Goal: Task Accomplishment & Management: Use online tool/utility

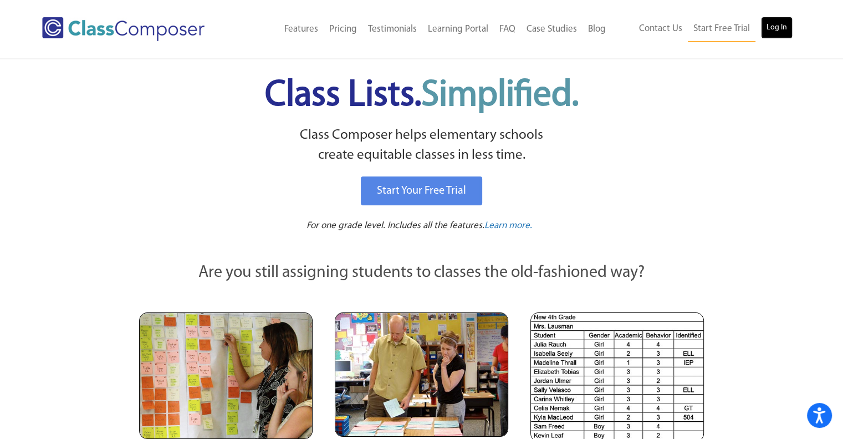
click at [776, 26] on link "Log In" at bounding box center [777, 28] width 32 height 22
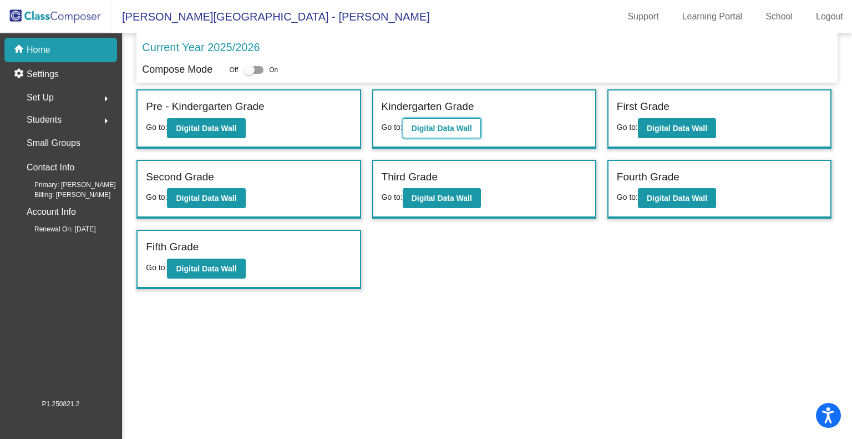
click at [450, 124] on b "Digital Data Wall" at bounding box center [441, 128] width 60 height 9
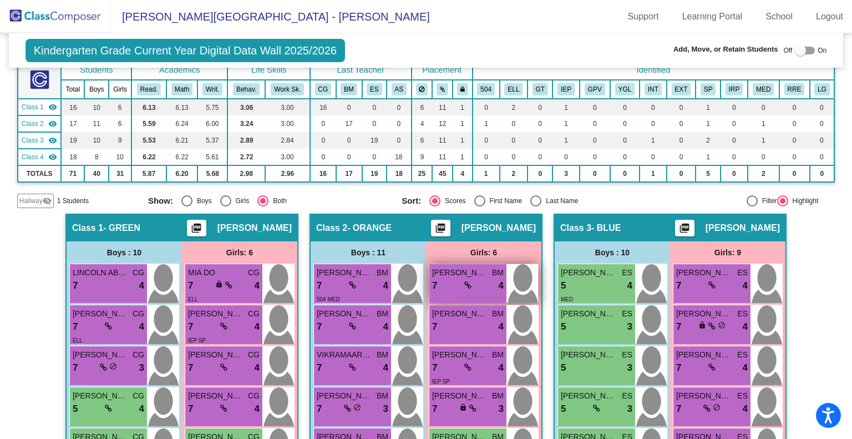
scroll to position [48, 0]
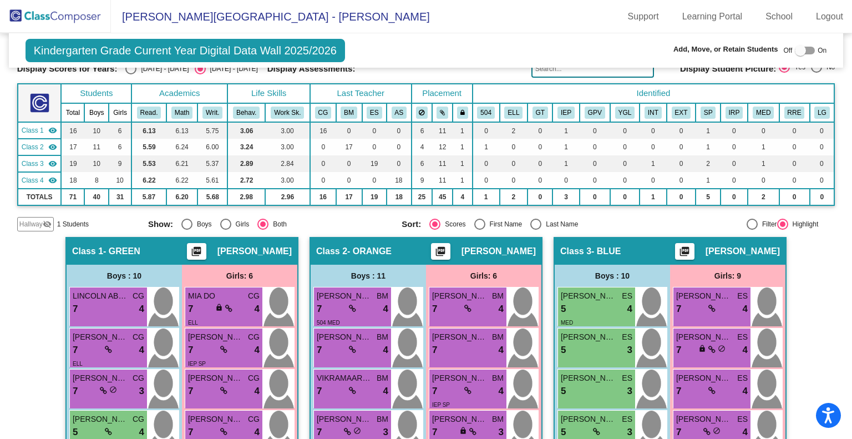
click at [477, 223] on div "Select an option" at bounding box center [479, 223] width 11 height 11
click at [479, 230] on input "First Name" at bounding box center [479, 230] width 1 height 1
radio input "true"
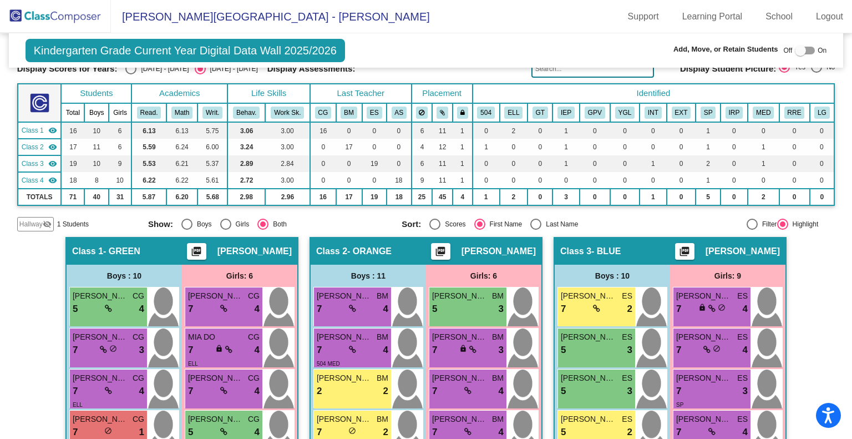
click at [532, 220] on div "Select an option" at bounding box center [535, 223] width 11 height 11
click at [535, 230] on input "Last Name" at bounding box center [535, 230] width 1 height 1
radio input "true"
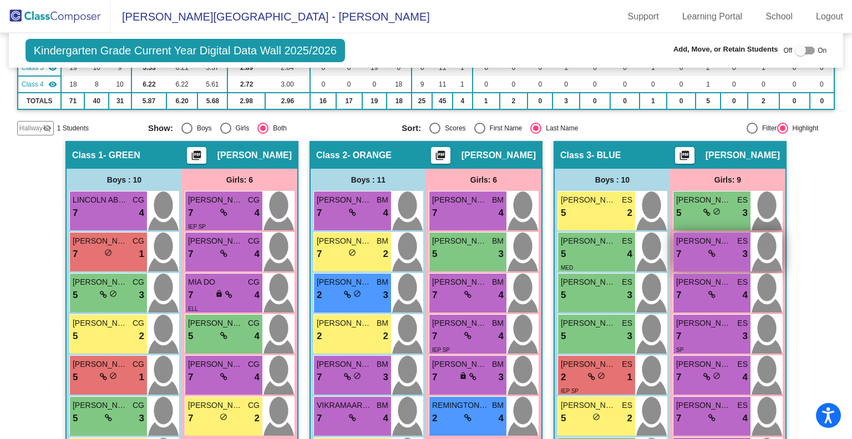
scroll to position [143, 0]
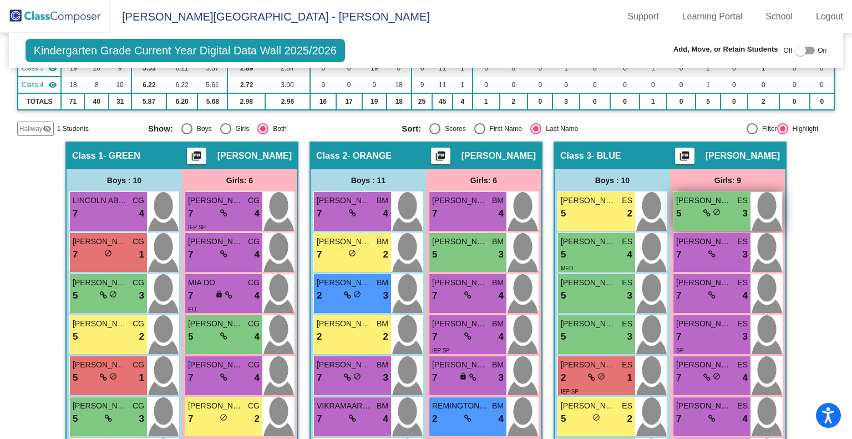
click at [725, 206] on div "5 lock do_not_disturb_alt 3" at bounding box center [712, 213] width 72 height 14
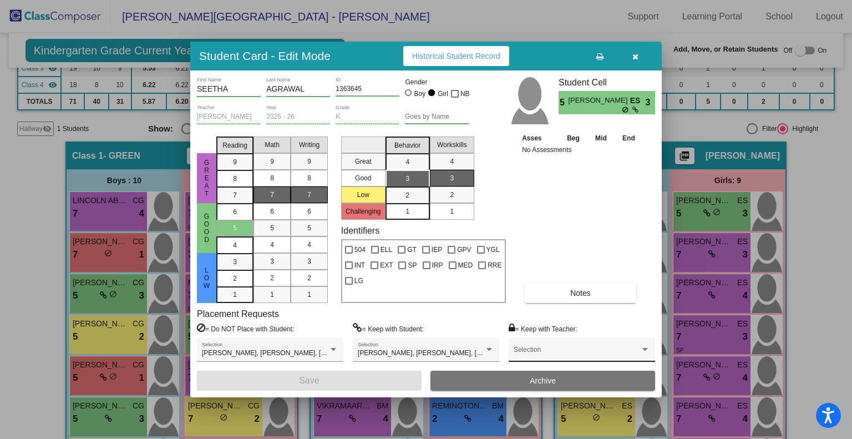
click at [617, 348] on div "Selection" at bounding box center [581, 352] width 136 height 20
click at [635, 54] on div at bounding box center [426, 219] width 852 height 439
click at [542, 344] on div "Selection" at bounding box center [581, 352] width 136 height 20
click at [634, 57] on div at bounding box center [426, 219] width 852 height 439
click at [634, 53] on icon "button" at bounding box center [635, 57] width 6 height 8
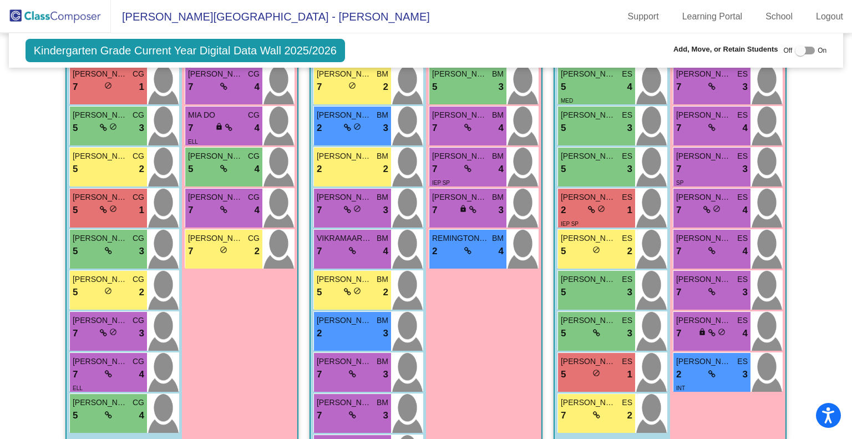
scroll to position [310, 0]
click at [62, 16] on img at bounding box center [55, 16] width 111 height 33
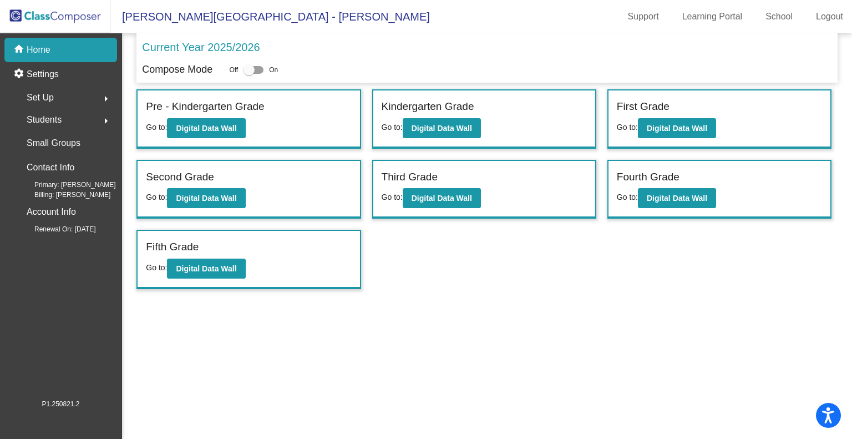
click at [257, 68] on div at bounding box center [253, 70] width 20 height 8
click at [249, 74] on input "checkbox" at bounding box center [248, 74] width 1 height 1
checkbox input "true"
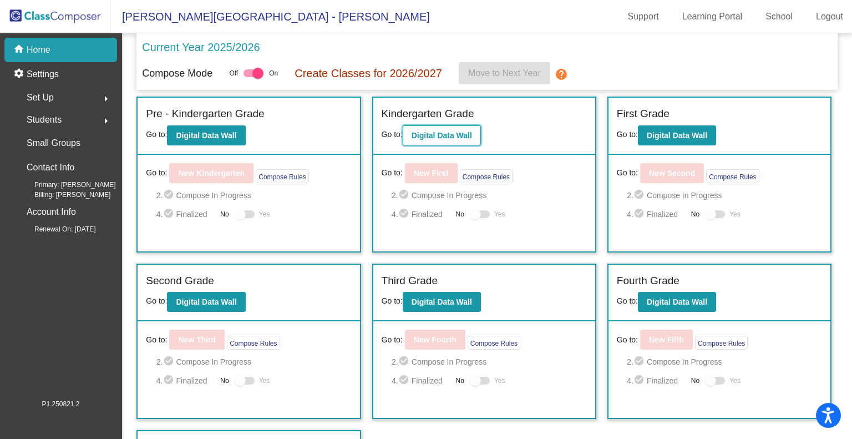
click at [435, 135] on b "Digital Data Wall" at bounding box center [441, 135] width 60 height 9
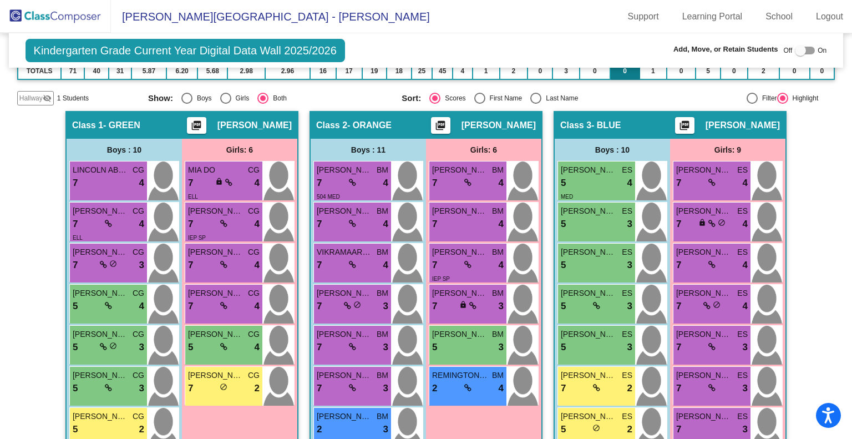
scroll to position [201, 0]
click at [226, 177] on span at bounding box center [228, 181] width 7 height 9
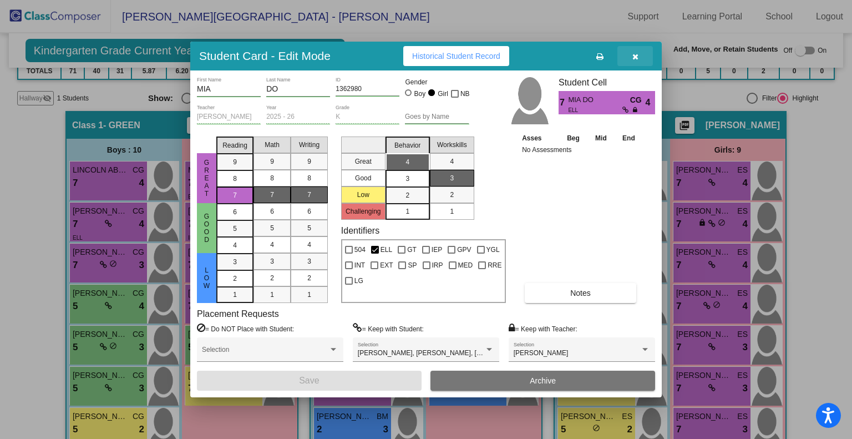
click at [633, 58] on icon "button" at bounding box center [635, 57] width 6 height 8
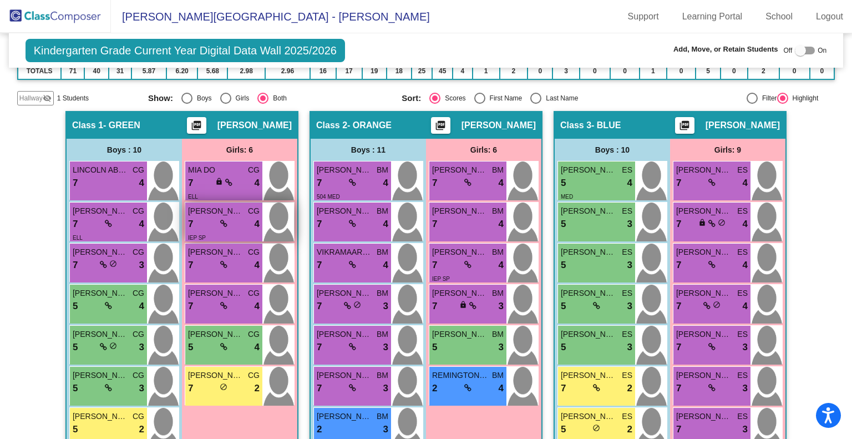
click at [228, 213] on span "[PERSON_NAME]" at bounding box center [215, 211] width 55 height 12
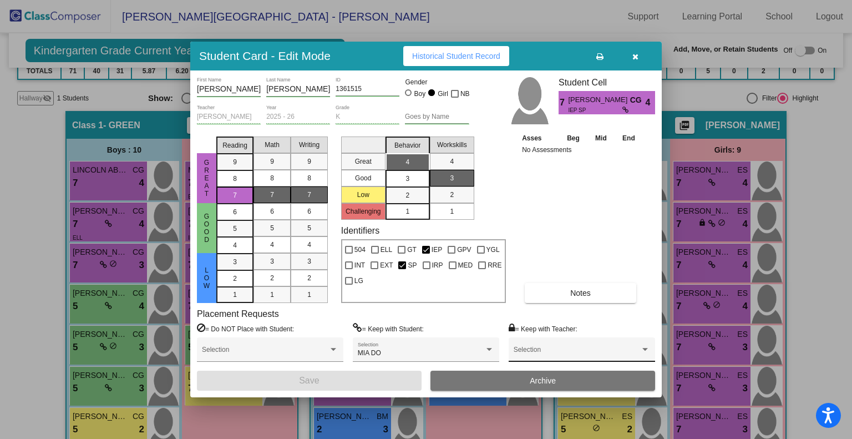
click at [622, 348] on div "Selection" at bounding box center [581, 352] width 136 height 20
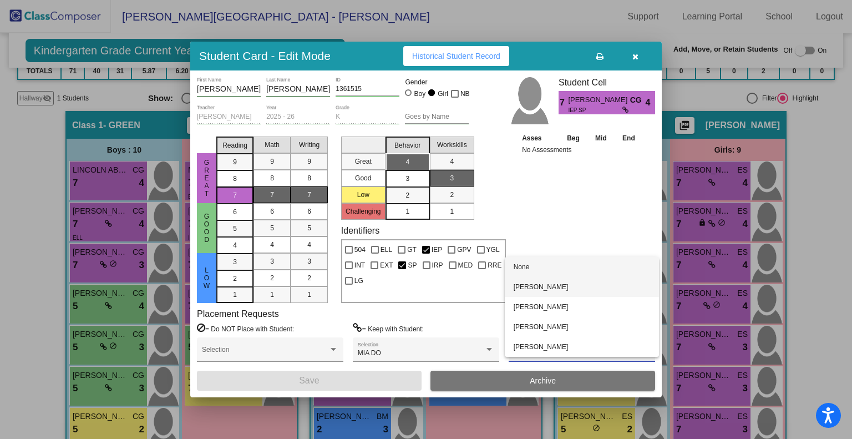
click at [592, 287] on span "[PERSON_NAME]" at bounding box center [581, 287] width 136 height 20
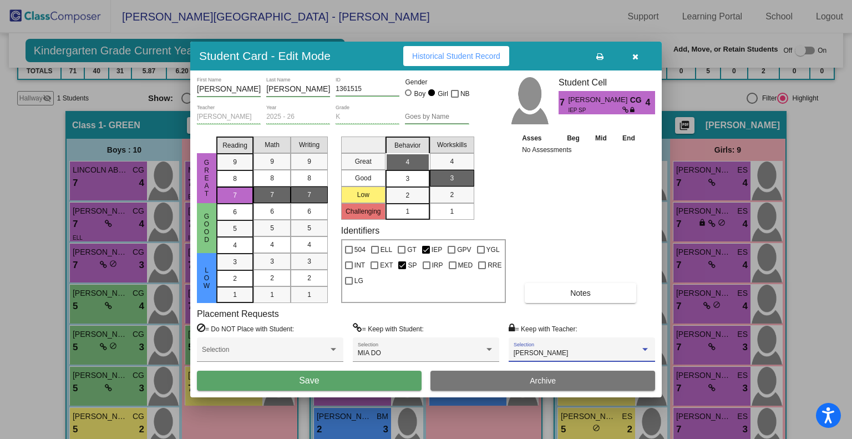
click at [373, 385] on button "Save" at bounding box center [309, 380] width 225 height 20
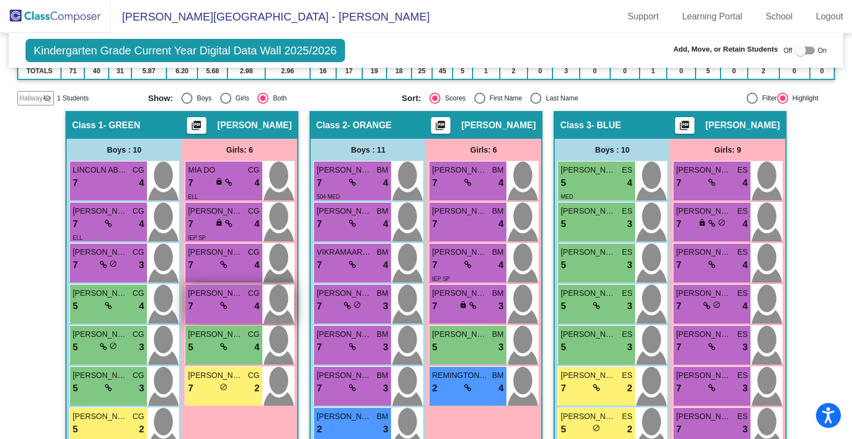
click at [225, 299] on div "7 lock do_not_disturb_alt 4" at bounding box center [224, 306] width 72 height 14
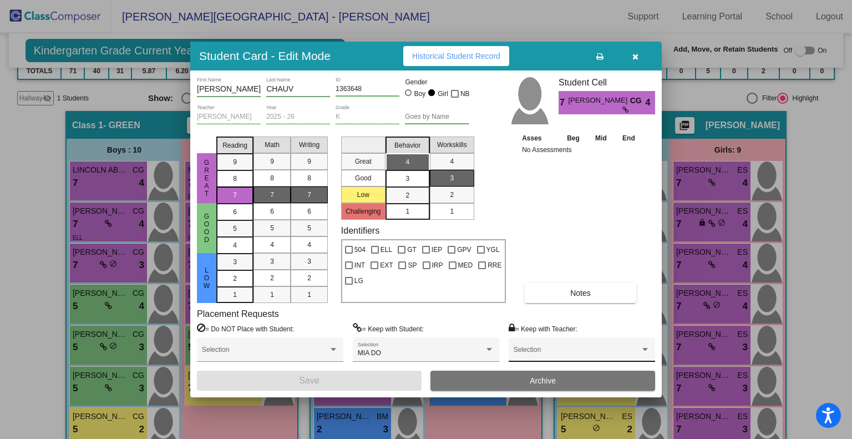
click at [573, 347] on div "Selection" at bounding box center [581, 352] width 136 height 20
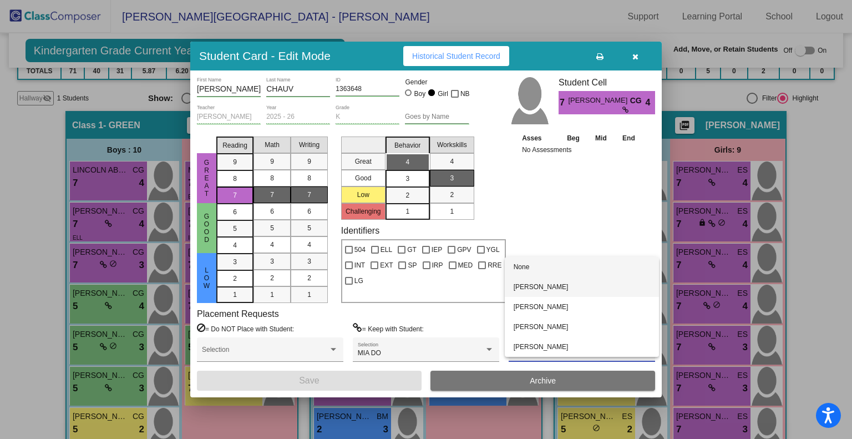
click at [602, 286] on span "[PERSON_NAME]" at bounding box center [581, 287] width 136 height 20
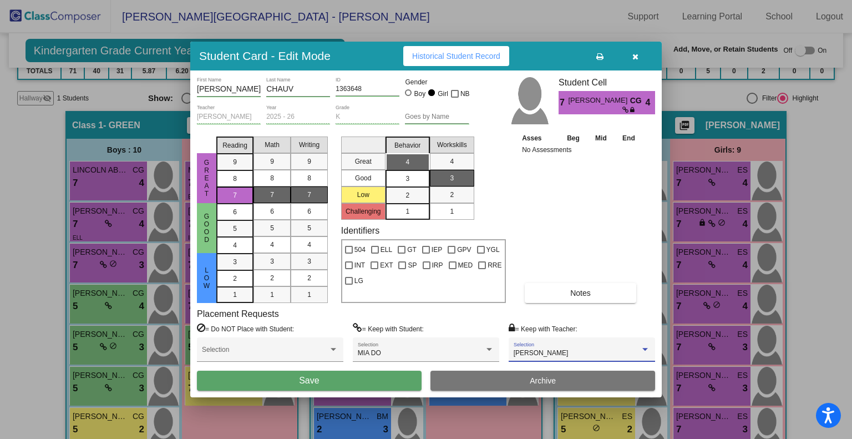
click at [374, 373] on button "Save" at bounding box center [309, 380] width 225 height 20
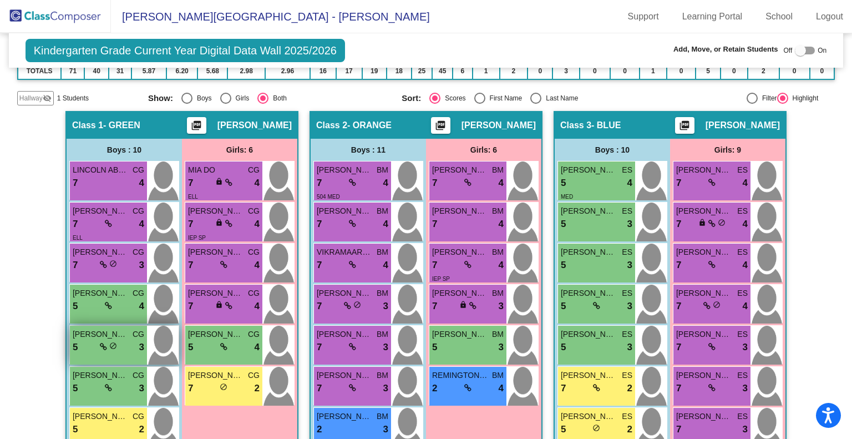
click at [114, 337] on span "[PERSON_NAME]" at bounding box center [100, 334] width 55 height 12
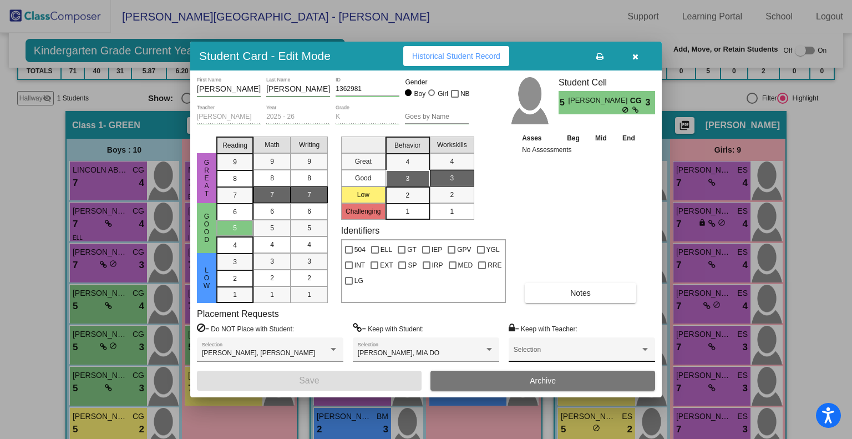
click at [621, 350] on span at bounding box center [576, 353] width 126 height 8
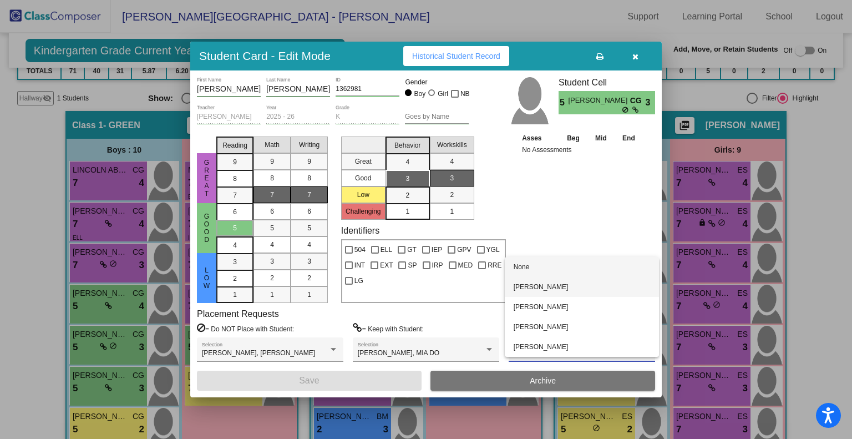
click at [597, 290] on span "[PERSON_NAME]" at bounding box center [581, 287] width 136 height 20
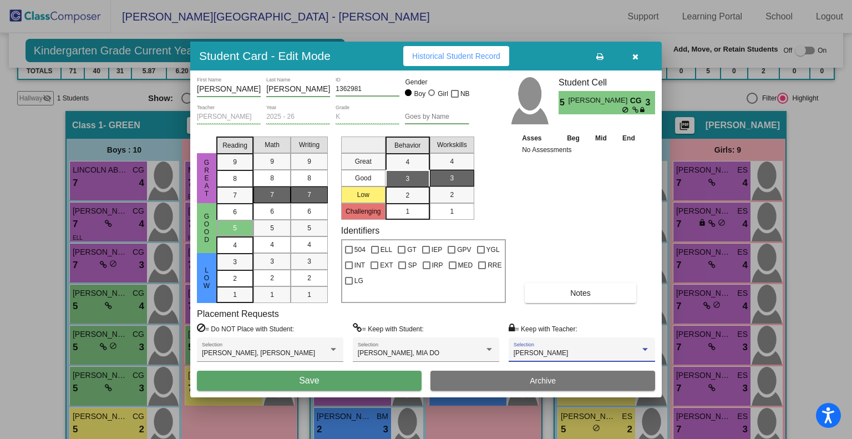
click at [335, 379] on button "Save" at bounding box center [309, 380] width 225 height 20
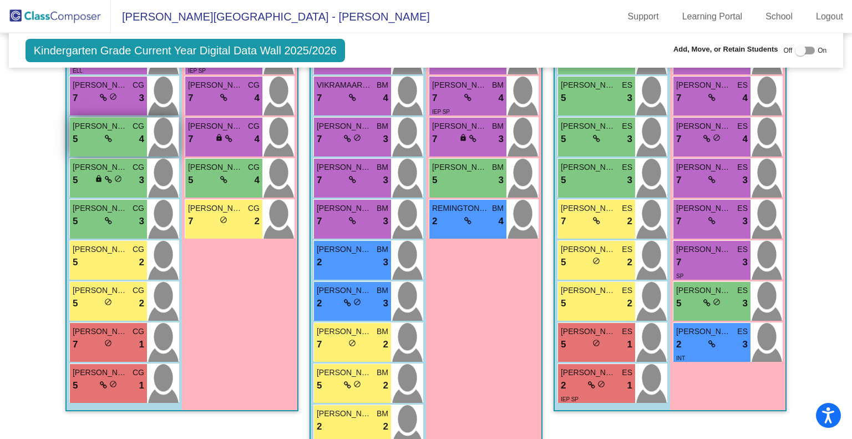
scroll to position [370, 0]
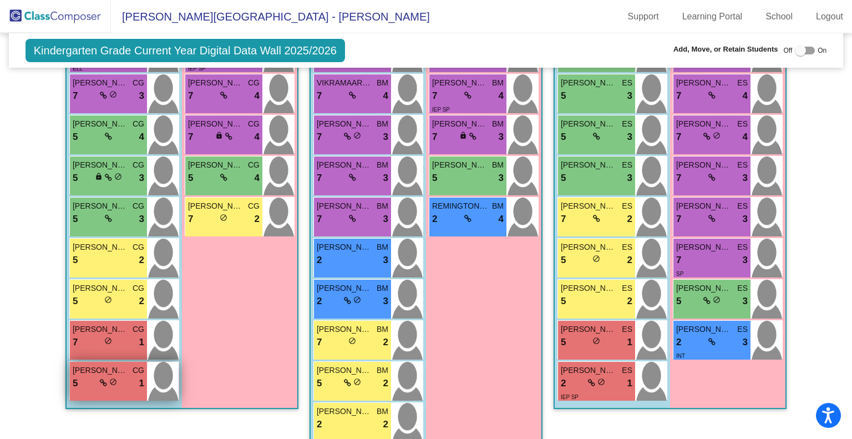
click at [109, 376] on div "5 lock do_not_disturb_alt 1" at bounding box center [109, 383] width 72 height 14
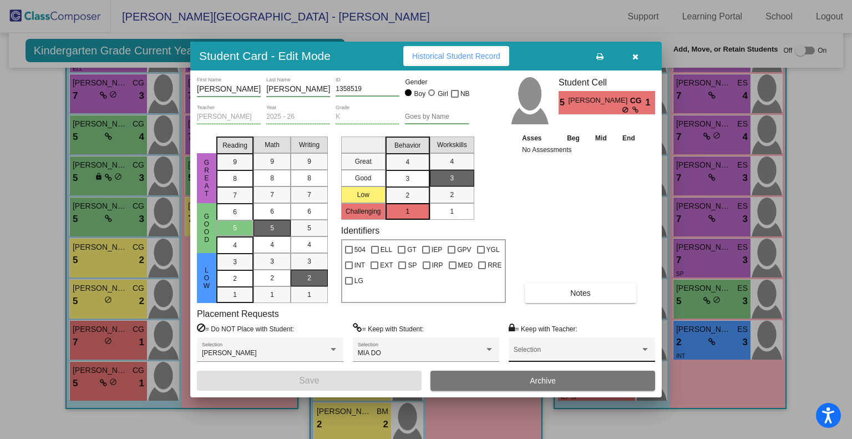
click at [618, 348] on div "Selection" at bounding box center [581, 352] width 136 height 20
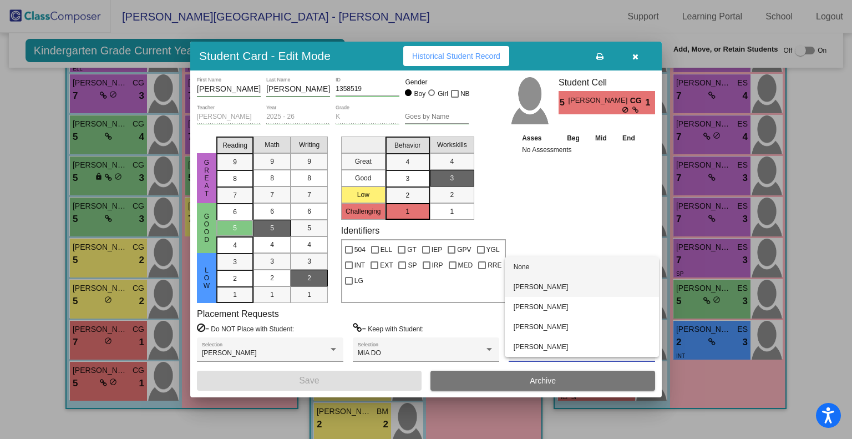
click at [591, 287] on span "[PERSON_NAME]" at bounding box center [581, 287] width 136 height 20
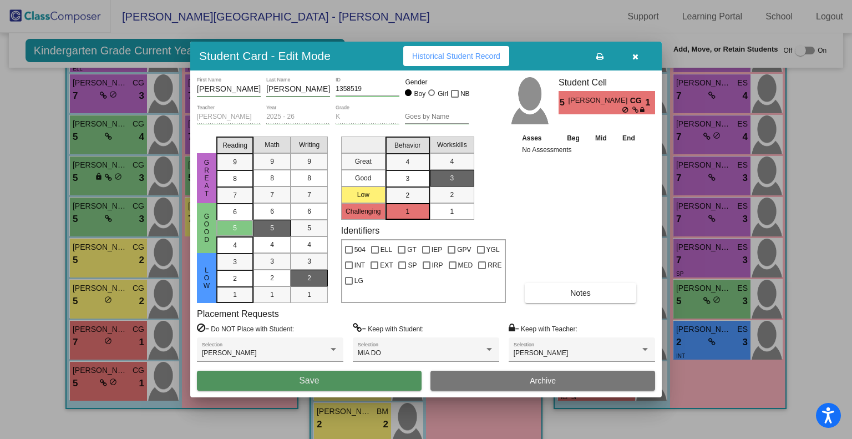
click at [370, 382] on button "Save" at bounding box center [309, 380] width 225 height 20
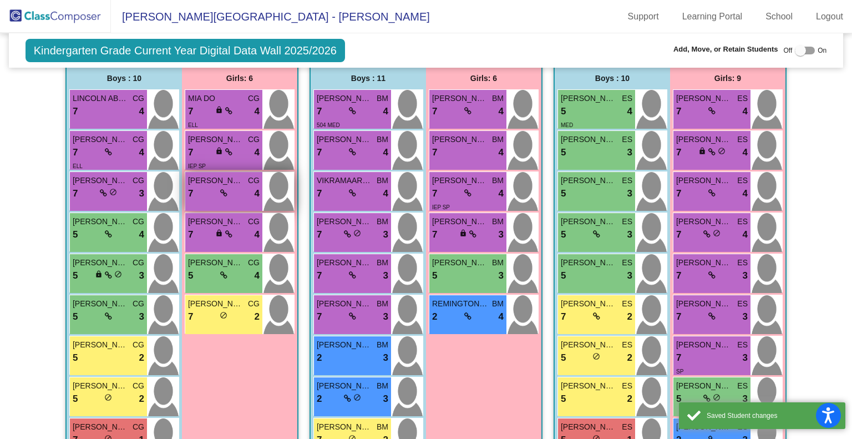
scroll to position [272, 0]
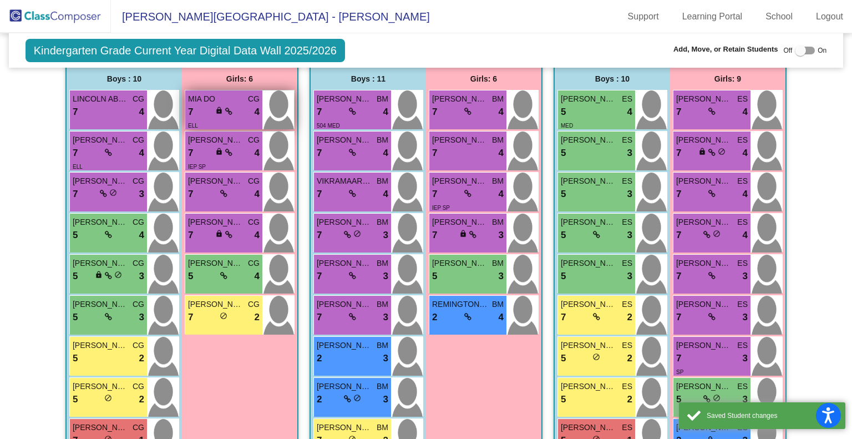
click at [236, 106] on div "7 lock do_not_disturb_alt 4" at bounding box center [224, 112] width 72 height 14
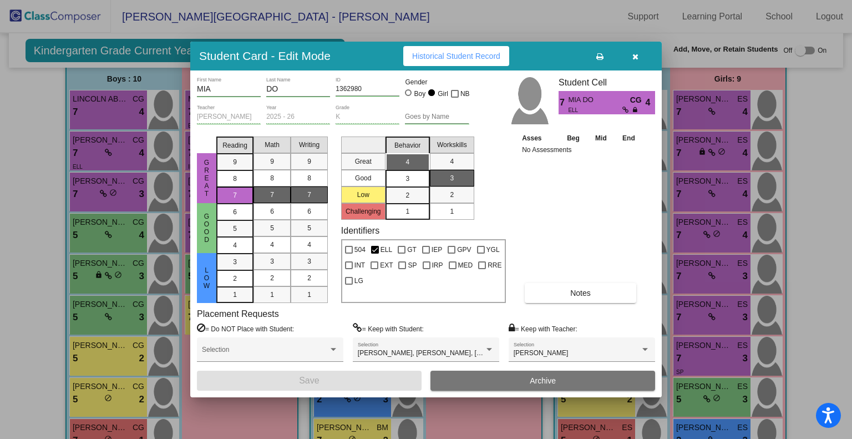
click at [637, 57] on icon "button" at bounding box center [635, 57] width 6 height 8
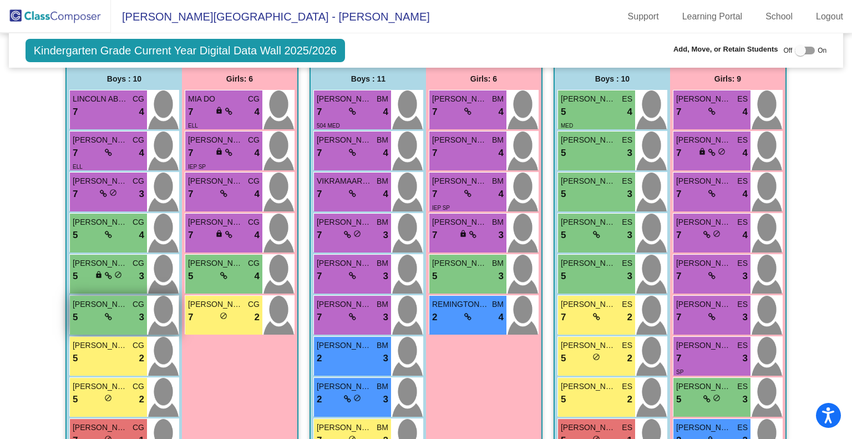
click at [95, 323] on div "[PERSON_NAME] CG 5 lock do_not_disturb_alt 3" at bounding box center [108, 315] width 77 height 39
click at [119, 310] on div "5 lock do_not_disturb_alt 3" at bounding box center [109, 317] width 72 height 14
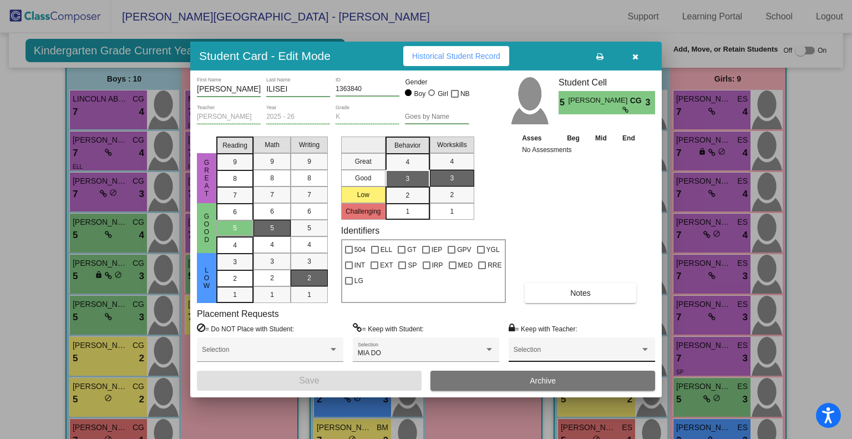
click at [609, 345] on div "Selection" at bounding box center [581, 352] width 136 height 20
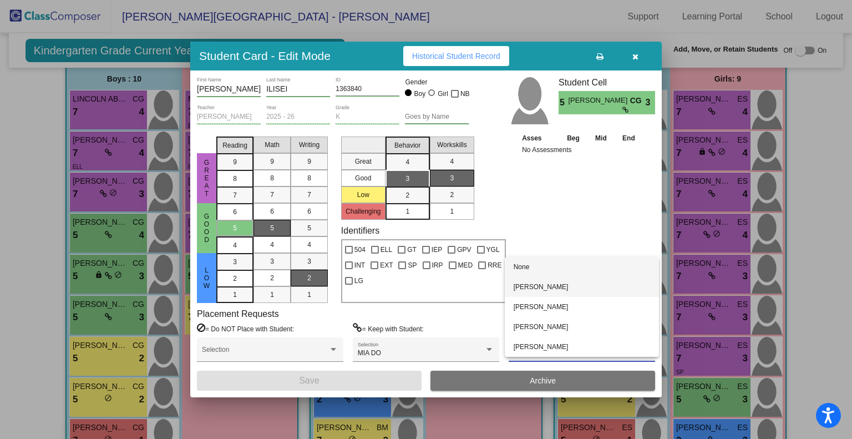
click at [595, 288] on span "[PERSON_NAME]" at bounding box center [581, 287] width 136 height 20
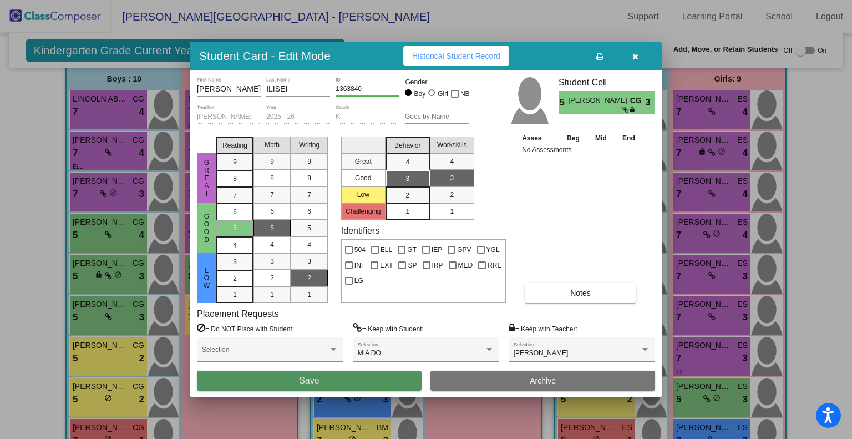
click at [339, 383] on button "Save" at bounding box center [309, 380] width 225 height 20
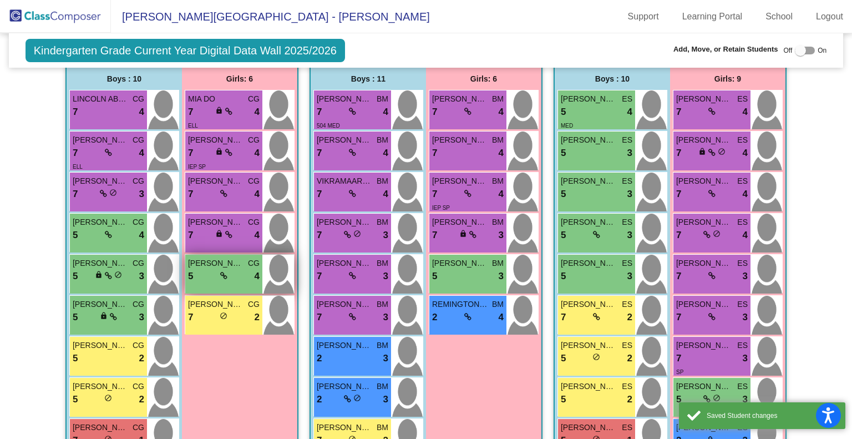
click at [211, 263] on span "[PERSON_NAME]" at bounding box center [215, 263] width 55 height 12
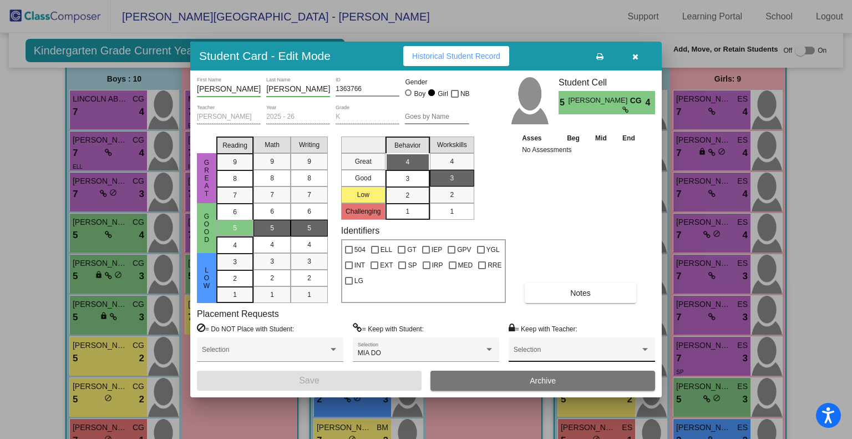
click at [608, 347] on div "Selection" at bounding box center [581, 352] width 136 height 20
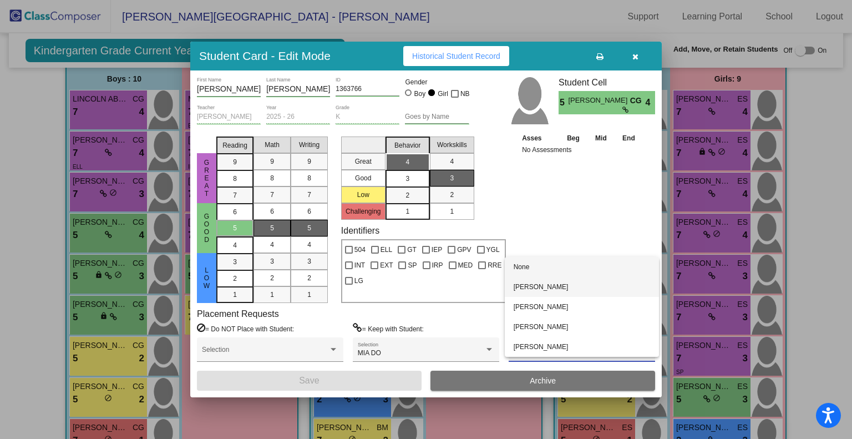
click at [599, 288] on span "[PERSON_NAME]" at bounding box center [581, 287] width 136 height 20
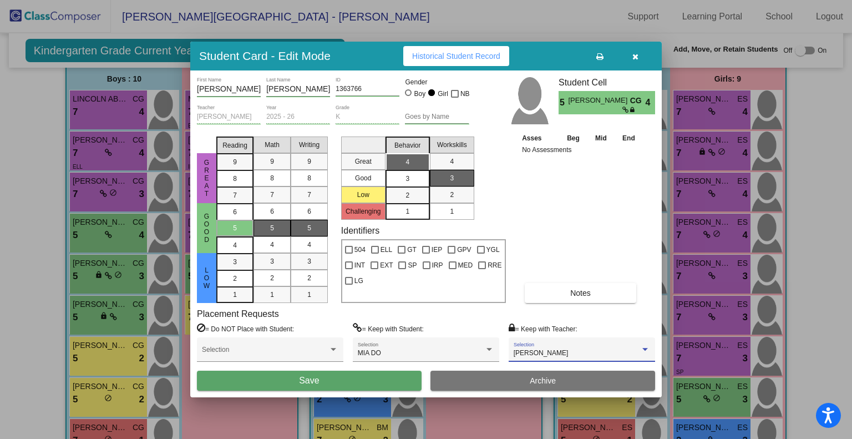
click at [370, 376] on button "Save" at bounding box center [309, 380] width 225 height 20
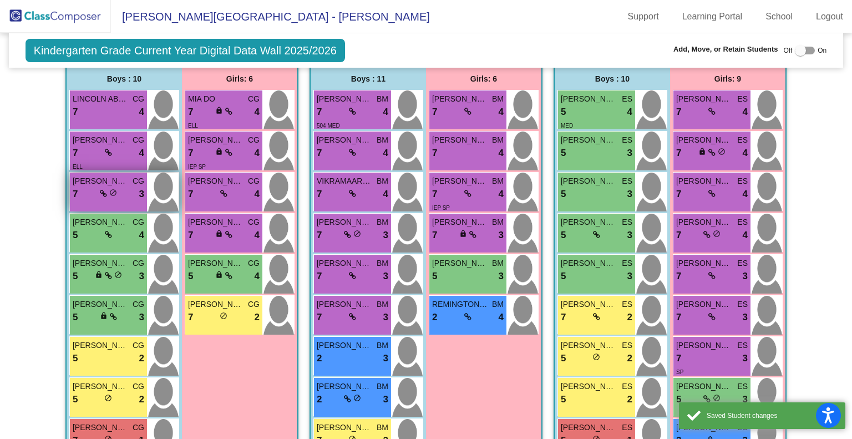
click at [104, 180] on span "[PERSON_NAME]" at bounding box center [100, 181] width 55 height 12
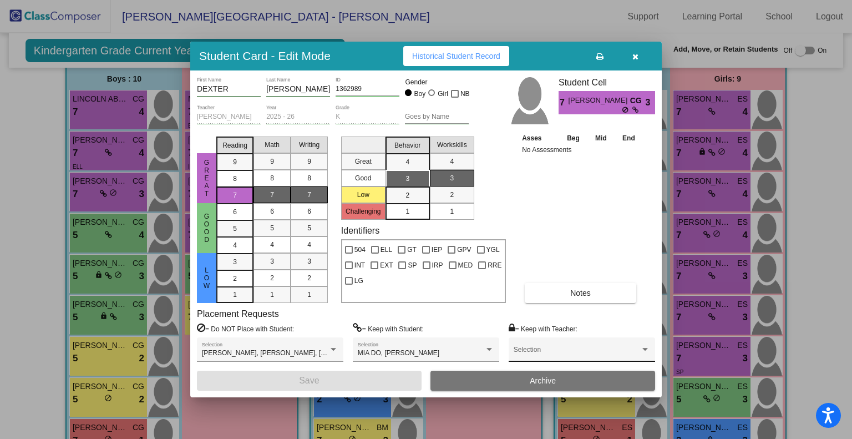
click at [608, 348] on div "Selection" at bounding box center [581, 352] width 136 height 20
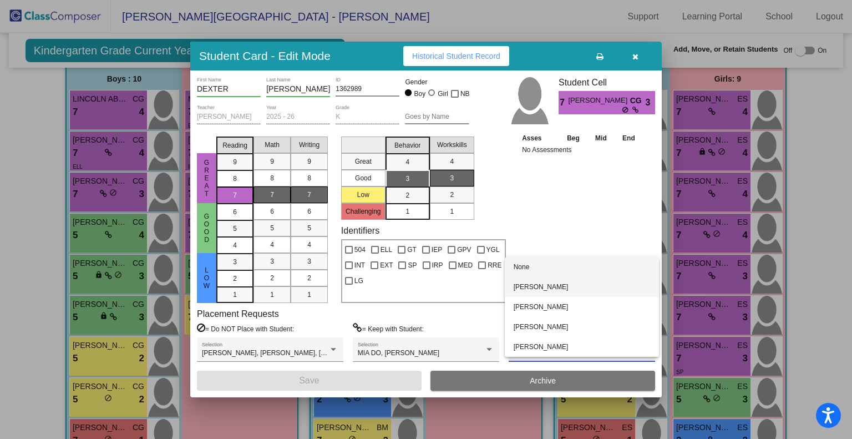
click at [577, 291] on span "[PERSON_NAME]" at bounding box center [581, 287] width 136 height 20
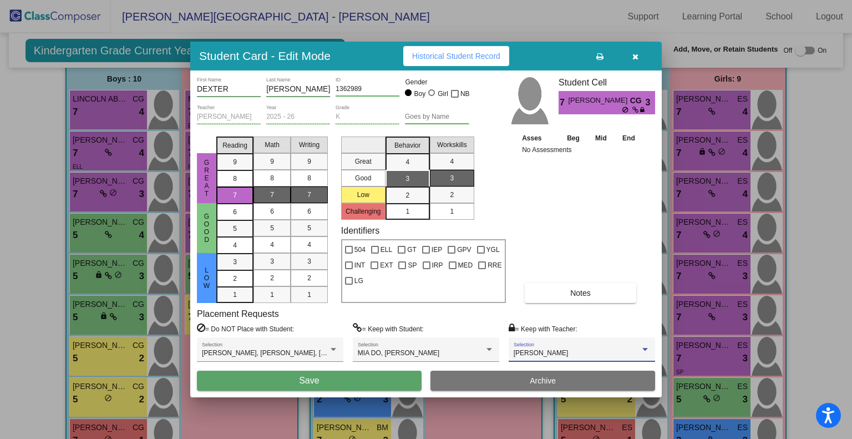
click at [360, 376] on button "Save" at bounding box center [309, 380] width 225 height 20
click at [353, 380] on button "Save" at bounding box center [309, 380] width 225 height 20
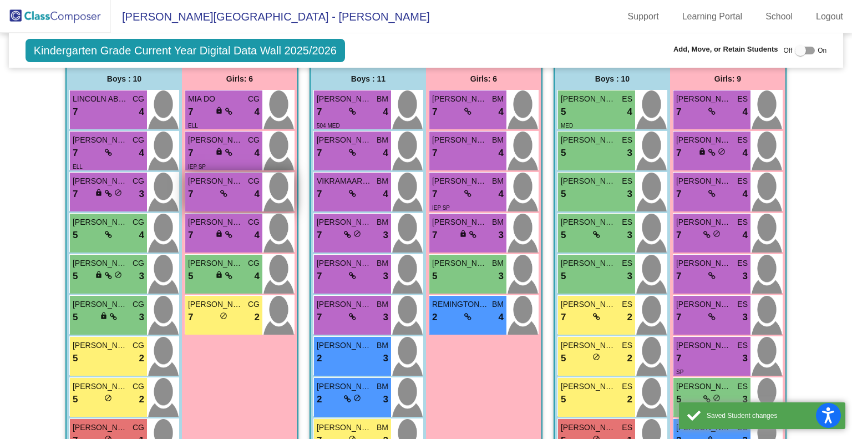
click at [226, 182] on span "[PERSON_NAME]" at bounding box center [215, 181] width 55 height 12
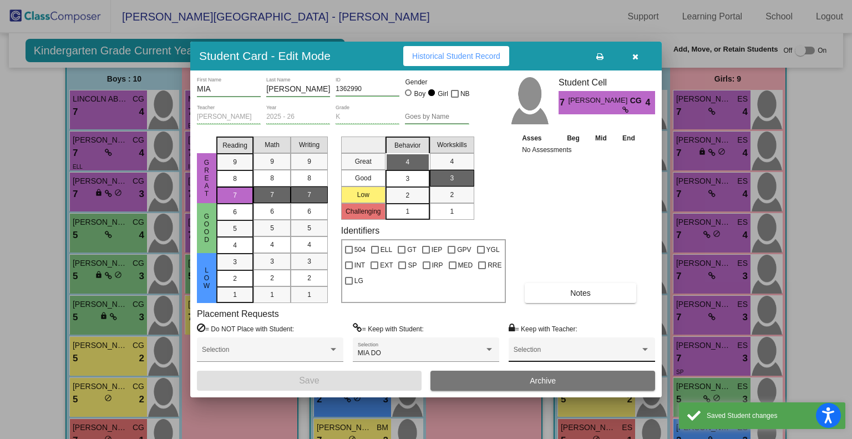
click at [596, 350] on span at bounding box center [576, 353] width 126 height 8
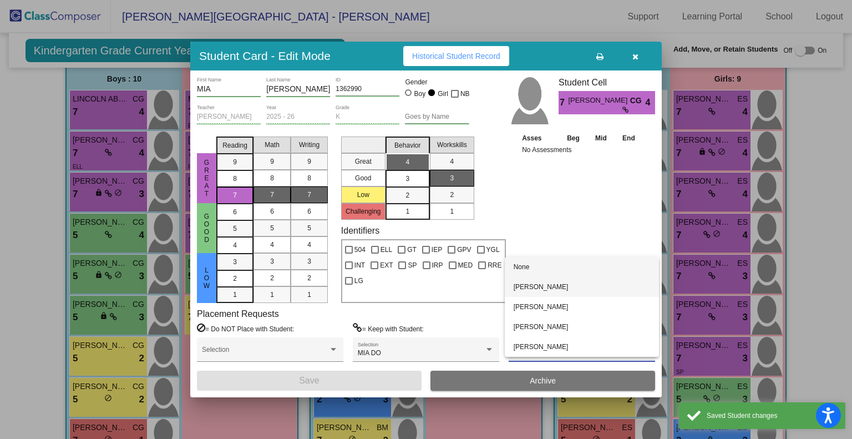
click at [577, 286] on span "[PERSON_NAME]" at bounding box center [581, 287] width 136 height 20
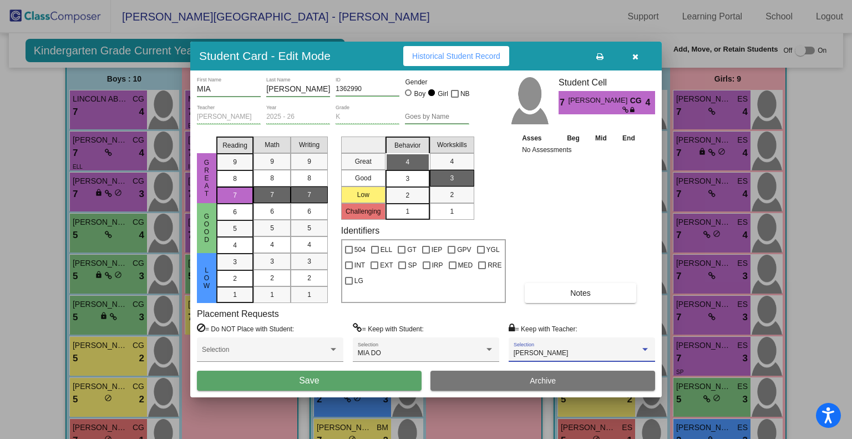
click at [375, 381] on button "Save" at bounding box center [309, 380] width 225 height 20
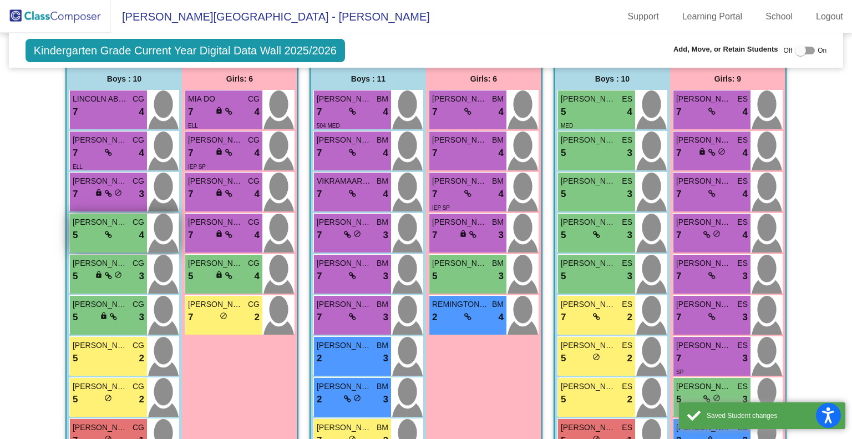
click at [111, 230] on div "5 lock do_not_disturb_alt 4" at bounding box center [109, 235] width 72 height 14
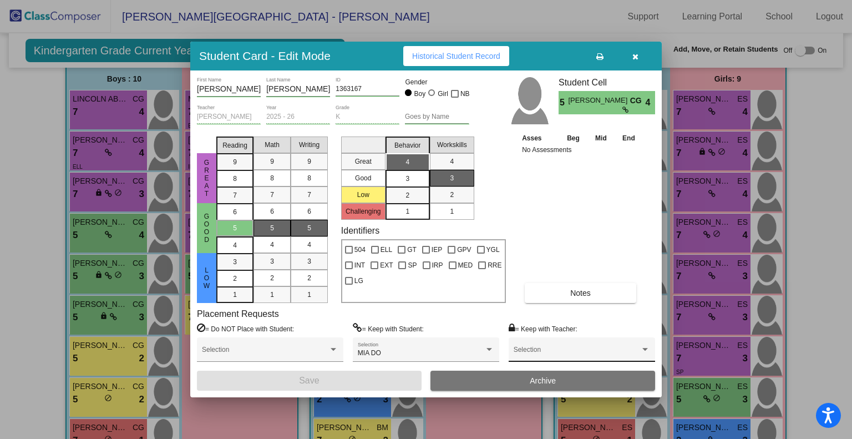
click at [568, 353] on span at bounding box center [576, 353] width 126 height 8
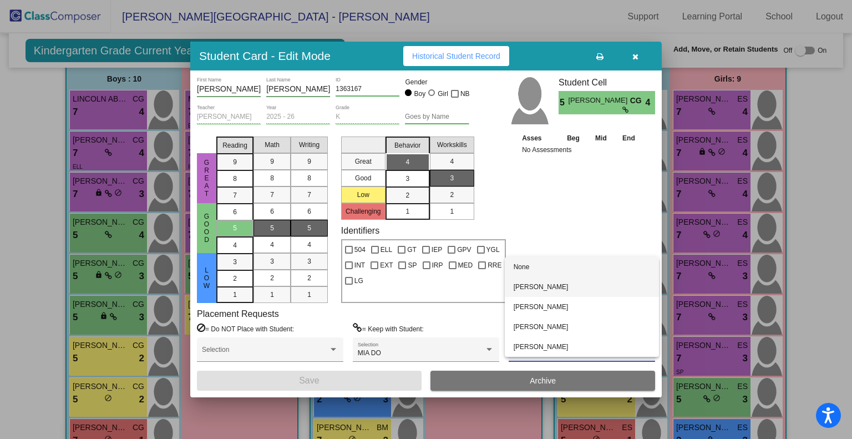
click at [559, 287] on span "[PERSON_NAME]" at bounding box center [581, 287] width 136 height 20
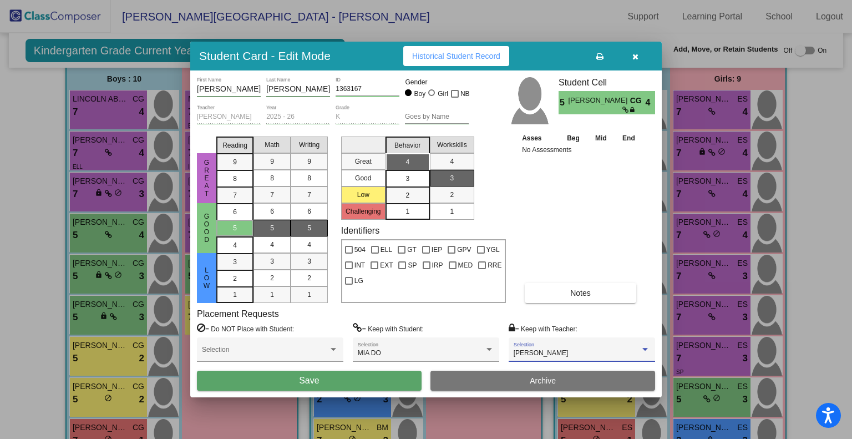
click at [367, 380] on button "Save" at bounding box center [309, 380] width 225 height 20
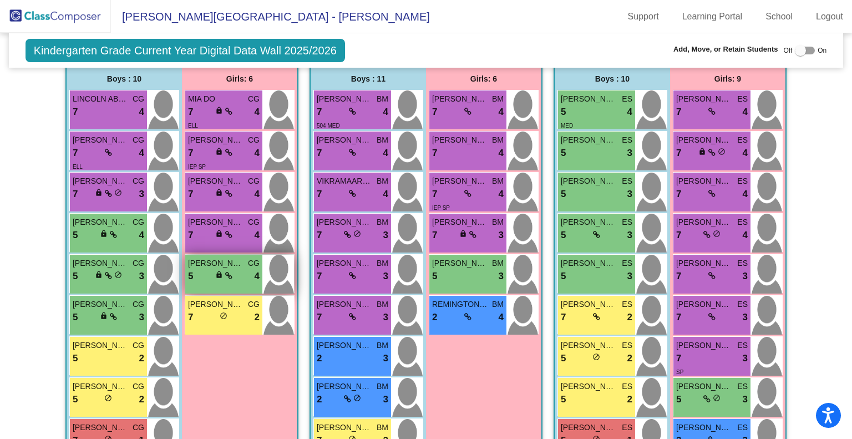
click at [188, 260] on span "[PERSON_NAME]" at bounding box center [215, 263] width 55 height 12
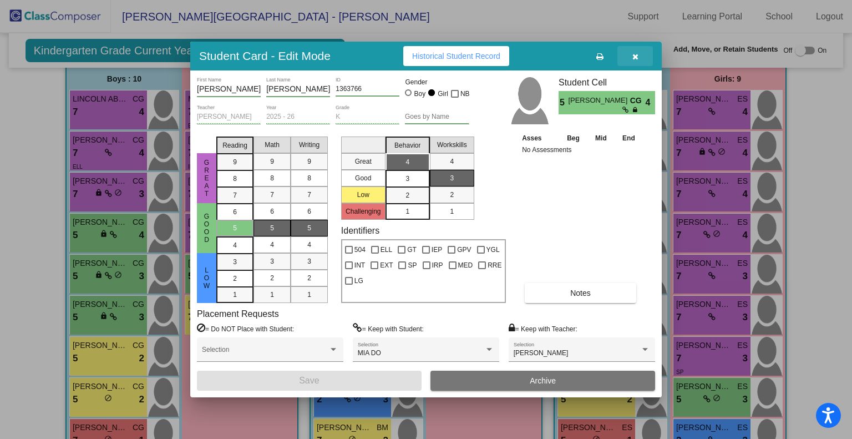
click at [634, 49] on button "button" at bounding box center [634, 56] width 35 height 20
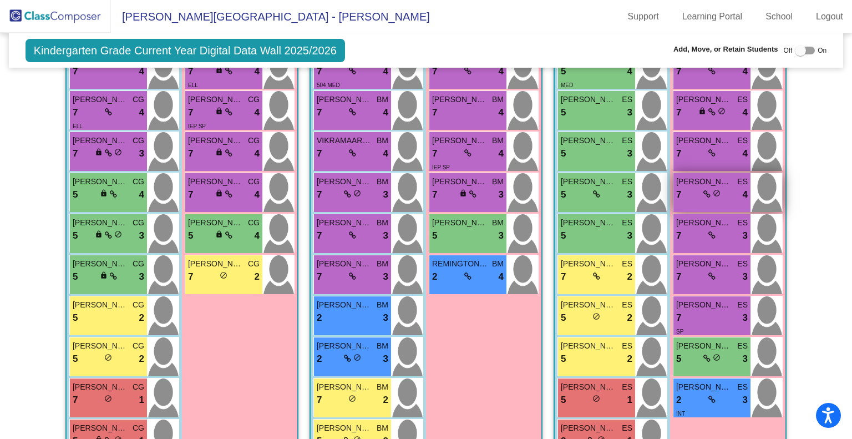
scroll to position [246, 0]
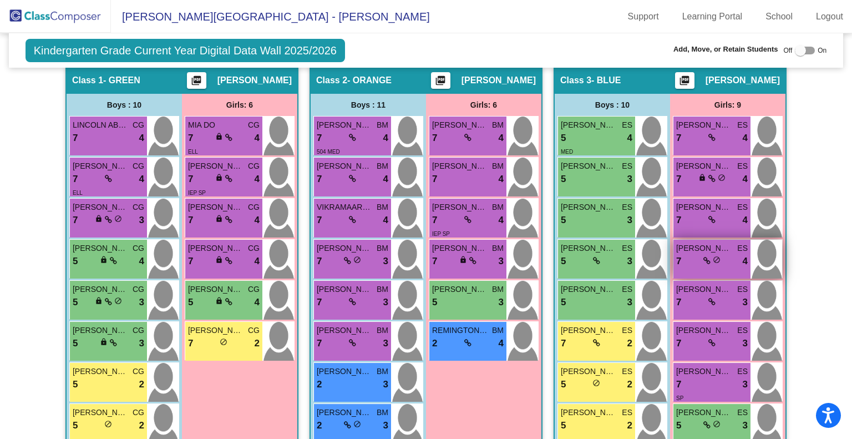
click at [684, 260] on div "7 lock do_not_disturb_alt 4" at bounding box center [712, 261] width 72 height 14
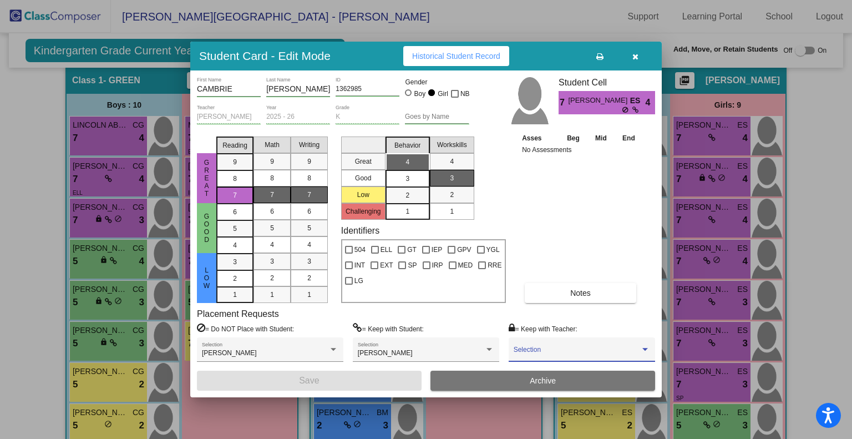
click at [572, 349] on span at bounding box center [576, 353] width 126 height 8
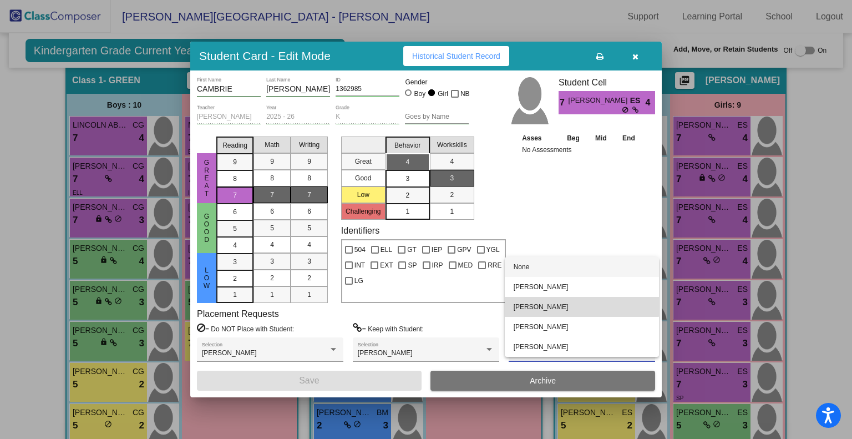
click at [568, 301] on span "[PERSON_NAME]" at bounding box center [581, 307] width 136 height 20
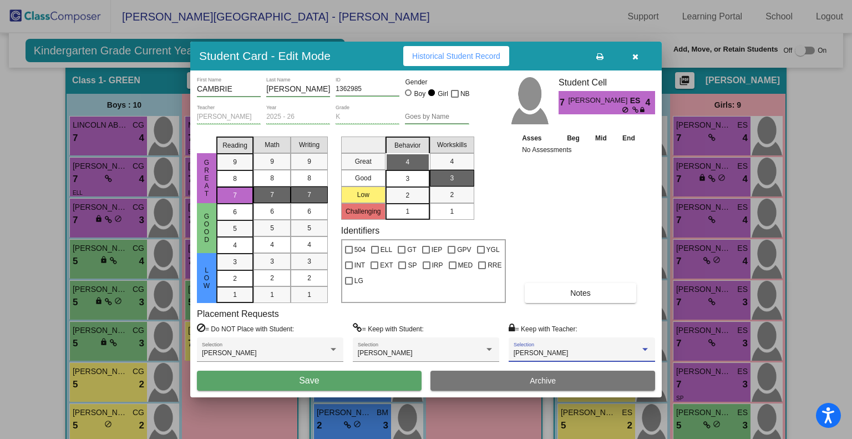
click at [354, 378] on button "Save" at bounding box center [309, 380] width 225 height 20
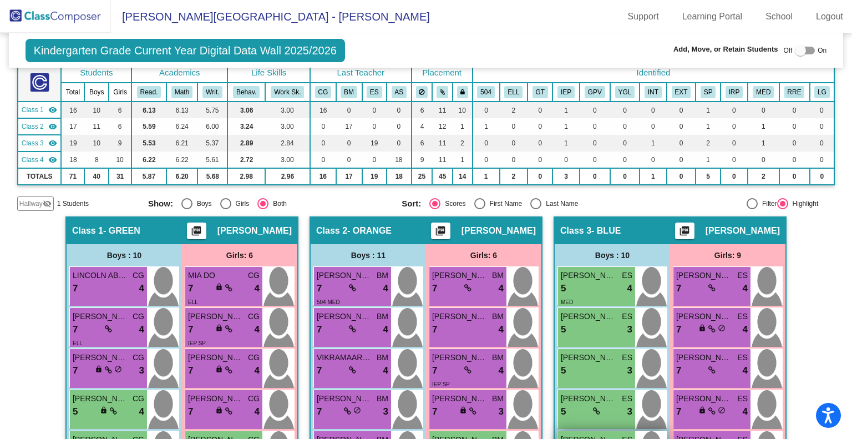
scroll to position [44, 0]
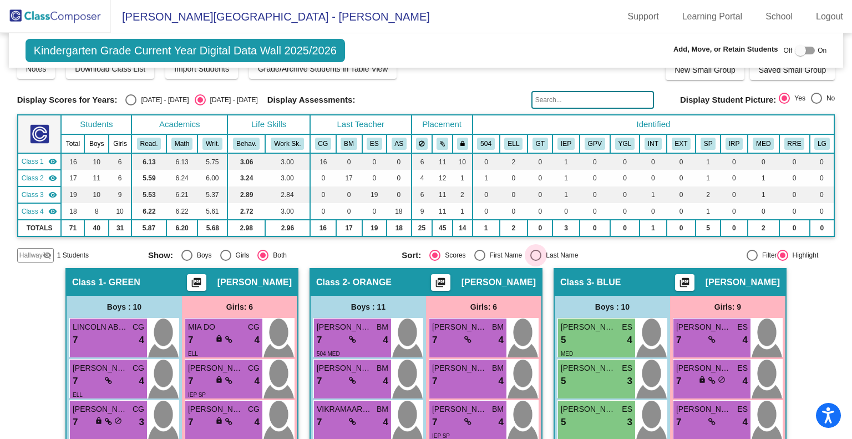
click at [535, 253] on div "Select an option" at bounding box center [535, 255] width 11 height 11
click at [535, 261] on input "Last Name" at bounding box center [535, 261] width 1 height 1
radio input "true"
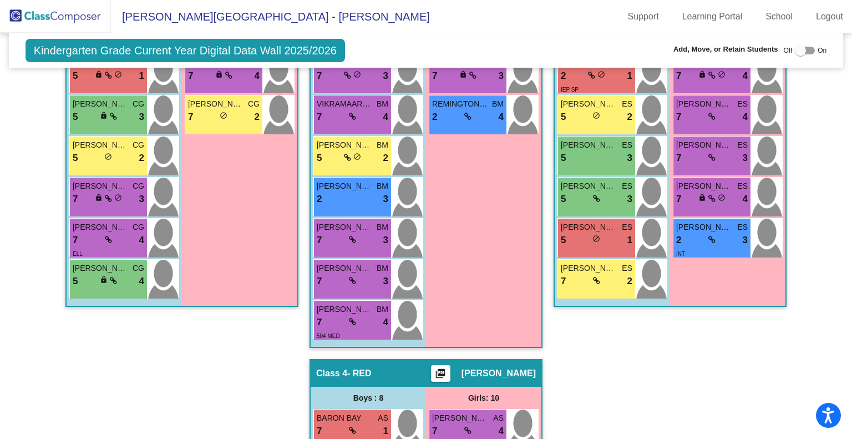
scroll to position [473, 0]
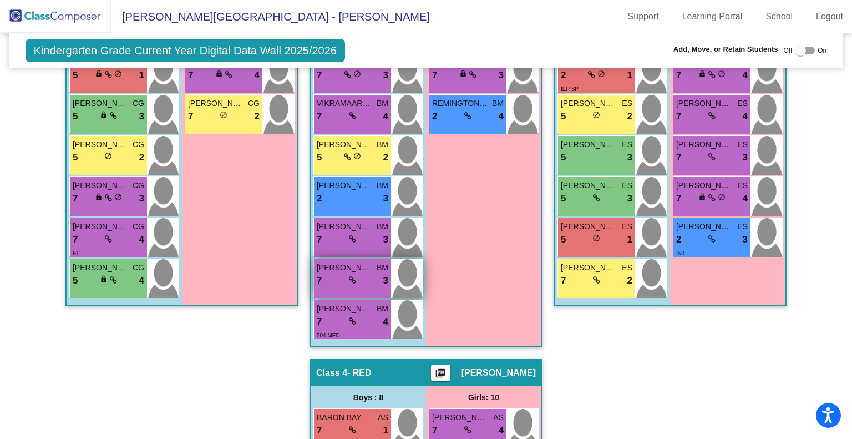
click at [356, 273] on div "7 lock do_not_disturb_alt 3" at bounding box center [353, 280] width 72 height 14
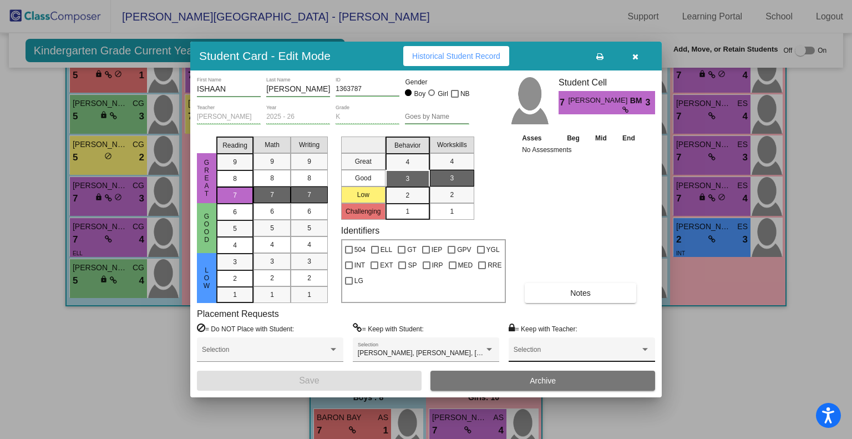
click at [614, 348] on div "Selection" at bounding box center [581, 352] width 136 height 20
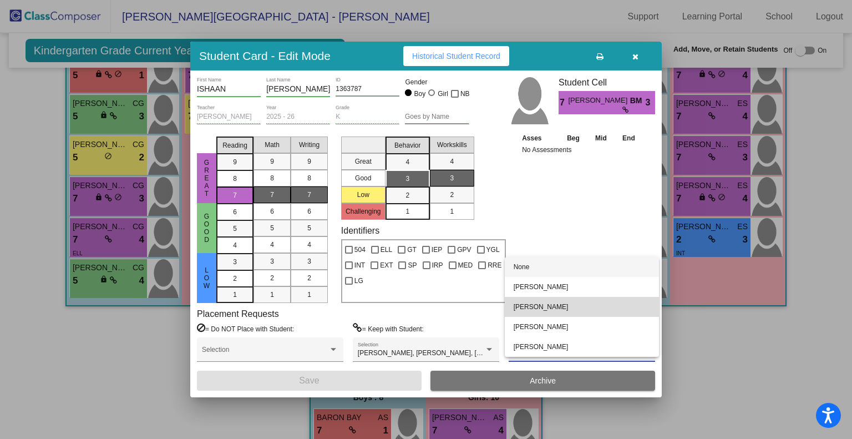
click at [611, 307] on span "[PERSON_NAME]" at bounding box center [581, 307] width 136 height 20
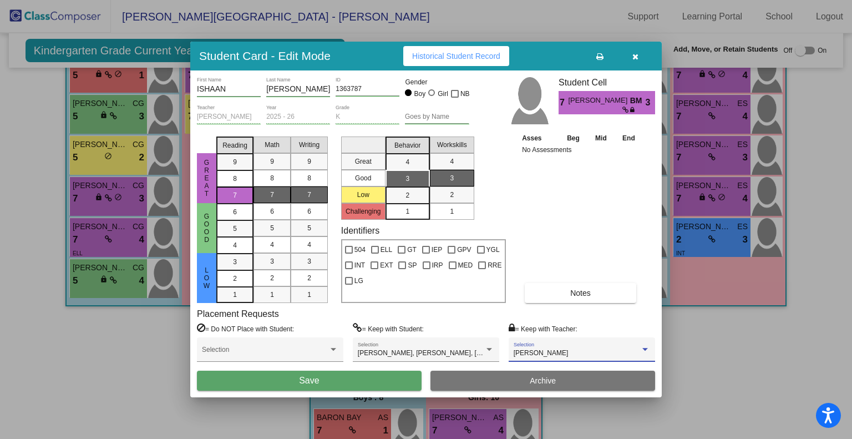
click at [374, 380] on button "Save" at bounding box center [309, 380] width 225 height 20
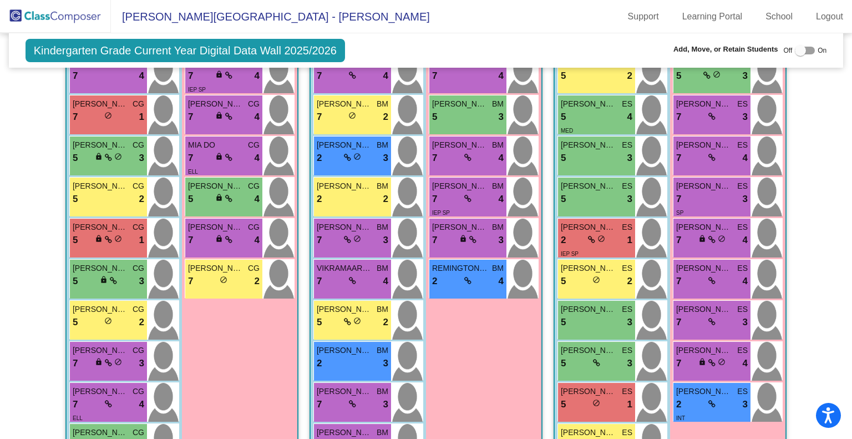
scroll to position [302, 0]
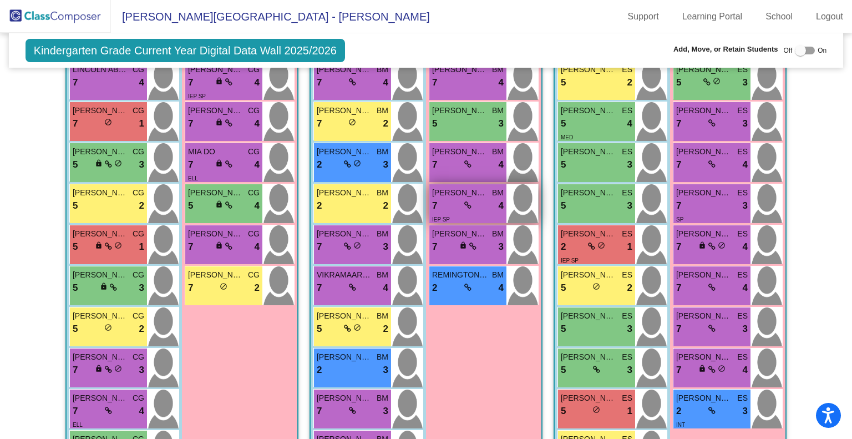
click at [478, 199] on div "7 lock do_not_disturb_alt 4" at bounding box center [468, 206] width 72 height 14
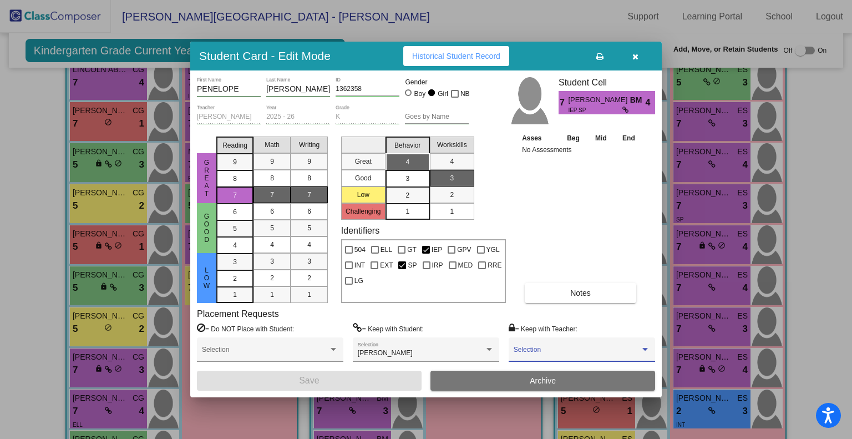
click at [565, 349] on span at bounding box center [576, 353] width 126 height 8
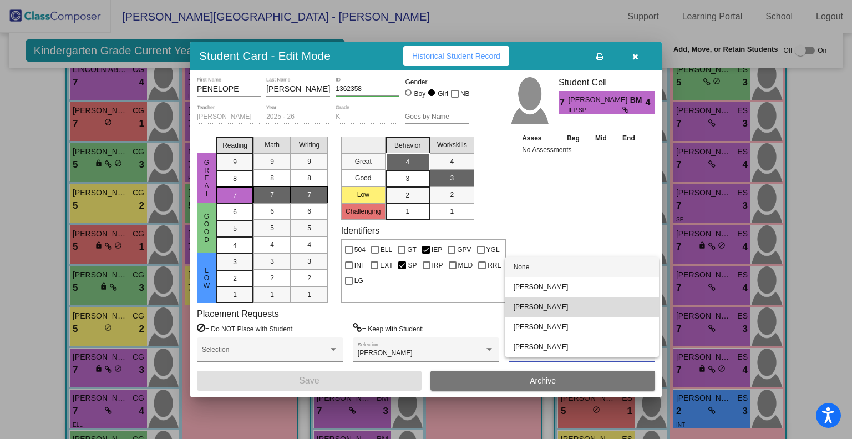
click at [563, 308] on span "[PERSON_NAME]" at bounding box center [581, 307] width 136 height 20
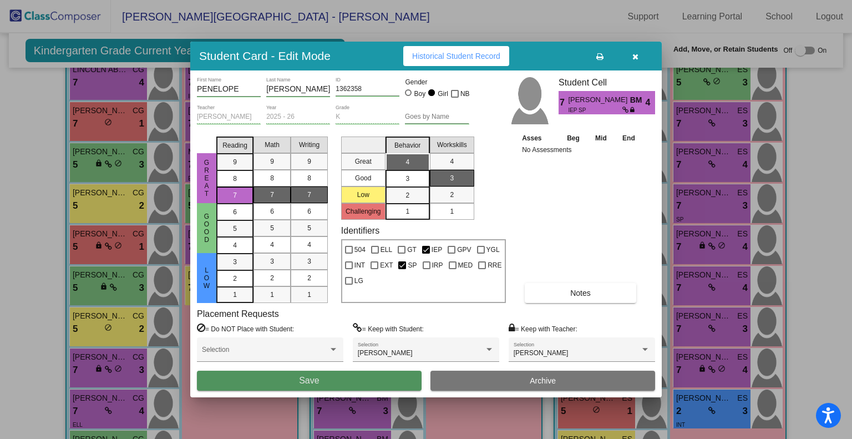
click at [328, 384] on button "Save" at bounding box center [309, 380] width 225 height 20
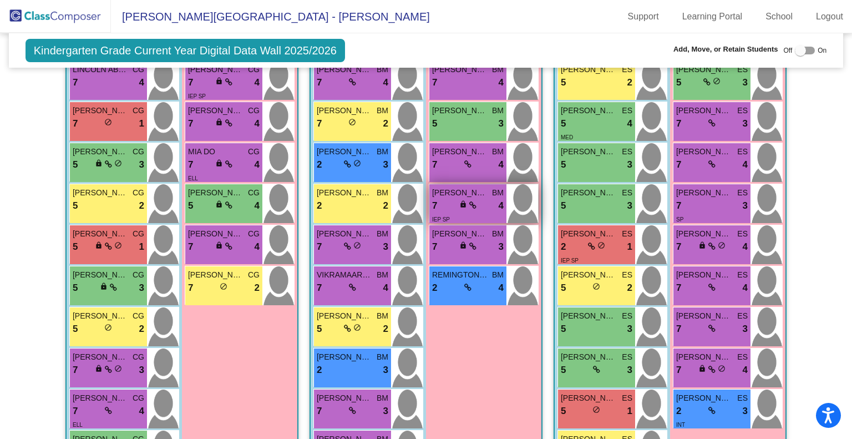
click at [477, 201] on div "7 lock do_not_disturb_alt 4" at bounding box center [468, 206] width 72 height 14
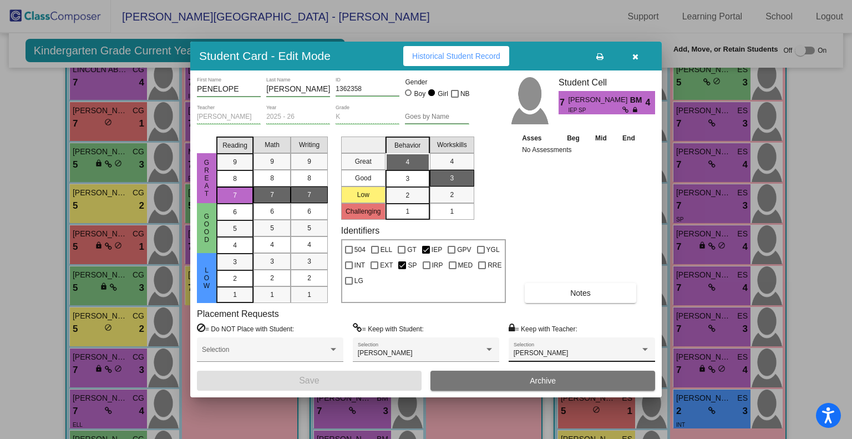
click at [588, 350] on div "[PERSON_NAME]" at bounding box center [576, 353] width 126 height 8
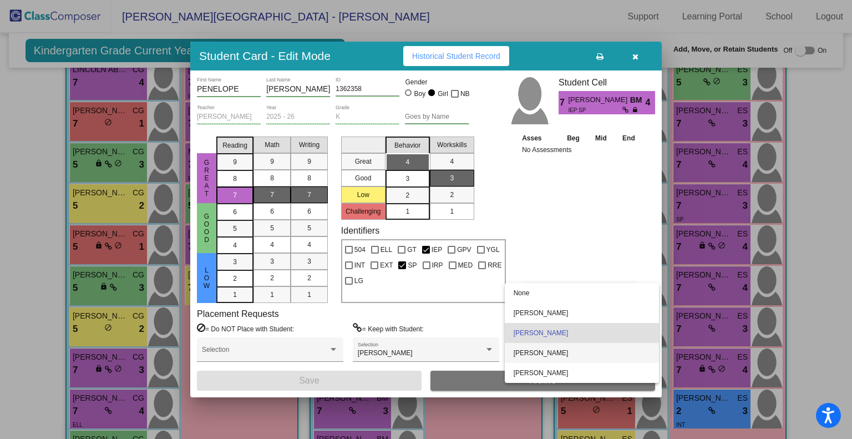
click at [586, 354] on span "[PERSON_NAME]" at bounding box center [581, 353] width 136 height 20
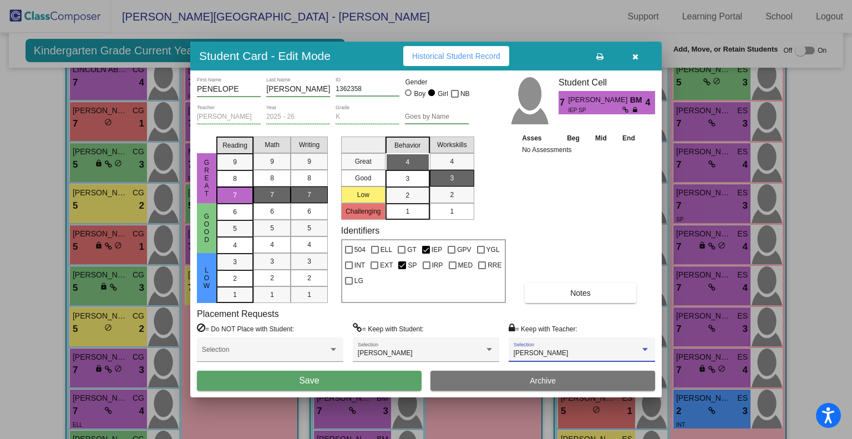
click at [358, 375] on button "Save" at bounding box center [309, 380] width 225 height 20
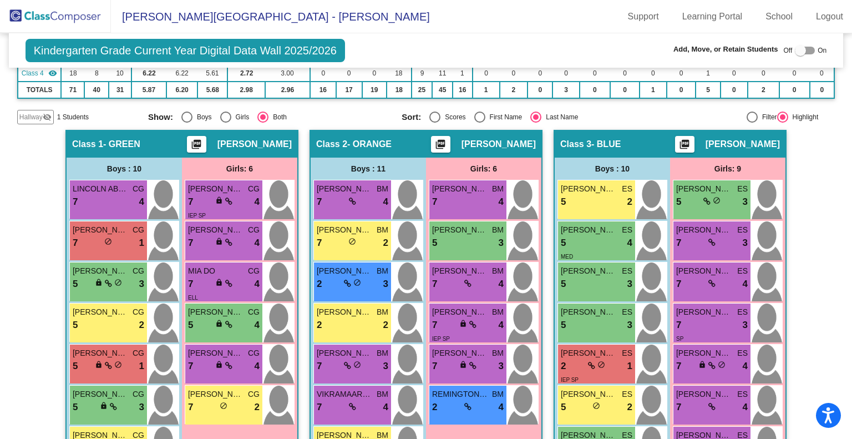
scroll to position [177, 0]
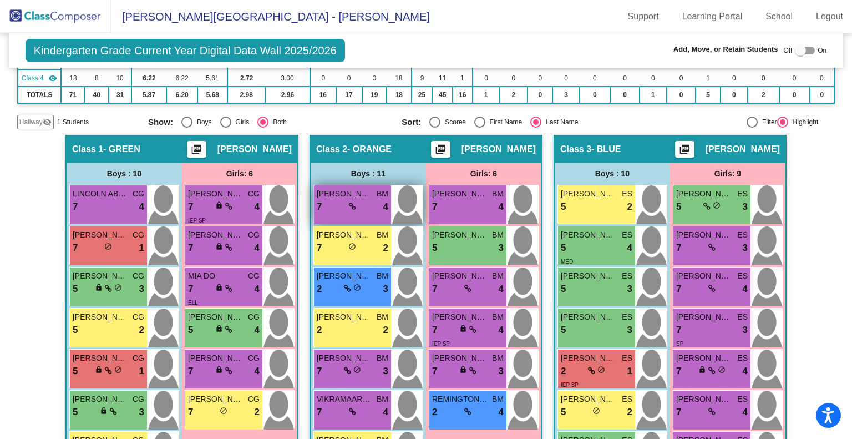
click at [328, 201] on div "7 lock do_not_disturb_alt 4" at bounding box center [353, 207] width 72 height 14
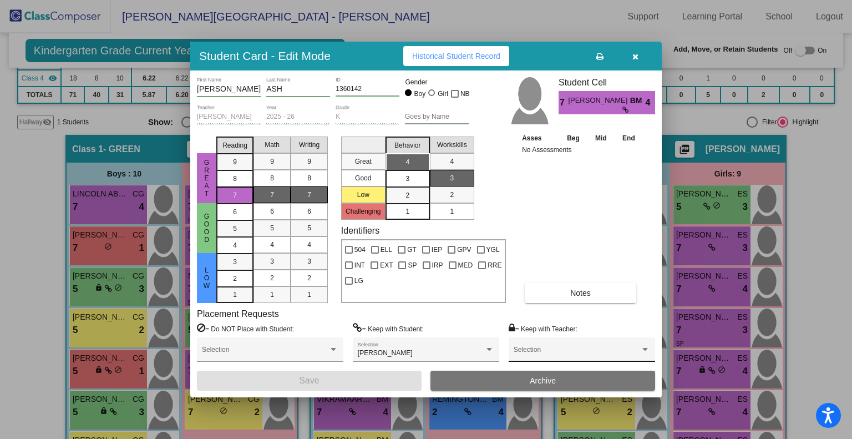
click at [624, 350] on span at bounding box center [576, 353] width 126 height 8
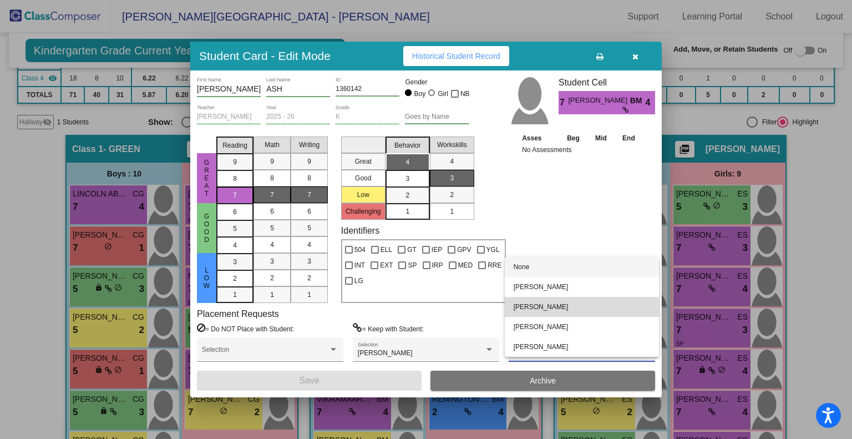
click at [613, 311] on span "[PERSON_NAME]" at bounding box center [581, 307] width 136 height 20
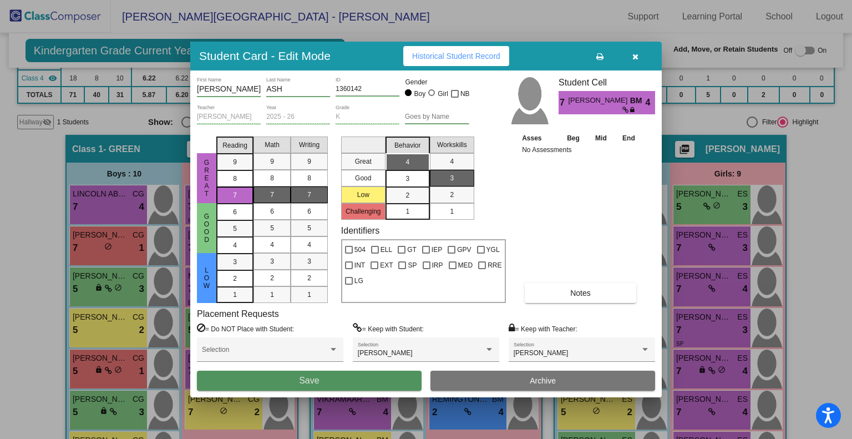
click at [348, 379] on button "Save" at bounding box center [309, 380] width 225 height 20
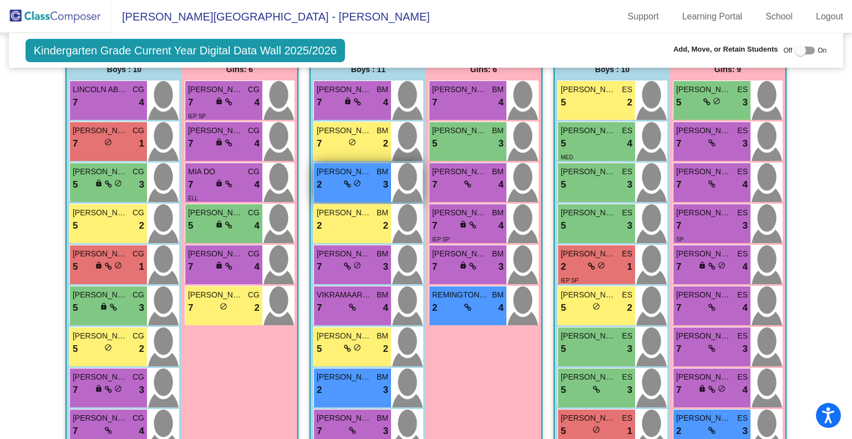
scroll to position [267, 0]
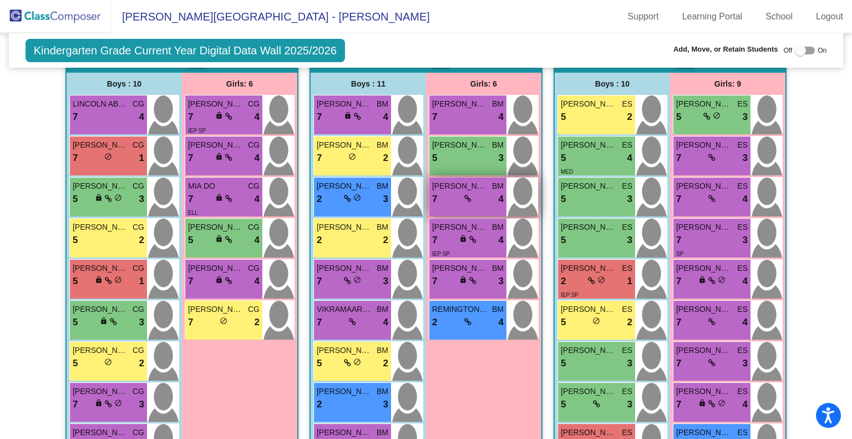
click at [472, 189] on span "[PERSON_NAME] HERC" at bounding box center [459, 186] width 55 height 12
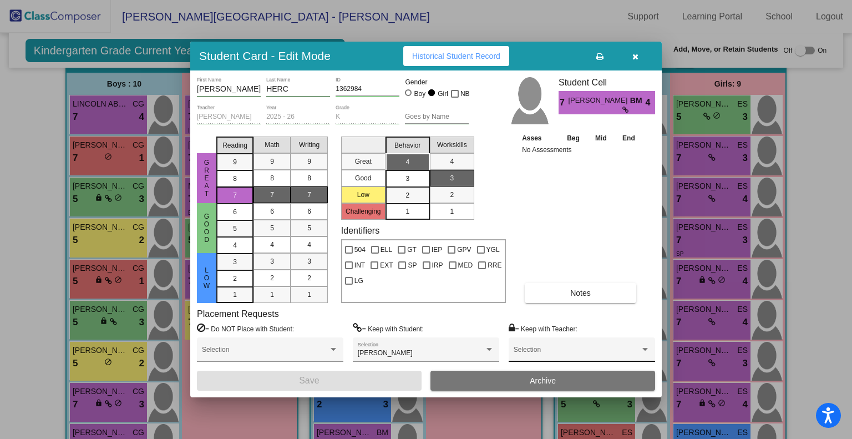
click at [574, 359] on div "Selection" at bounding box center [581, 352] width 136 height 20
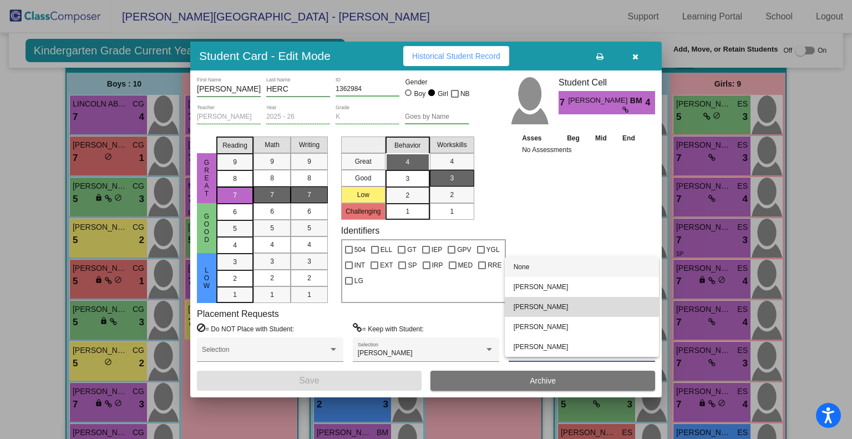
click at [563, 308] on span "[PERSON_NAME]" at bounding box center [581, 307] width 136 height 20
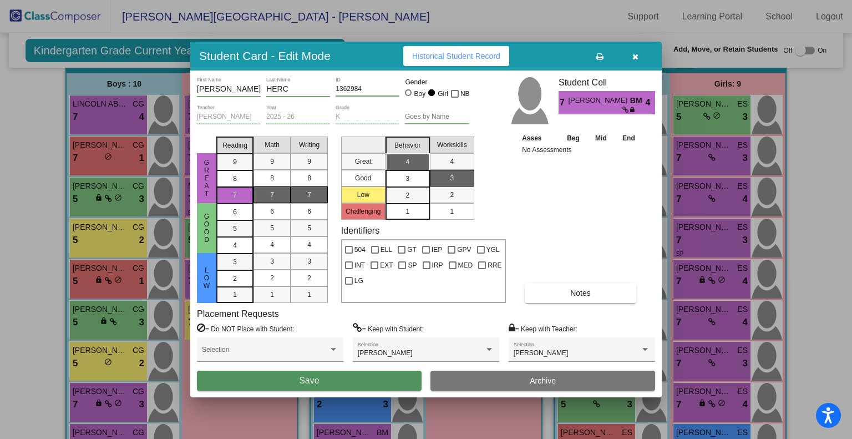
click at [344, 384] on button "Save" at bounding box center [309, 380] width 225 height 20
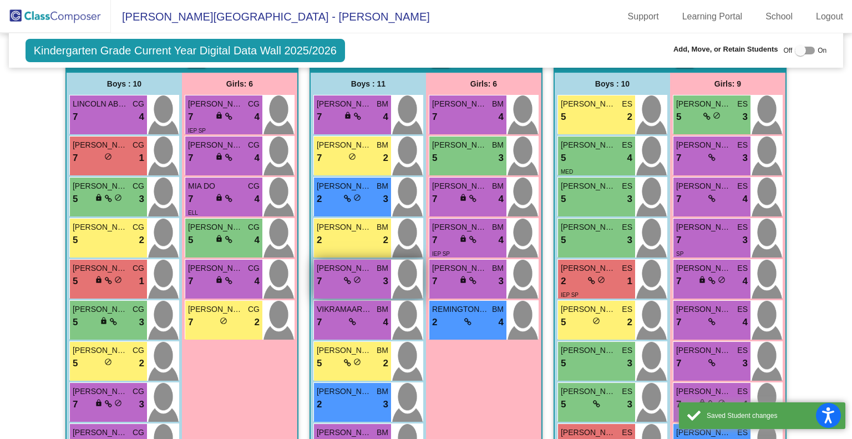
click at [326, 279] on div "7 lock do_not_disturb_alt 3" at bounding box center [353, 281] width 72 height 14
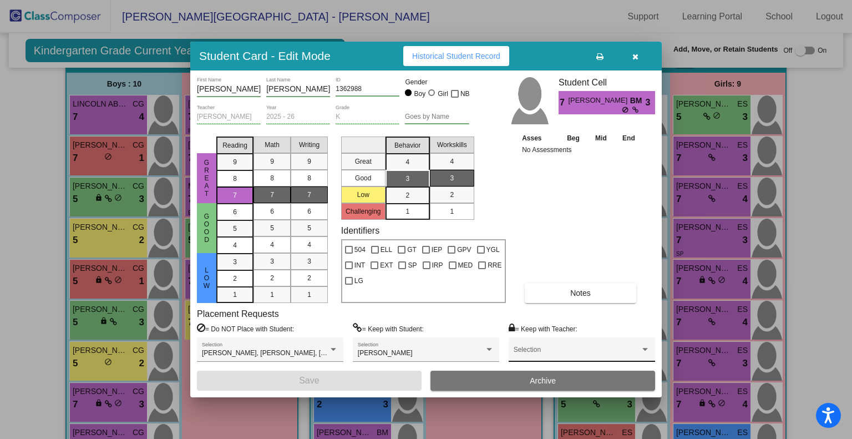
click at [563, 347] on div "Selection" at bounding box center [581, 352] width 136 height 20
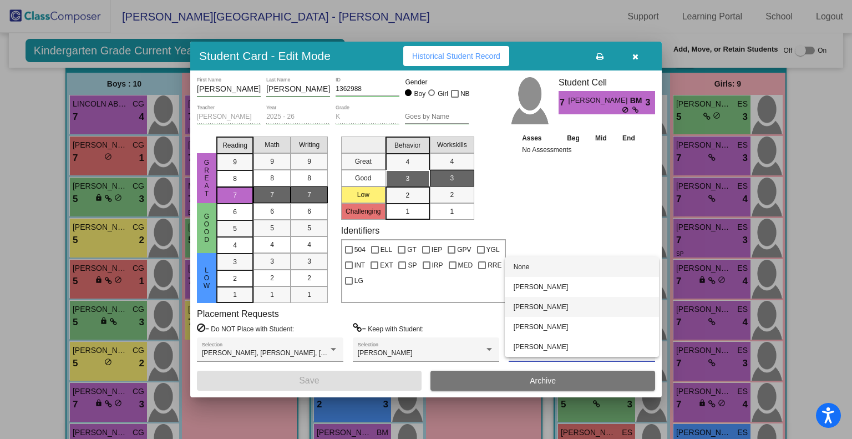
click at [555, 306] on span "[PERSON_NAME]" at bounding box center [581, 307] width 136 height 20
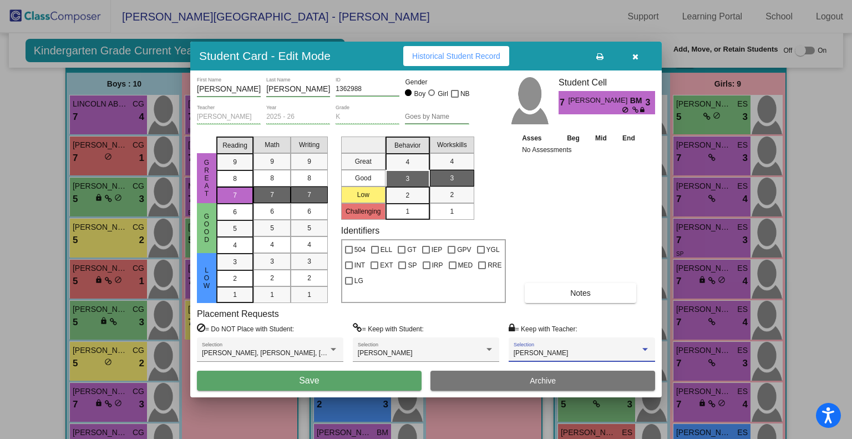
click at [348, 381] on button "Save" at bounding box center [309, 380] width 225 height 20
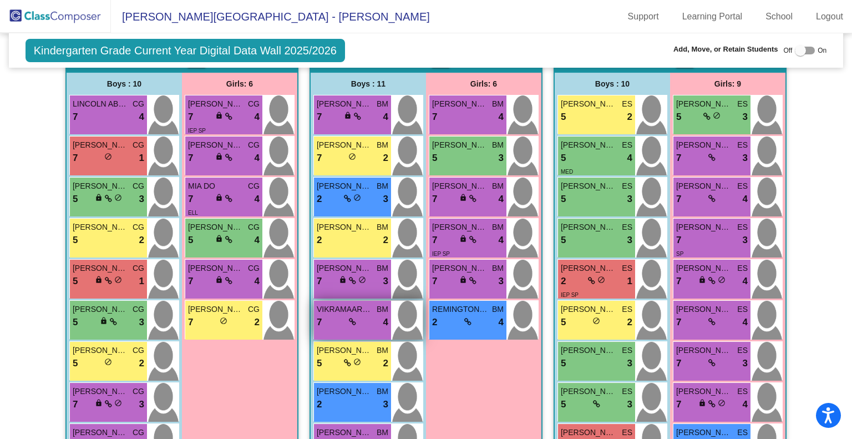
click at [362, 315] on div "7 lock do_not_disturb_alt 4" at bounding box center [353, 322] width 72 height 14
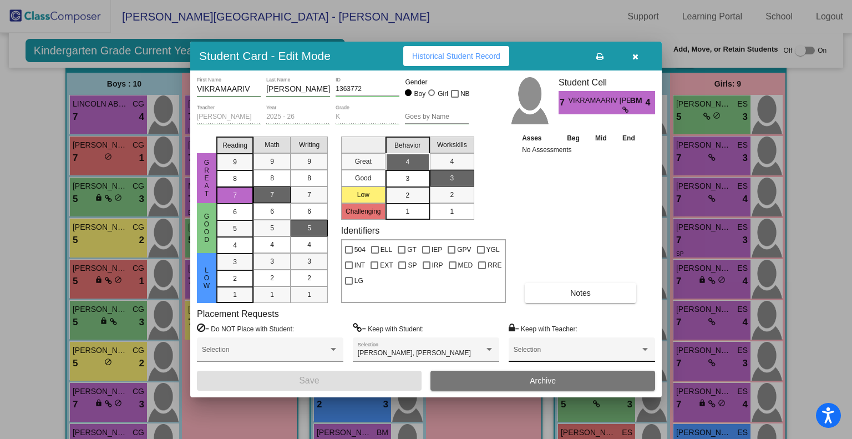
click at [588, 352] on span at bounding box center [576, 353] width 126 height 8
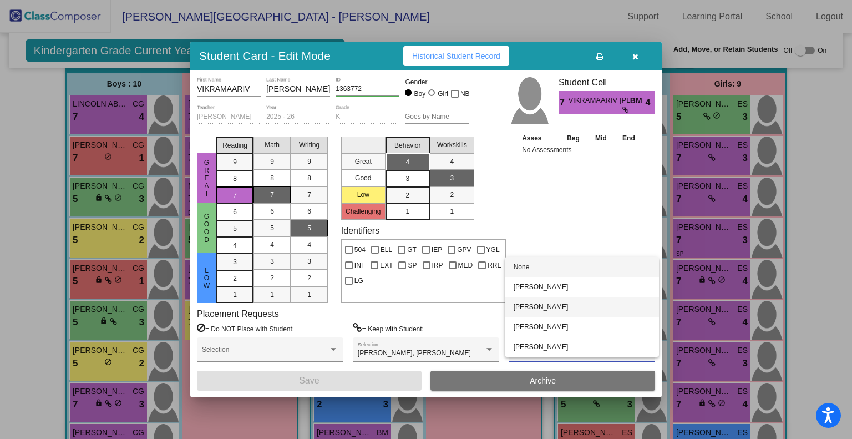
click at [568, 308] on span "[PERSON_NAME]" at bounding box center [581, 307] width 136 height 20
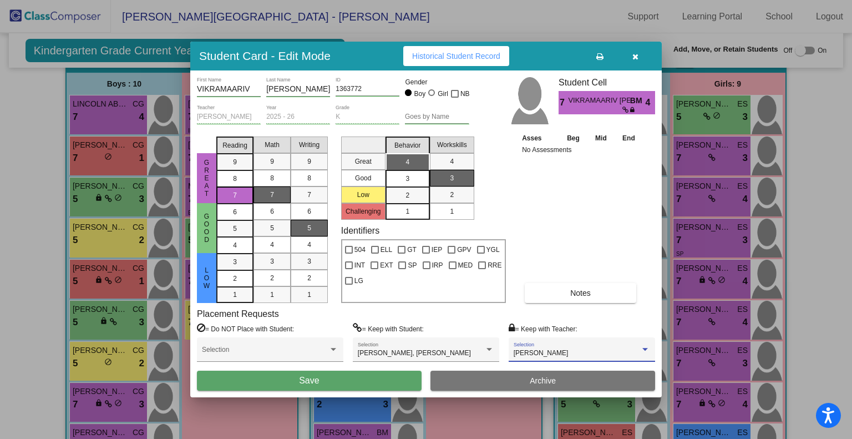
click at [378, 382] on button "Save" at bounding box center [309, 380] width 225 height 20
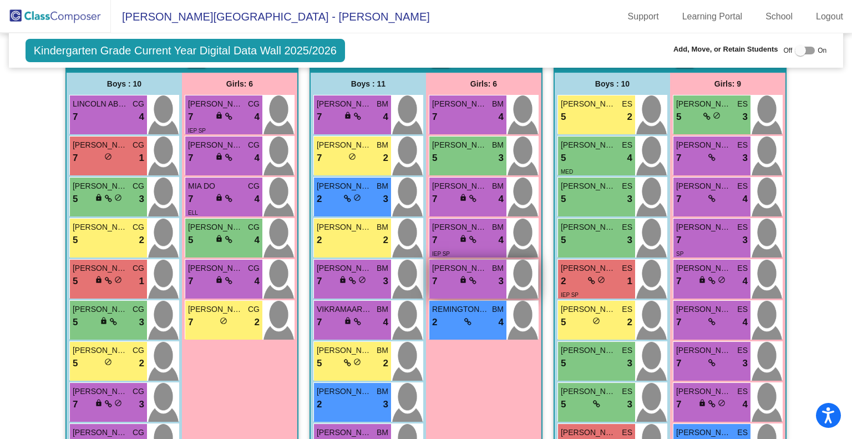
click at [452, 280] on div "7 lock do_not_disturb_alt 3" at bounding box center [468, 281] width 72 height 14
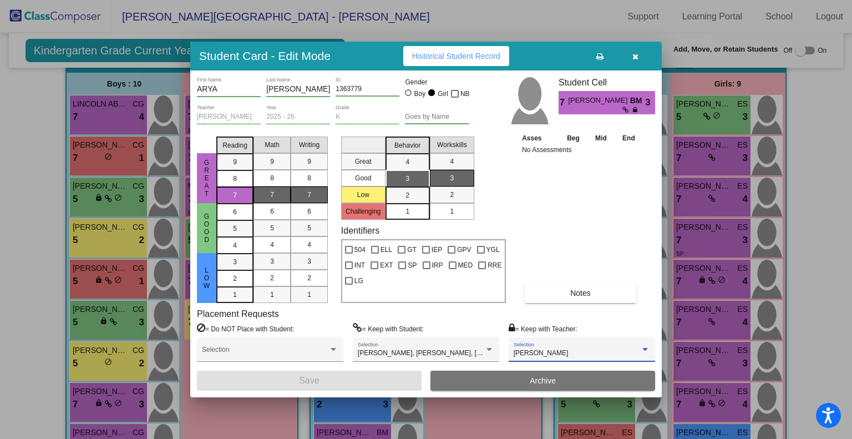
click at [572, 352] on div "[PERSON_NAME]" at bounding box center [576, 353] width 126 height 8
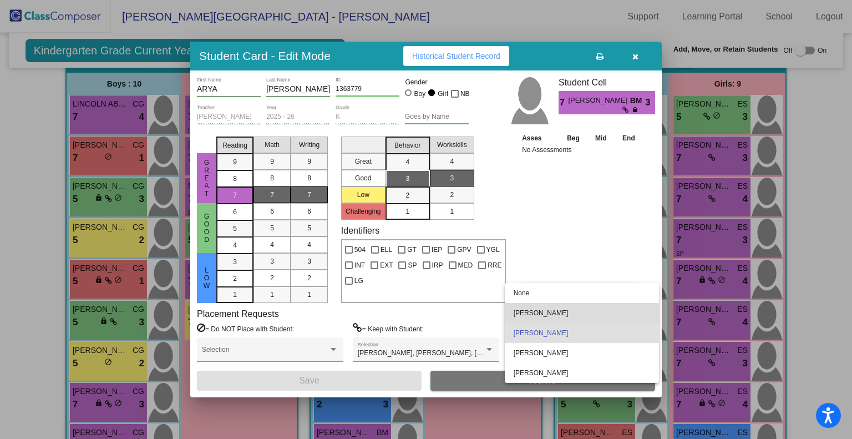
click at [568, 313] on span "[PERSON_NAME]" at bounding box center [581, 313] width 136 height 20
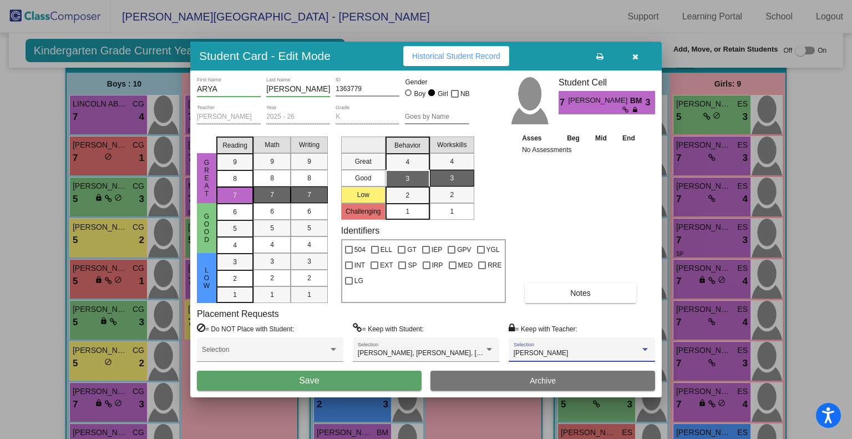
click at [570, 358] on div "[PERSON_NAME] Selection" at bounding box center [581, 352] width 136 height 20
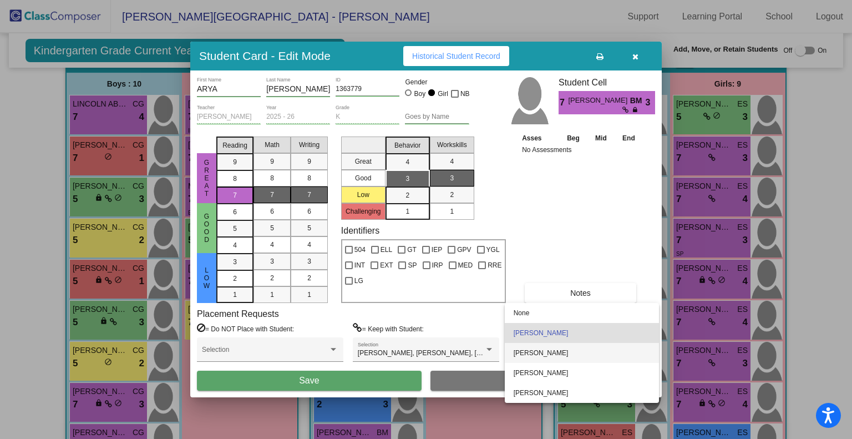
click at [568, 350] on span "[PERSON_NAME]" at bounding box center [581, 353] width 136 height 20
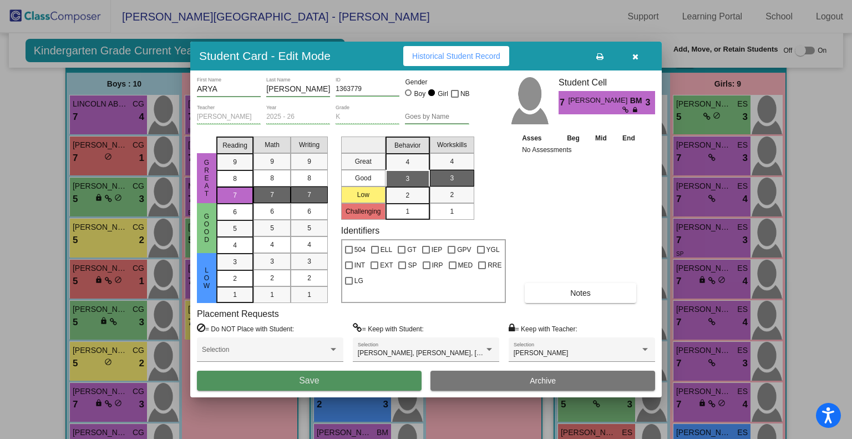
click at [313, 379] on span "Save" at bounding box center [309, 379] width 20 height 9
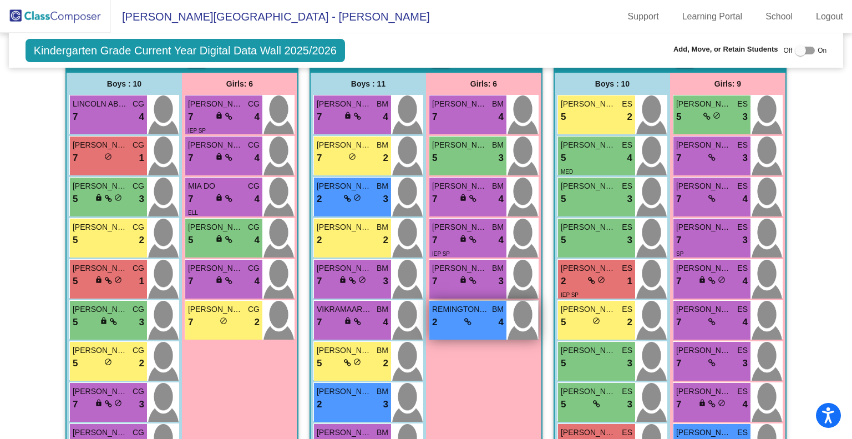
click at [482, 316] on div "2 lock do_not_disturb_alt 4" at bounding box center [468, 322] width 72 height 14
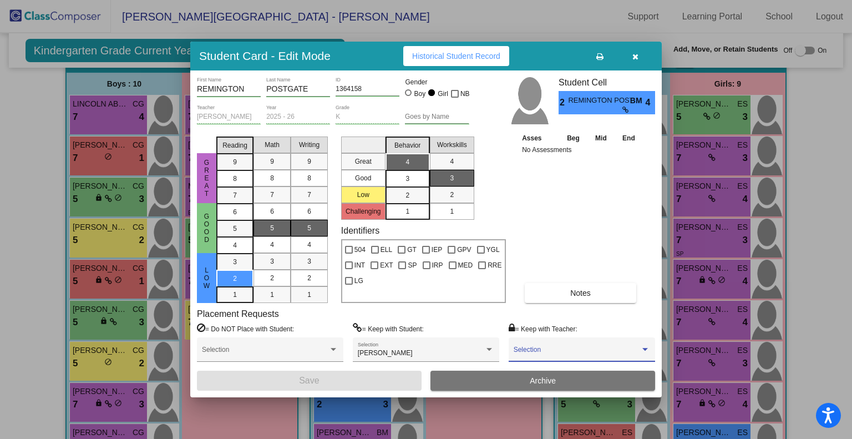
click at [579, 352] on span at bounding box center [576, 353] width 126 height 8
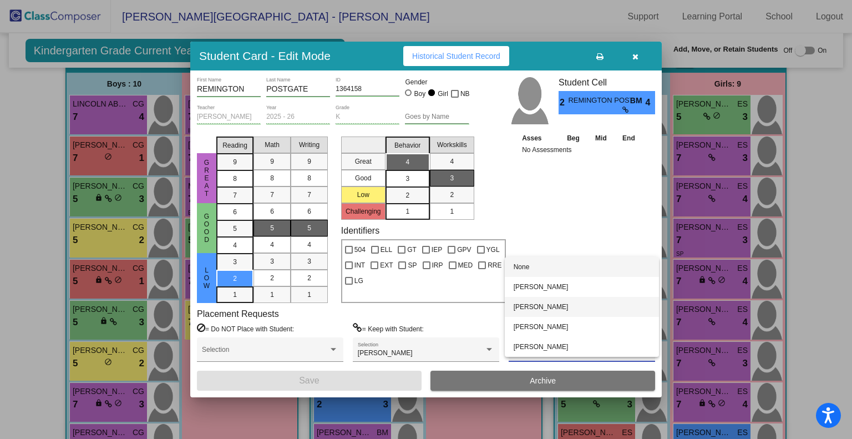
click at [566, 307] on span "[PERSON_NAME]" at bounding box center [581, 307] width 136 height 20
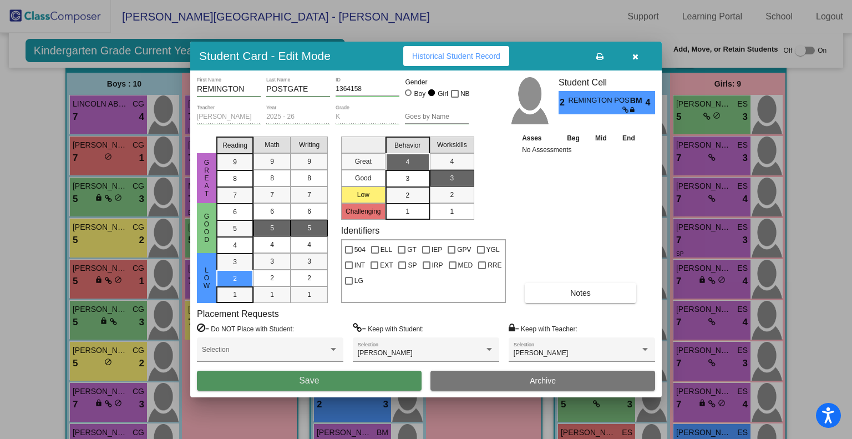
click at [344, 379] on button "Save" at bounding box center [309, 380] width 225 height 20
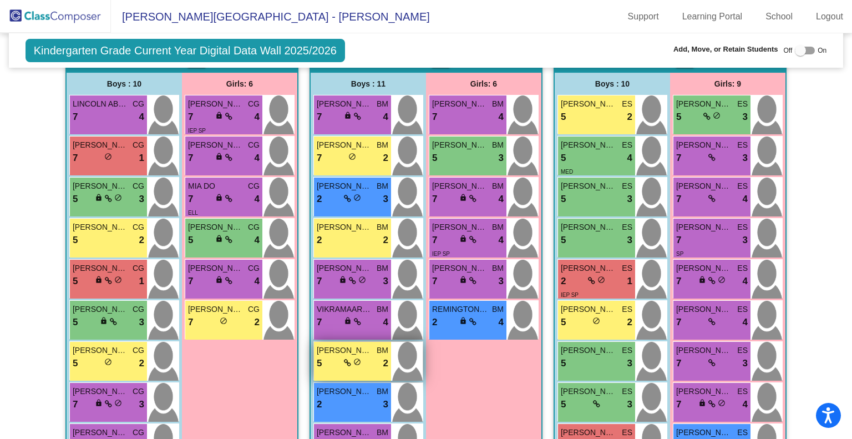
click at [355, 361] on span "do_not_disturb_alt" at bounding box center [357, 362] width 8 height 8
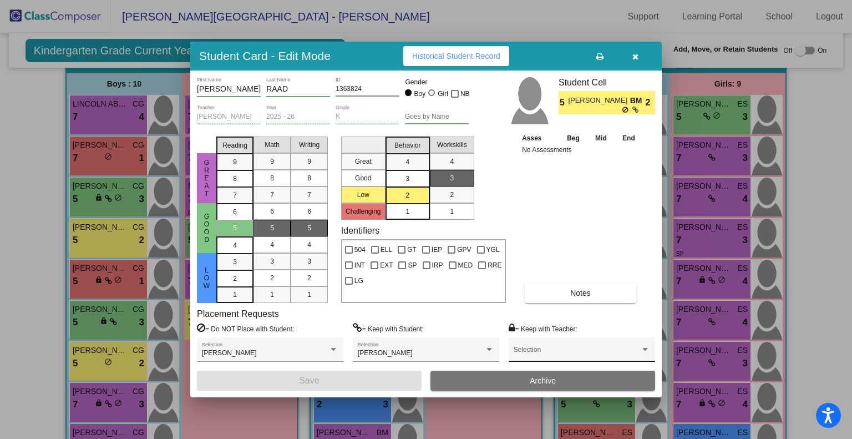
click at [559, 350] on span at bounding box center [576, 353] width 126 height 8
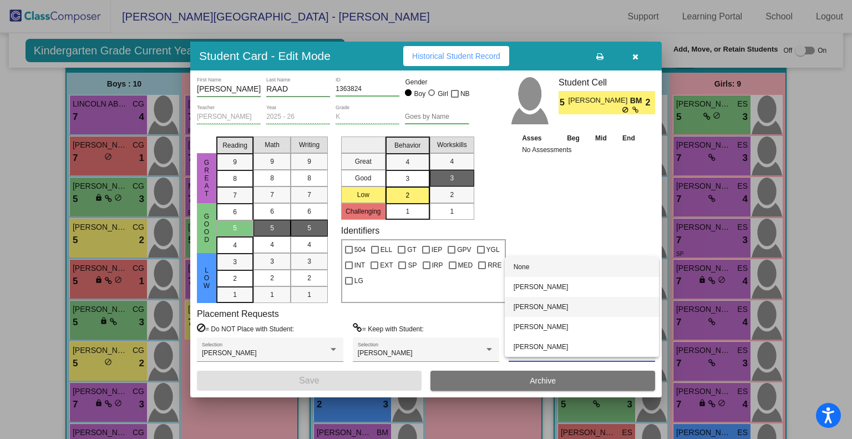
click at [558, 304] on span "[PERSON_NAME]" at bounding box center [581, 307] width 136 height 20
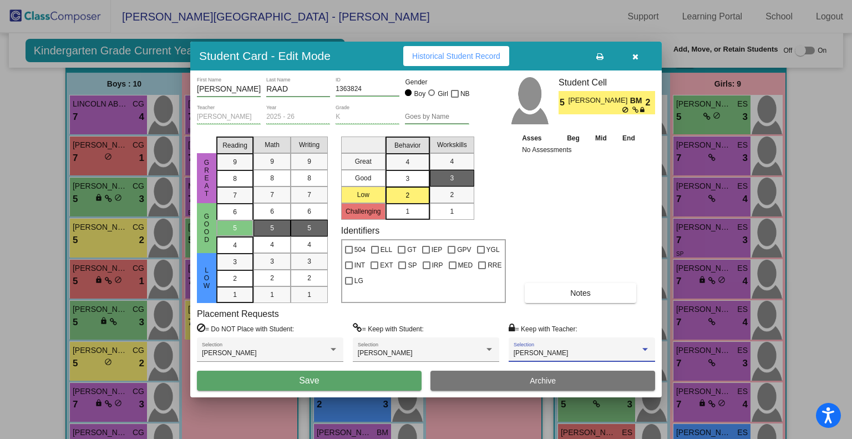
click at [353, 384] on button "Save" at bounding box center [309, 380] width 225 height 20
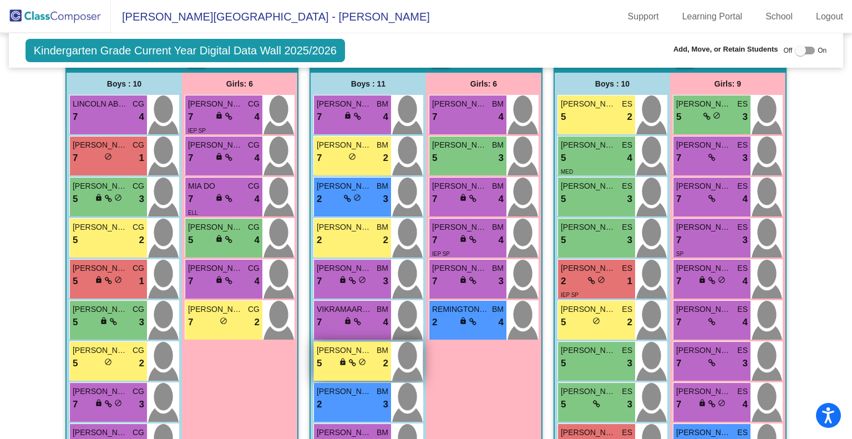
scroll to position [417, 0]
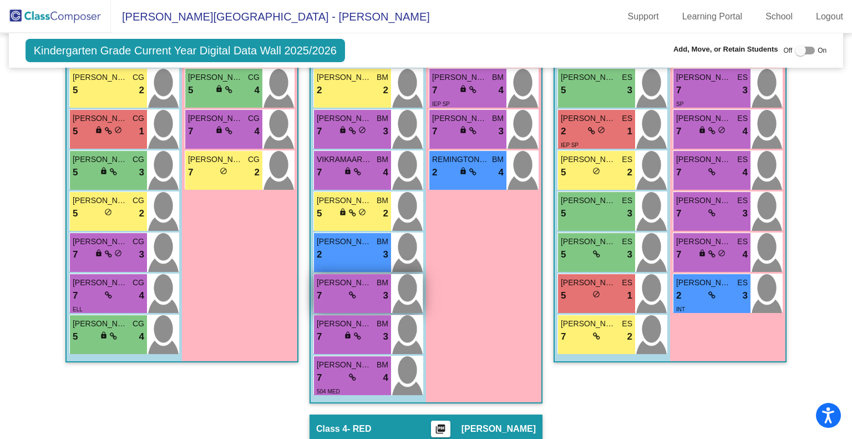
click at [355, 284] on span "[PERSON_NAME]" at bounding box center [344, 283] width 55 height 12
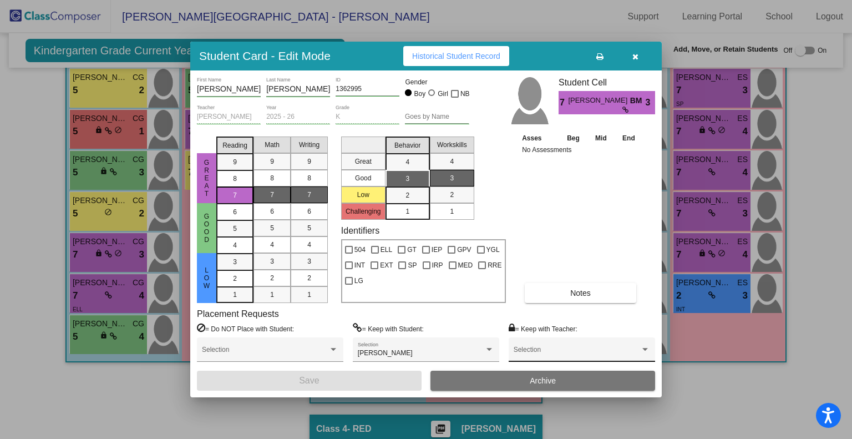
click at [576, 345] on div "Selection" at bounding box center [581, 352] width 136 height 20
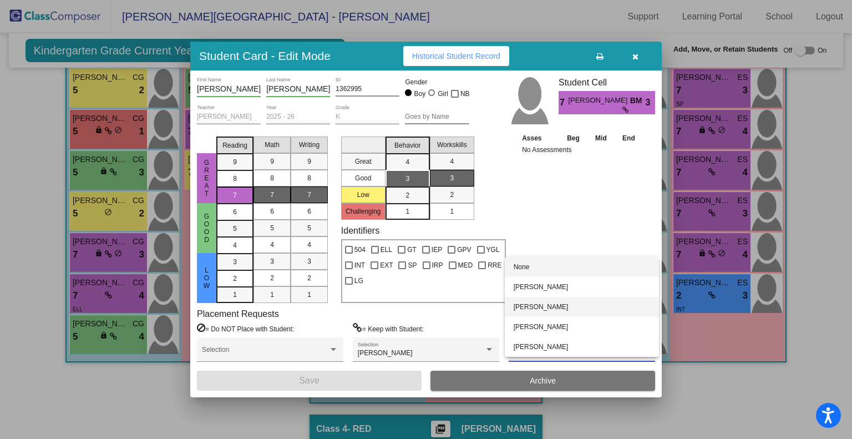
click at [555, 303] on span "[PERSON_NAME]" at bounding box center [581, 307] width 136 height 20
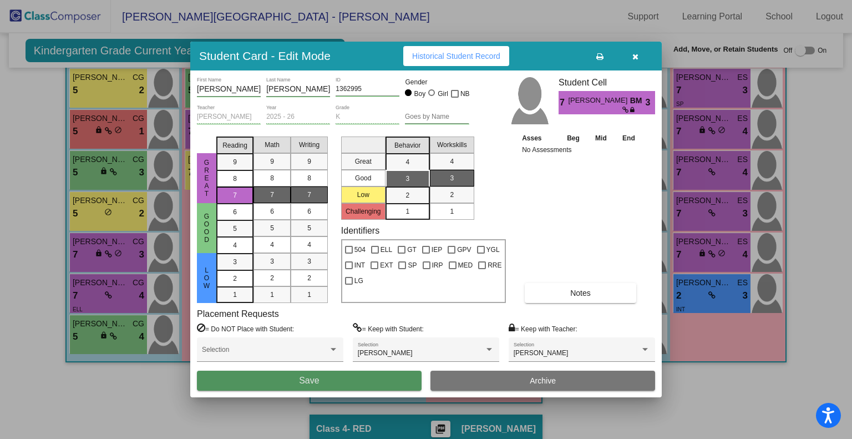
click at [344, 385] on button "Save" at bounding box center [309, 380] width 225 height 20
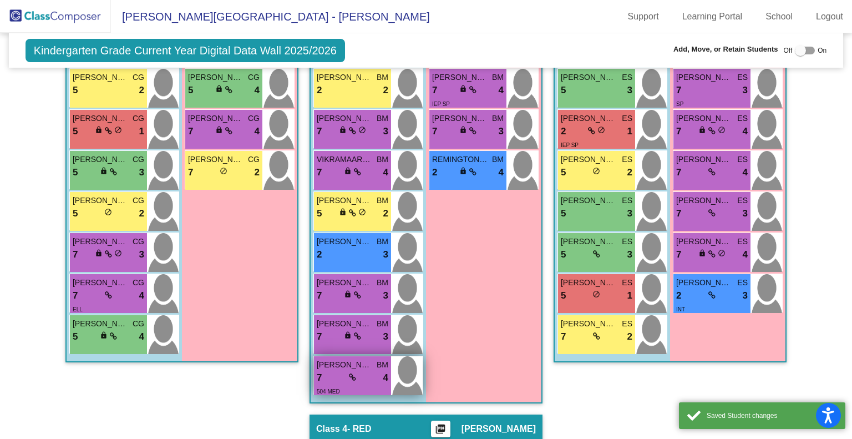
click at [357, 367] on span "[PERSON_NAME]" at bounding box center [344, 365] width 55 height 12
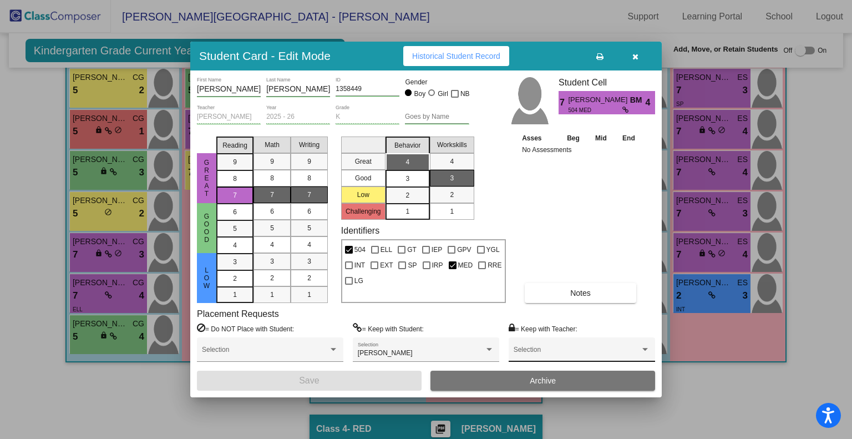
click at [585, 345] on div "Selection" at bounding box center [581, 352] width 136 height 20
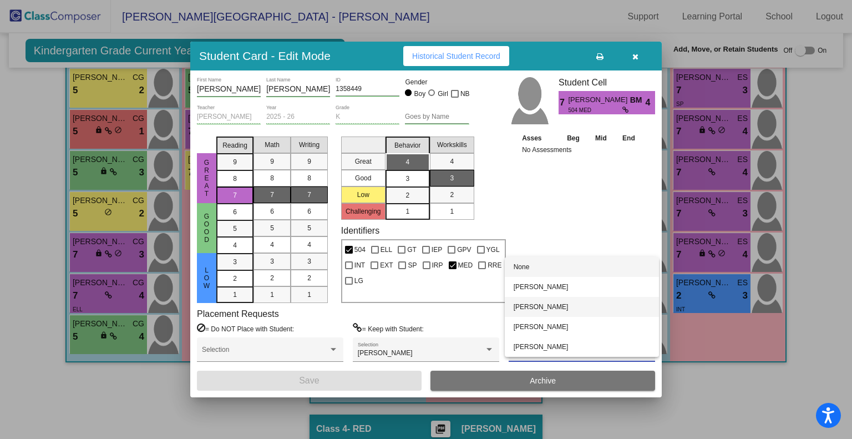
click at [571, 304] on span "[PERSON_NAME]" at bounding box center [581, 307] width 136 height 20
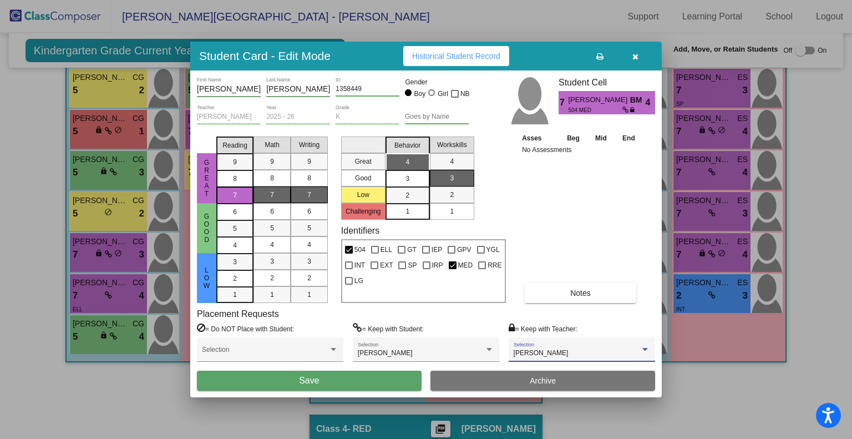
click at [319, 374] on button "Save" at bounding box center [309, 380] width 225 height 20
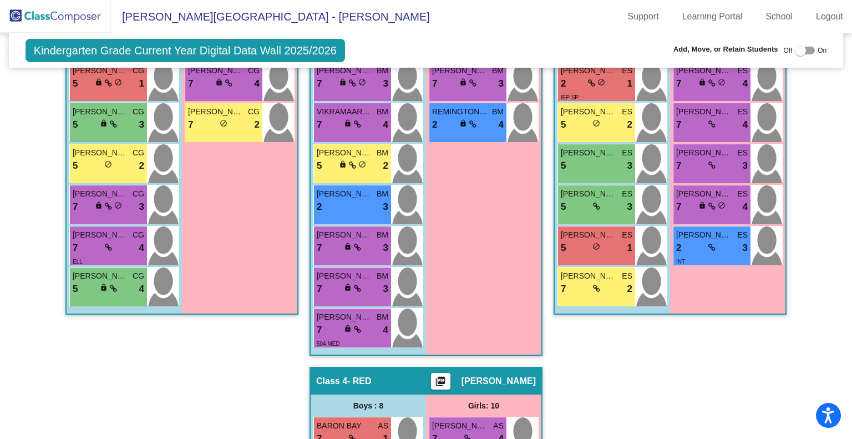
scroll to position [466, 0]
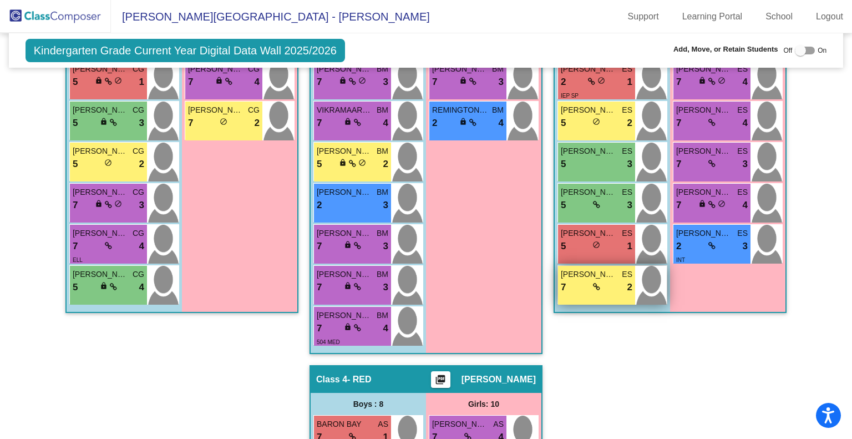
click at [602, 277] on span "[PERSON_NAME]" at bounding box center [588, 274] width 55 height 12
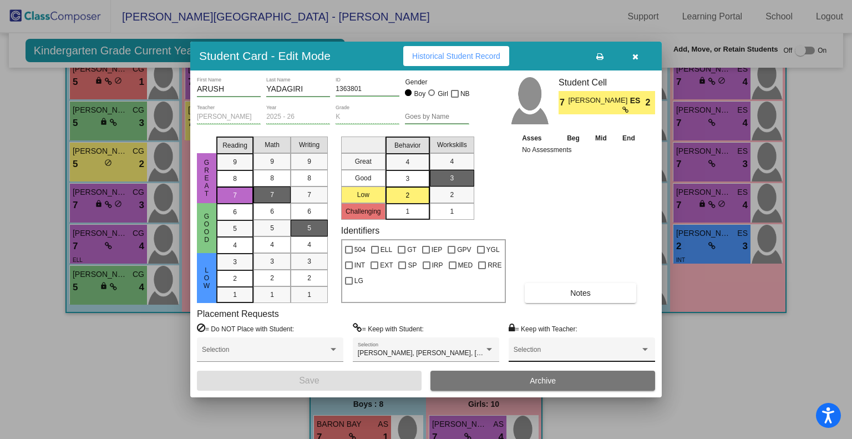
click at [574, 349] on span at bounding box center [576, 353] width 126 height 8
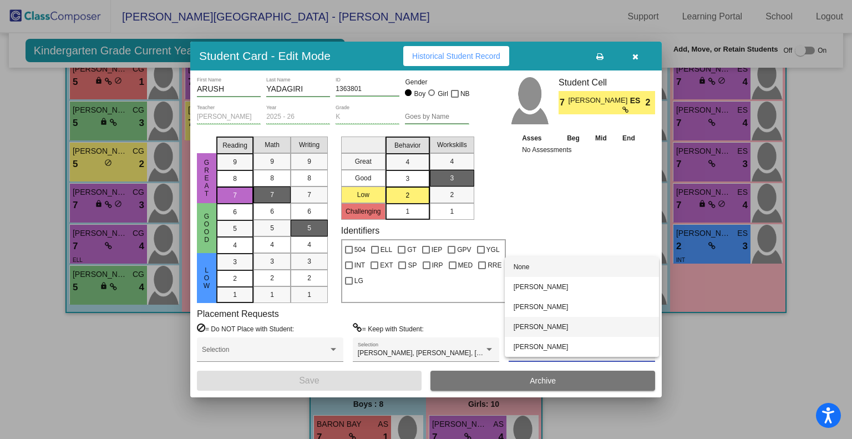
click at [565, 328] on span "[PERSON_NAME]" at bounding box center [581, 327] width 136 height 20
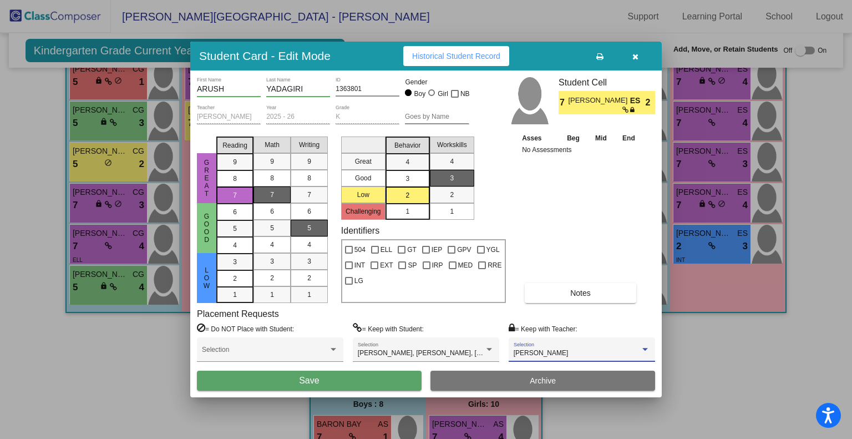
click at [364, 379] on button "Save" at bounding box center [309, 380] width 225 height 20
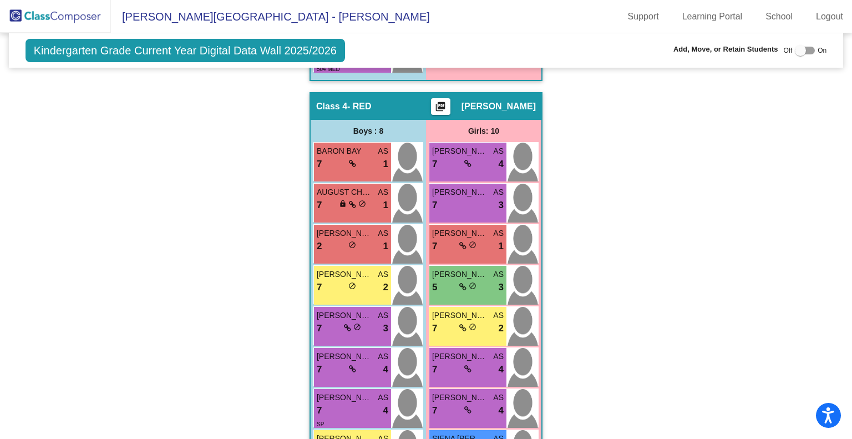
scroll to position [754, 0]
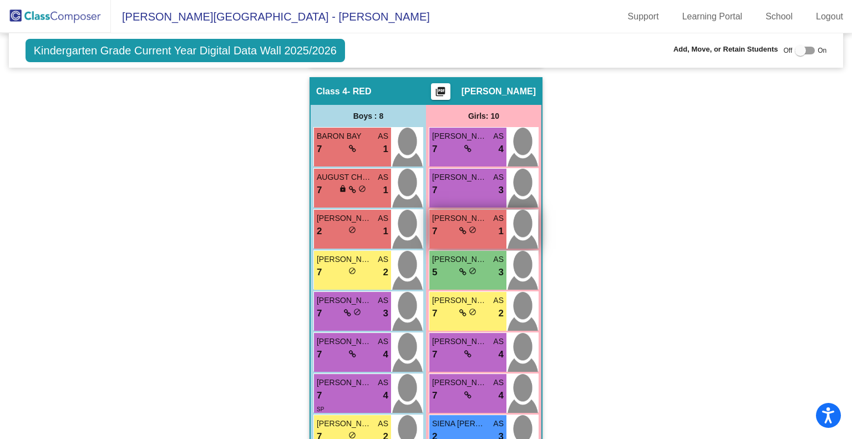
click at [484, 228] on div "7 lock do_not_disturb_alt 1" at bounding box center [468, 231] width 72 height 14
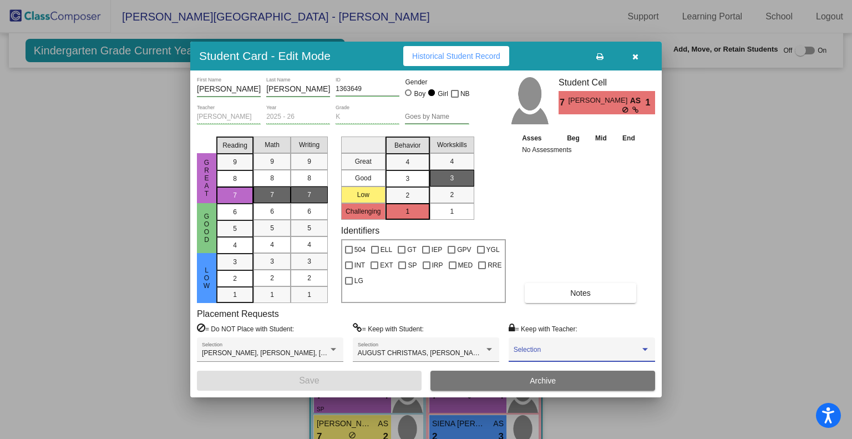
click at [626, 349] on span at bounding box center [576, 353] width 126 height 8
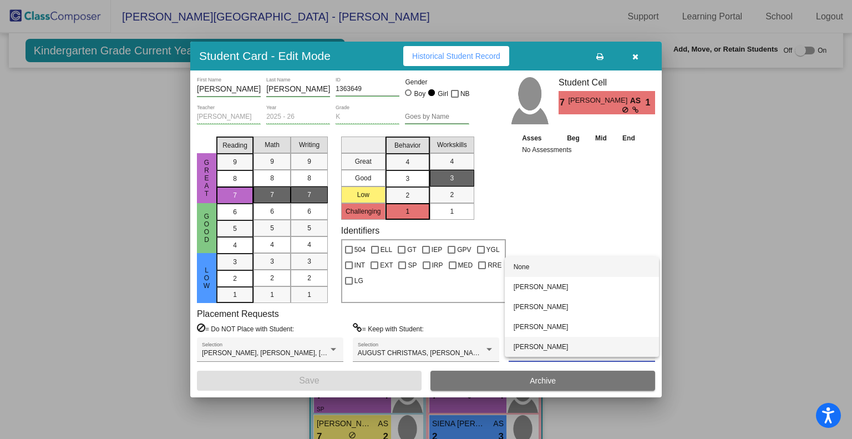
click at [626, 349] on span "[PERSON_NAME]" at bounding box center [581, 347] width 136 height 20
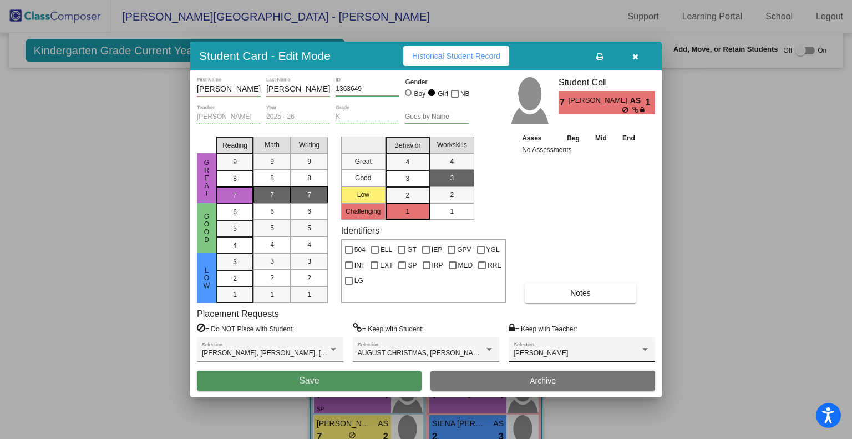
click at [301, 375] on span "Save" at bounding box center [309, 379] width 20 height 9
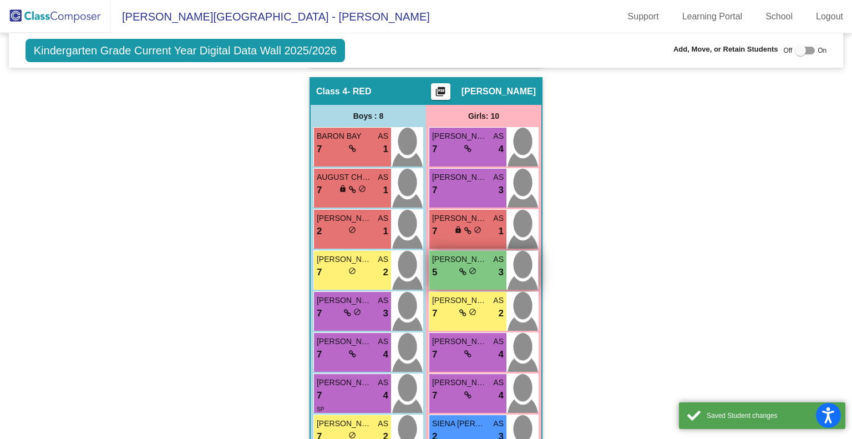
click at [481, 265] on div "5 lock do_not_disturb_alt 3" at bounding box center [468, 272] width 72 height 14
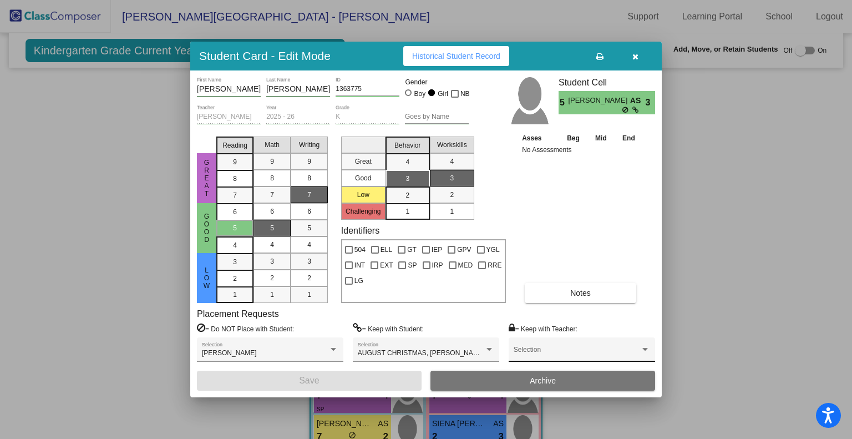
click at [576, 354] on span at bounding box center [576, 353] width 126 height 8
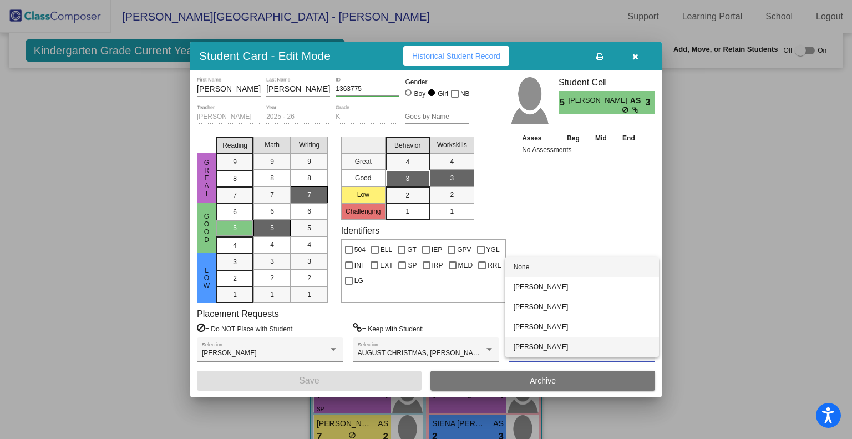
click at [571, 344] on span "[PERSON_NAME]" at bounding box center [581, 347] width 136 height 20
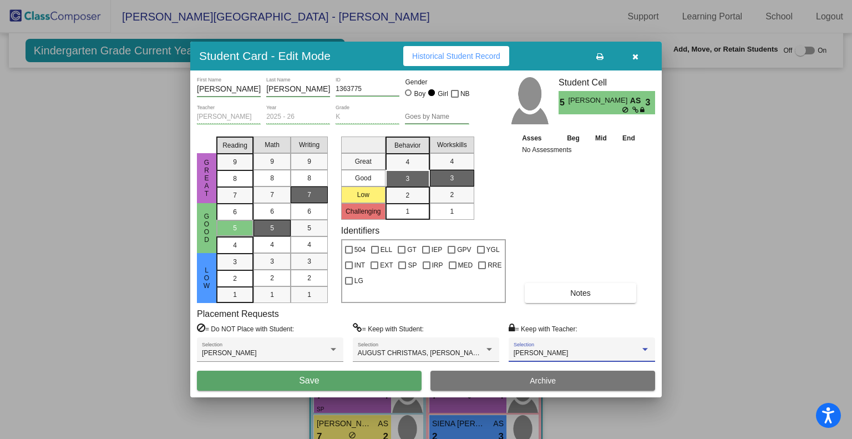
click at [337, 372] on button "Save" at bounding box center [309, 380] width 225 height 20
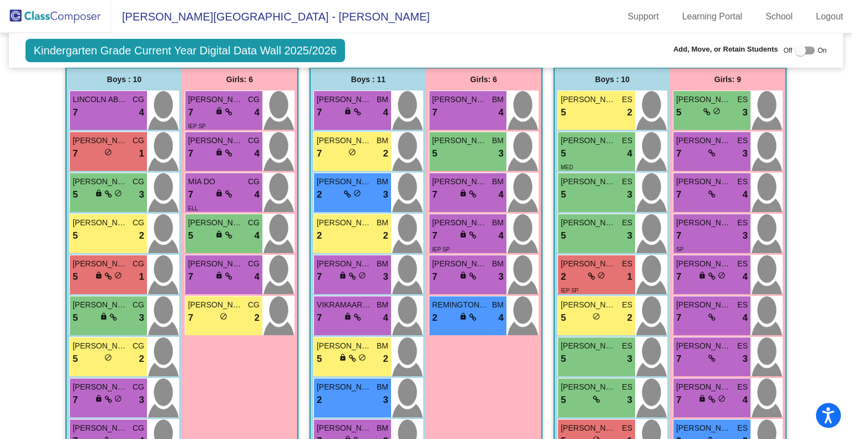
scroll to position [271, 0]
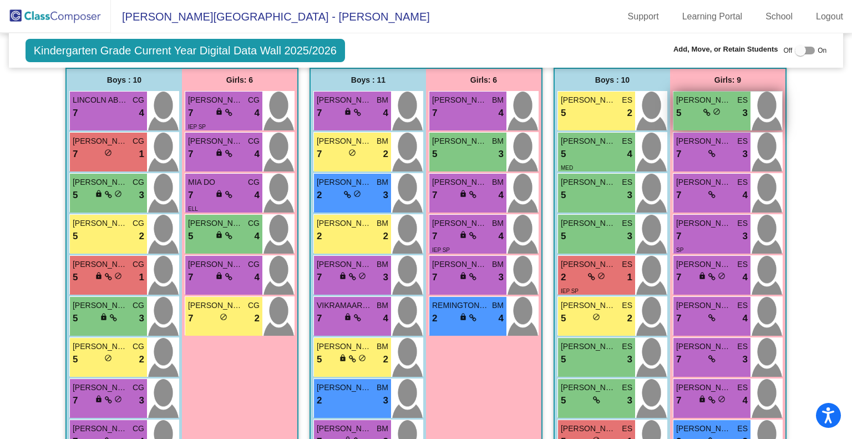
click at [725, 106] on div "5 lock do_not_disturb_alt 3" at bounding box center [712, 113] width 72 height 14
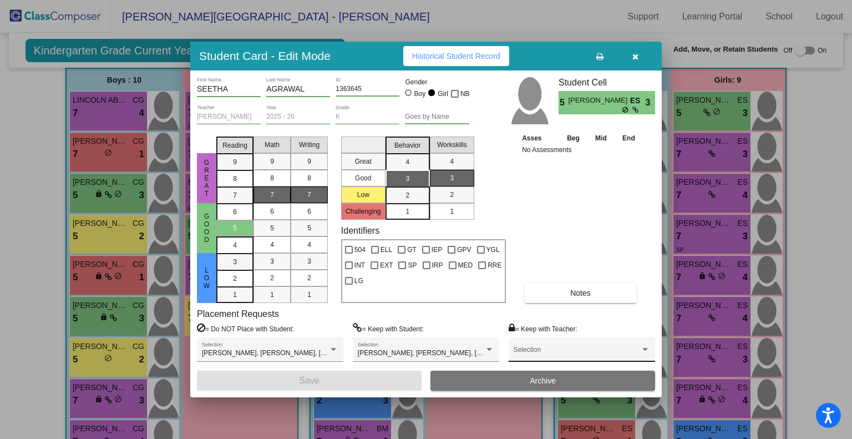
click at [620, 348] on div "Selection" at bounding box center [581, 352] width 136 height 20
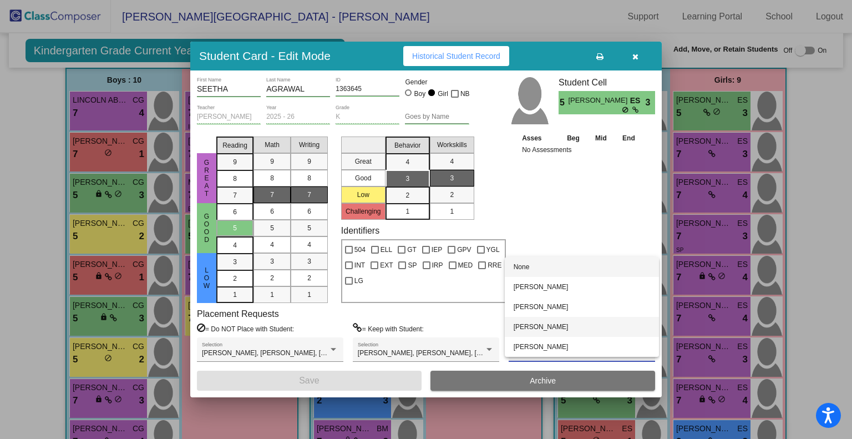
click at [592, 329] on span "[PERSON_NAME]" at bounding box center [581, 327] width 136 height 20
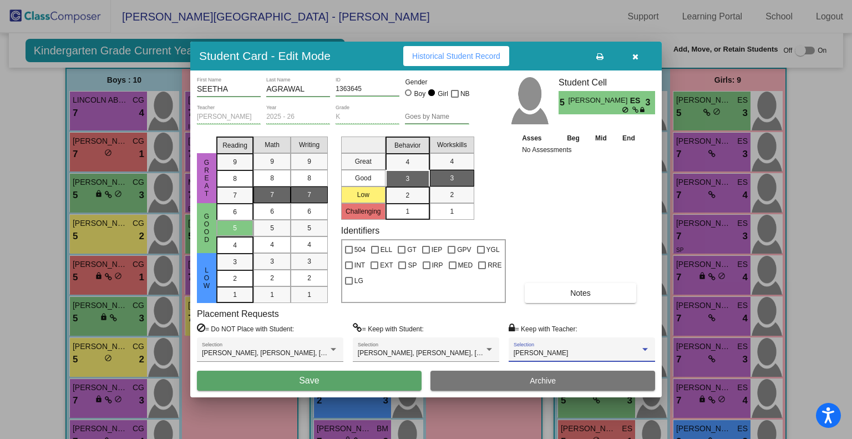
click at [353, 384] on button "Save" at bounding box center [309, 380] width 225 height 20
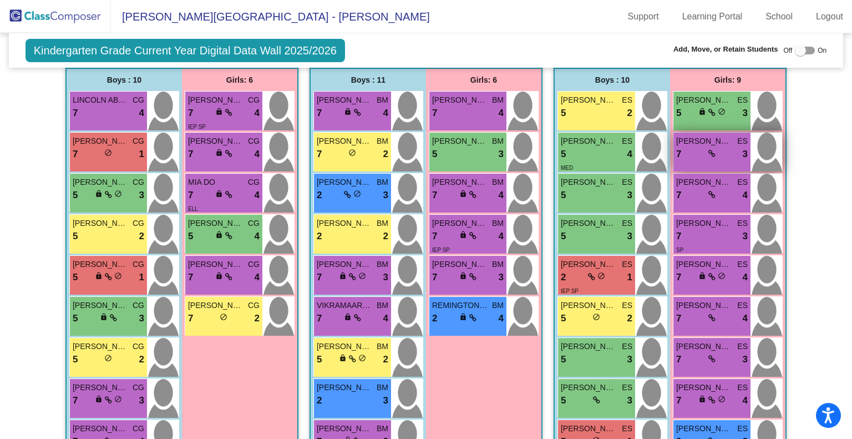
click at [723, 147] on div "7 lock do_not_disturb_alt 3" at bounding box center [712, 154] width 72 height 14
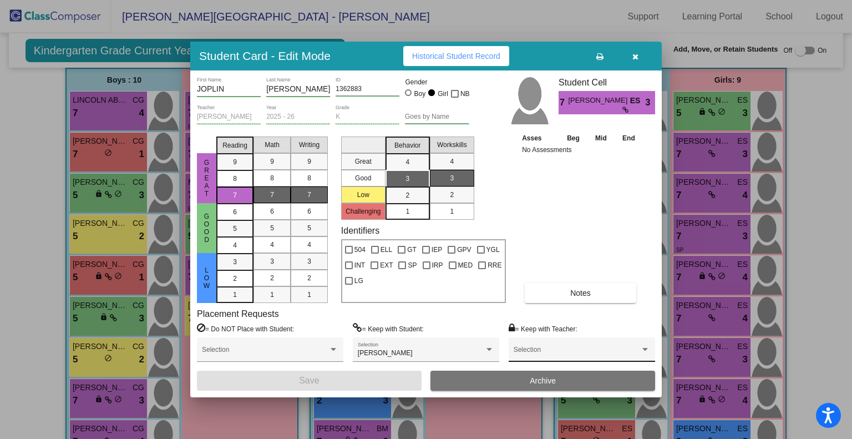
click at [598, 345] on div "Selection" at bounding box center [581, 352] width 136 height 20
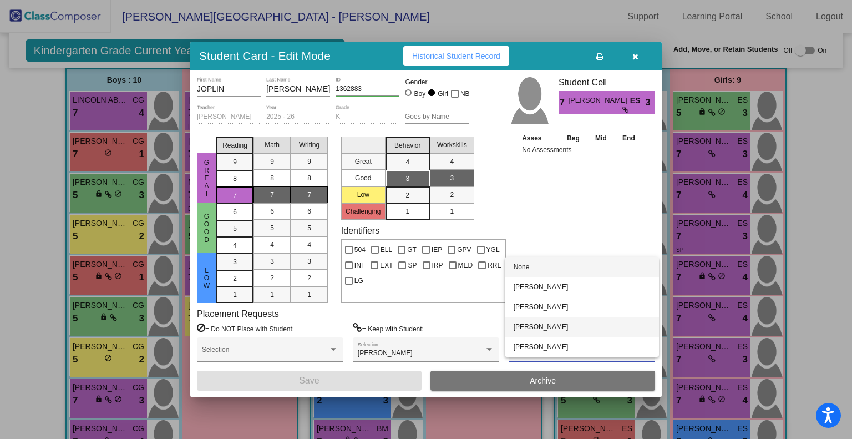
click at [578, 326] on span "[PERSON_NAME]" at bounding box center [581, 327] width 136 height 20
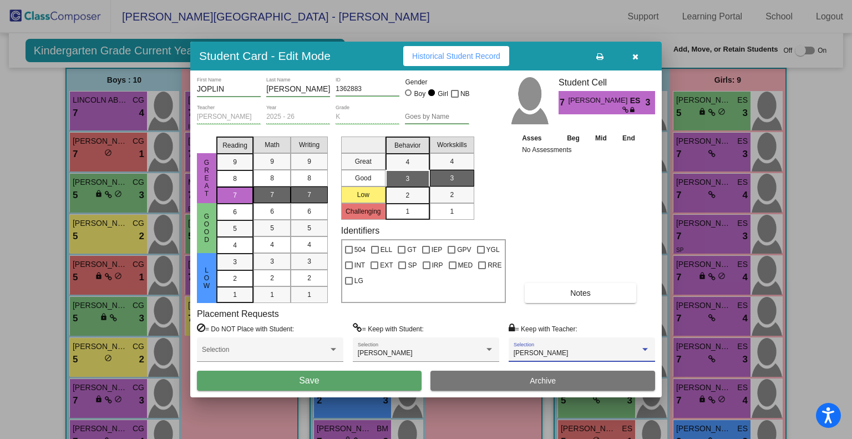
click at [338, 383] on button "Save" at bounding box center [309, 380] width 225 height 20
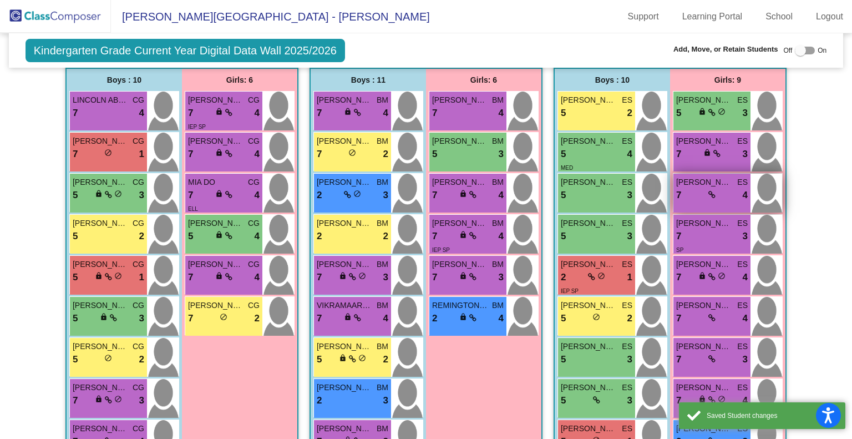
click at [718, 188] on div "7 lock do_not_disturb_alt 4" at bounding box center [712, 195] width 72 height 14
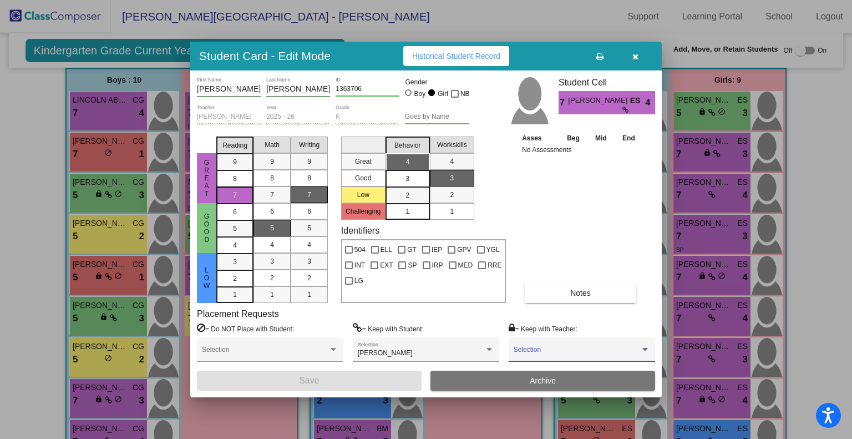
click at [573, 352] on span at bounding box center [576, 353] width 126 height 8
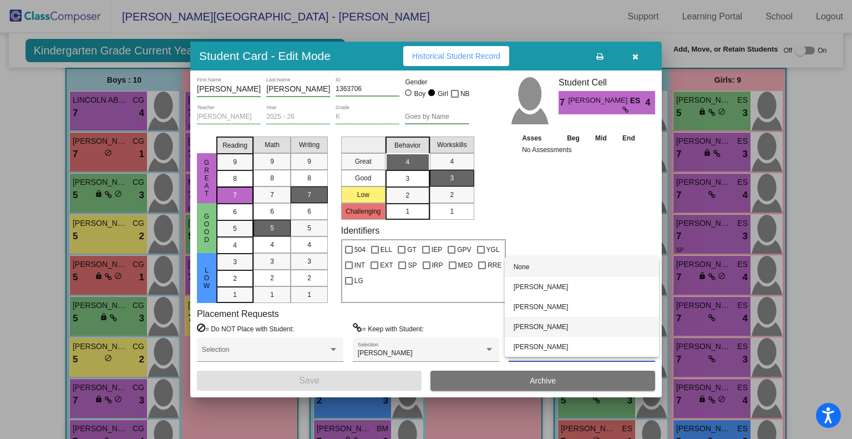
click at [566, 325] on span "[PERSON_NAME]" at bounding box center [581, 327] width 136 height 20
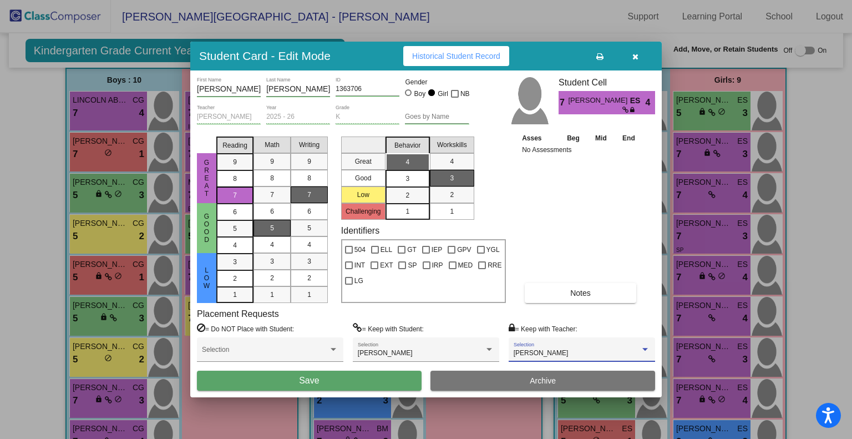
click at [374, 373] on button "Save" at bounding box center [309, 380] width 225 height 20
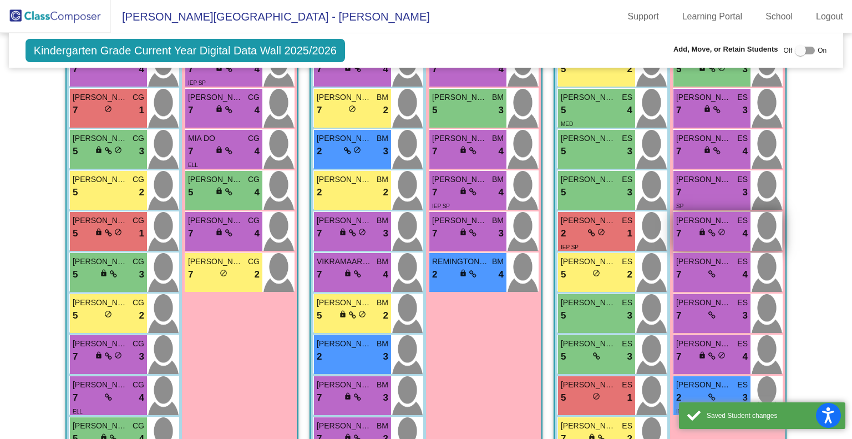
scroll to position [316, 0]
click at [714, 276] on div "7 lock do_not_disturb_alt 4" at bounding box center [712, 274] width 72 height 14
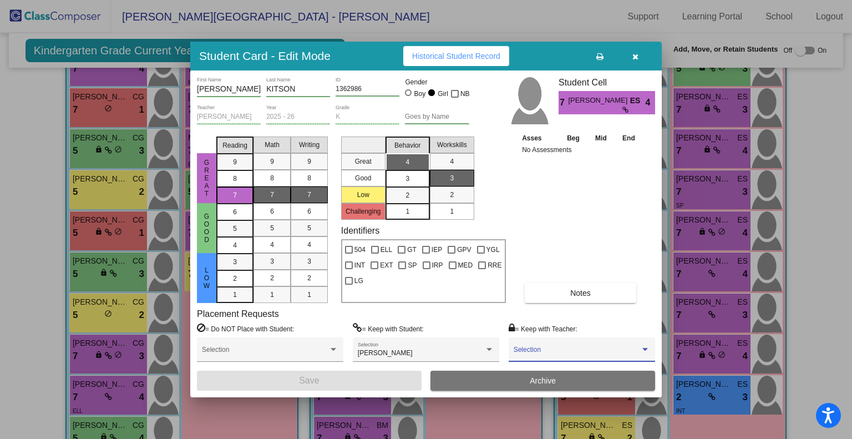
click at [567, 349] on span at bounding box center [576, 353] width 126 height 8
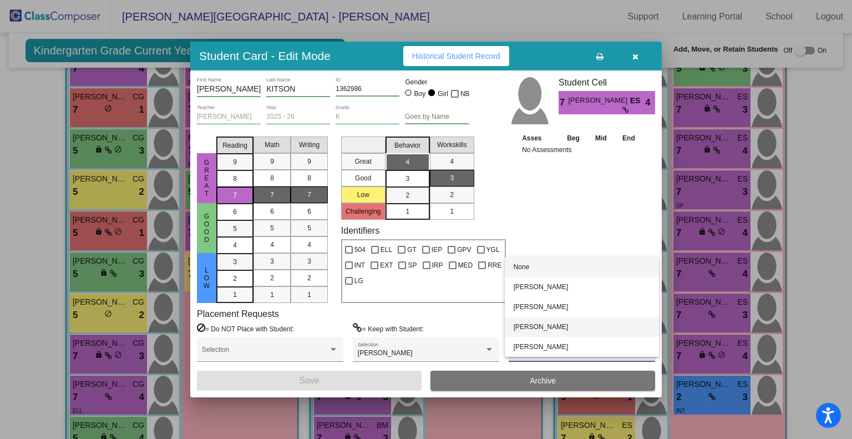
click at [562, 321] on span "[PERSON_NAME]" at bounding box center [581, 327] width 136 height 20
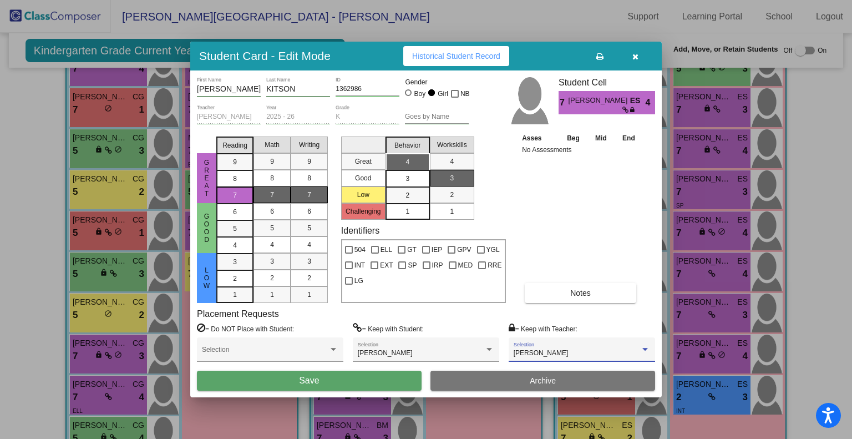
click at [358, 380] on button "Save" at bounding box center [309, 380] width 225 height 20
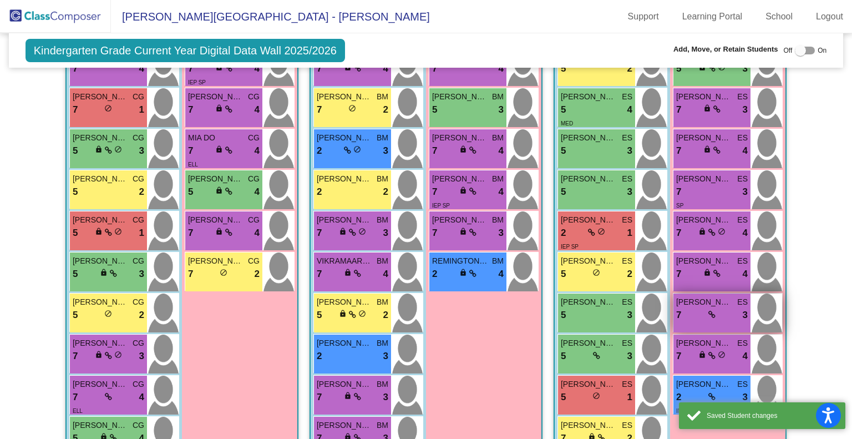
click at [722, 308] on div "7 lock do_not_disturb_alt 3" at bounding box center [712, 315] width 72 height 14
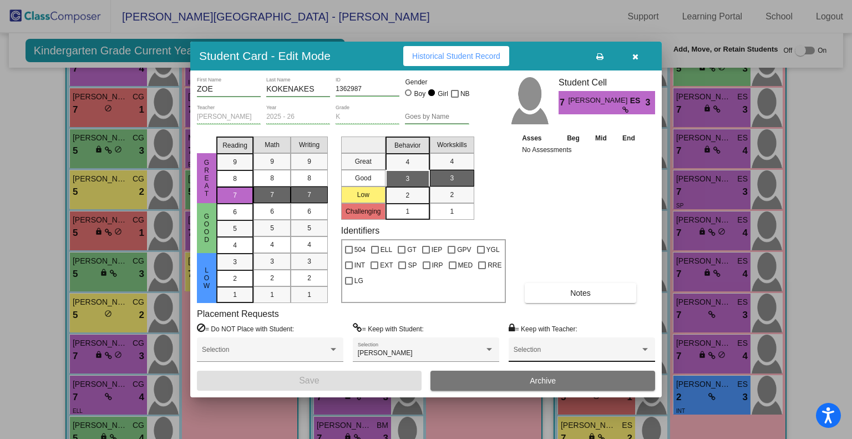
click at [593, 347] on div "Selection" at bounding box center [581, 352] width 136 height 20
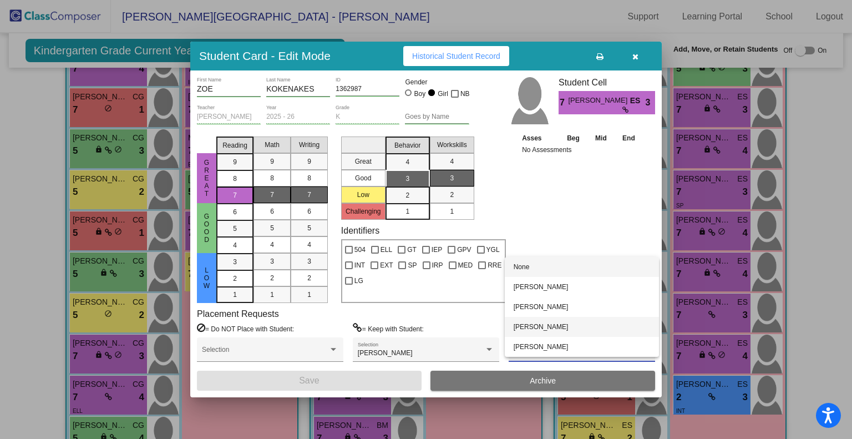
click at [583, 327] on span "[PERSON_NAME]" at bounding box center [581, 327] width 136 height 20
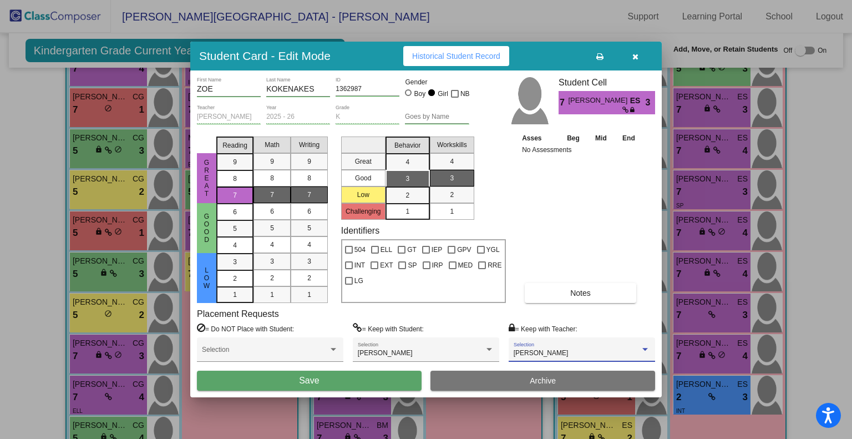
click at [340, 385] on button "Save" at bounding box center [309, 380] width 225 height 20
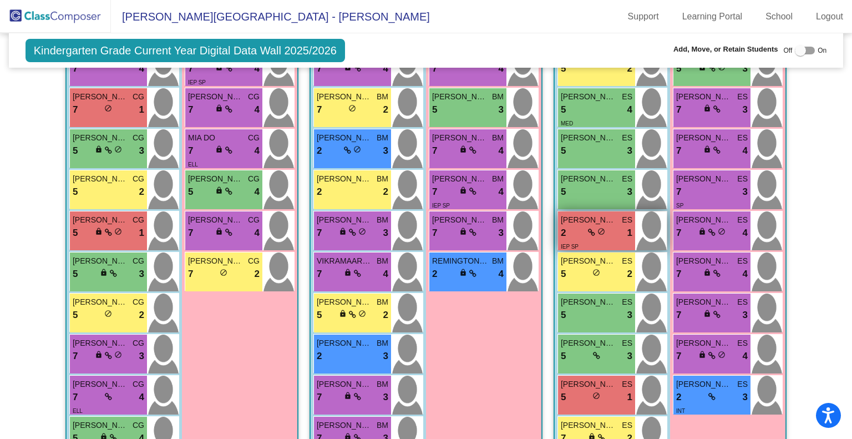
click at [603, 228] on div "2 lock do_not_disturb_alt 1" at bounding box center [597, 233] width 72 height 14
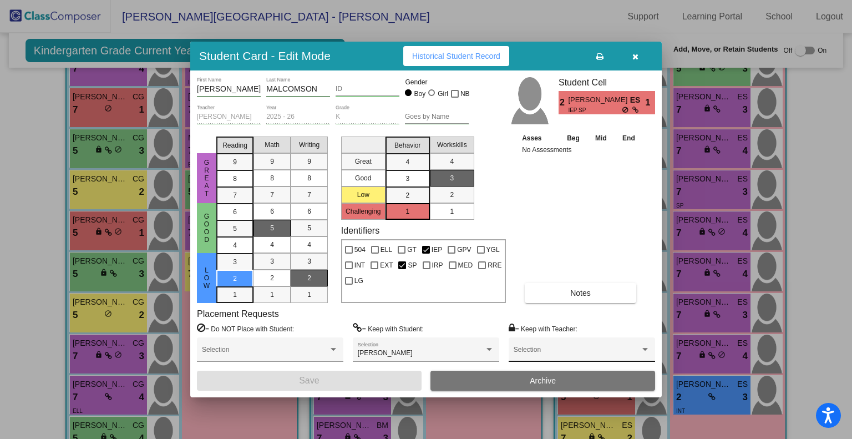
click at [565, 352] on span at bounding box center [576, 353] width 126 height 8
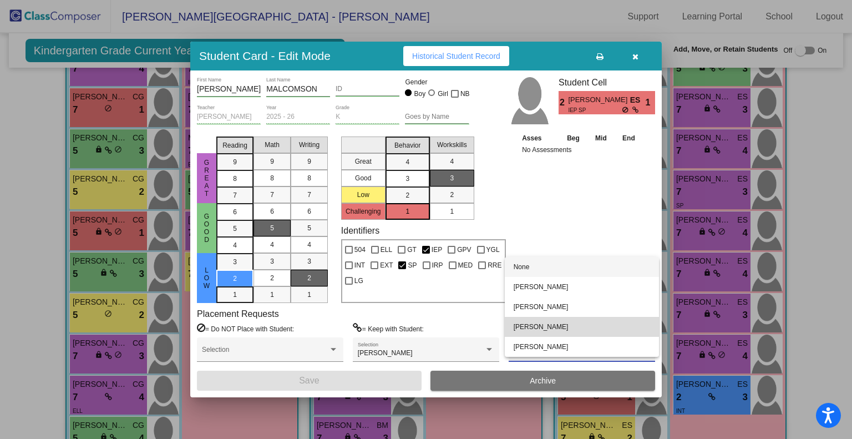
click at [562, 323] on span "[PERSON_NAME]" at bounding box center [581, 327] width 136 height 20
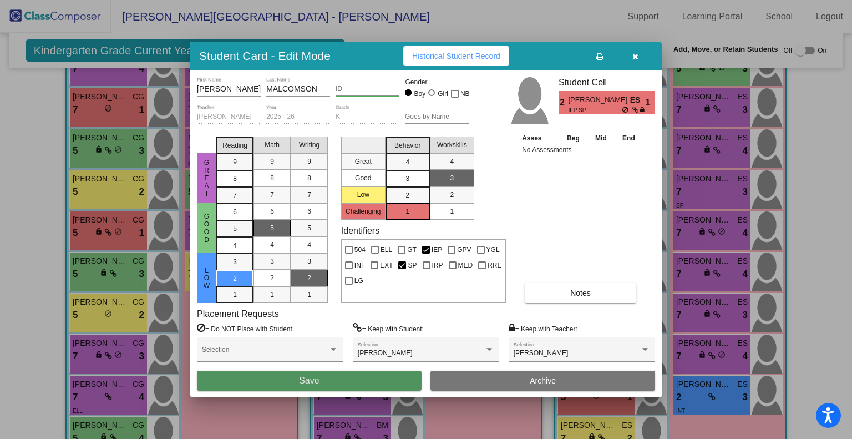
click at [333, 384] on button "Save" at bounding box center [309, 380] width 225 height 20
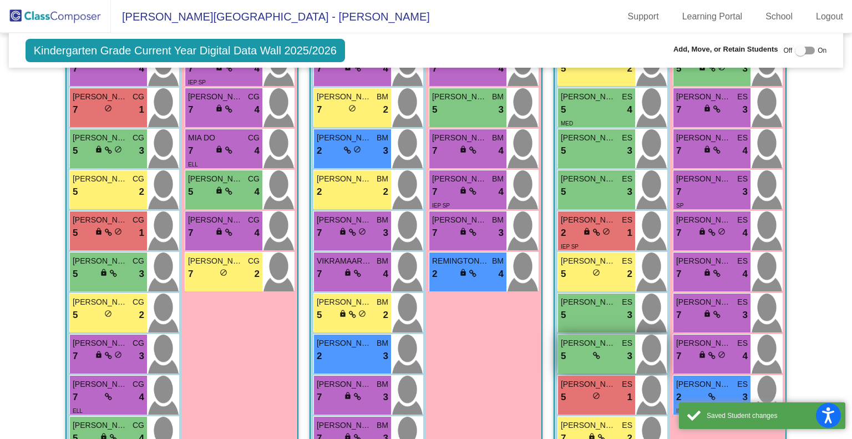
click at [578, 357] on div "5 lock do_not_disturb_alt 3" at bounding box center [597, 356] width 72 height 14
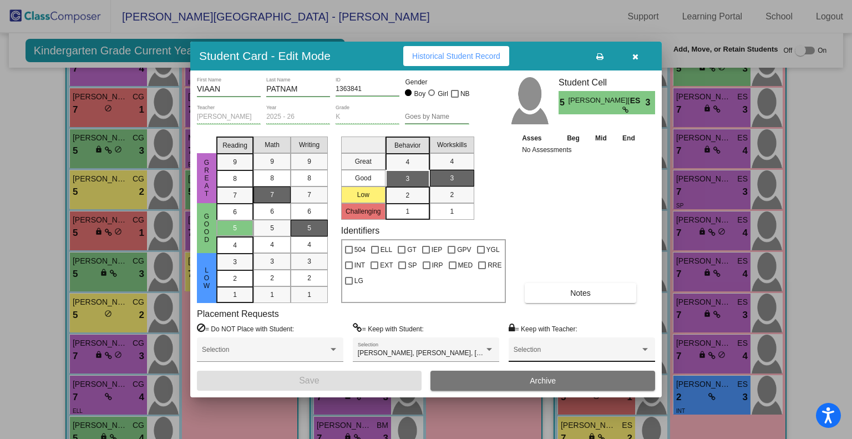
click at [602, 349] on span at bounding box center [576, 353] width 126 height 8
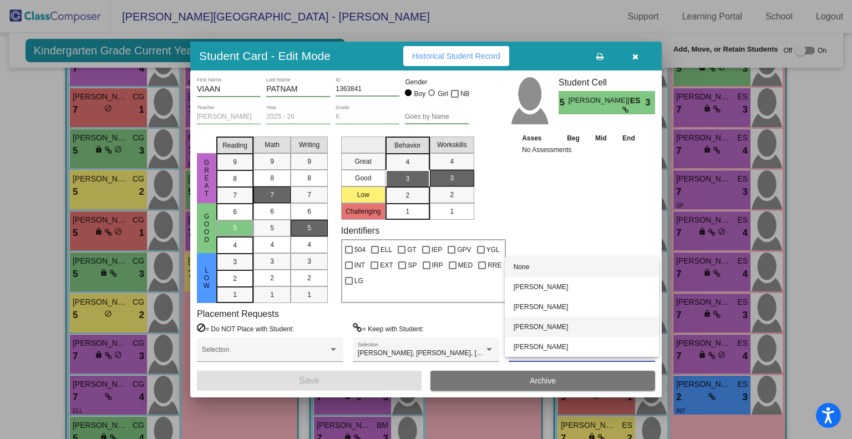
click at [594, 330] on span "[PERSON_NAME]" at bounding box center [581, 327] width 136 height 20
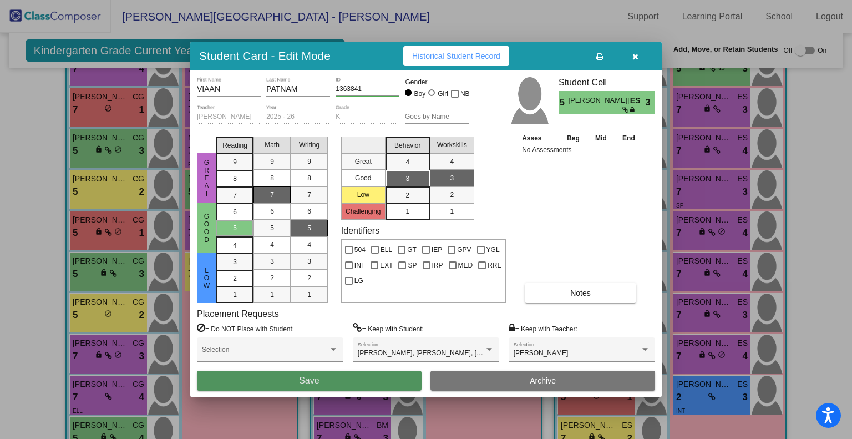
click at [345, 385] on button "Save" at bounding box center [309, 380] width 225 height 20
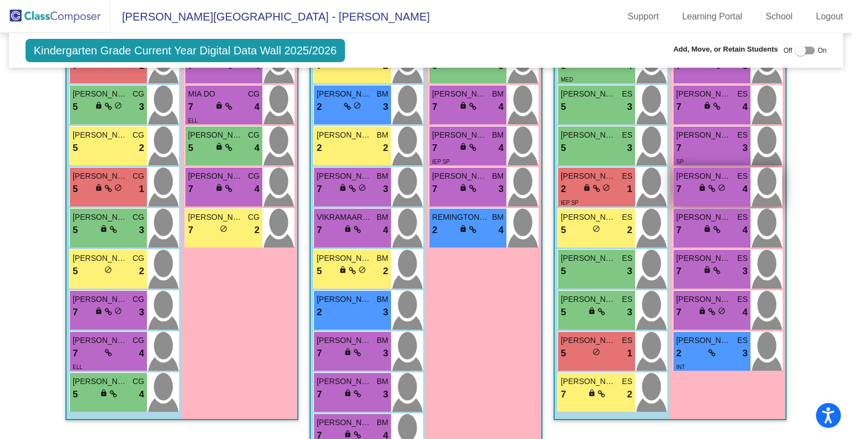
scroll to position [362, 0]
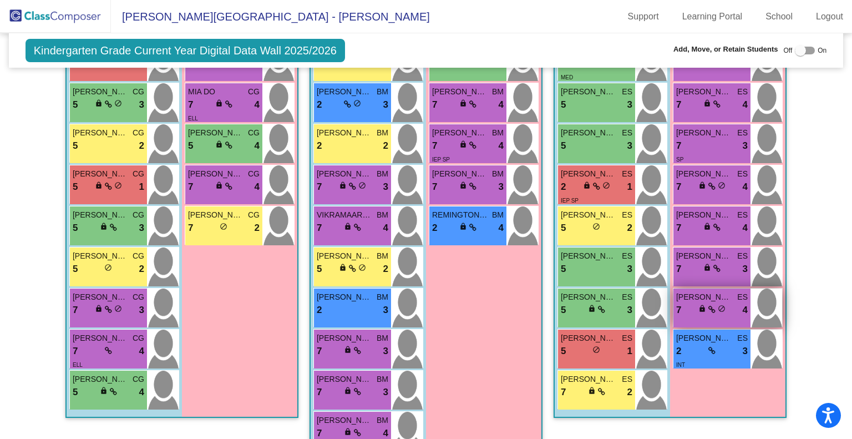
click at [711, 304] on span at bounding box center [711, 308] width 7 height 9
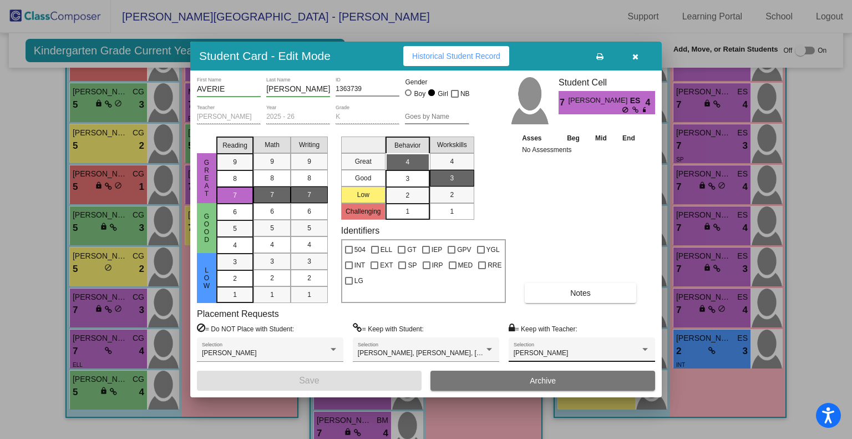
click at [638, 343] on div "[PERSON_NAME] Selection" at bounding box center [581, 352] width 136 height 20
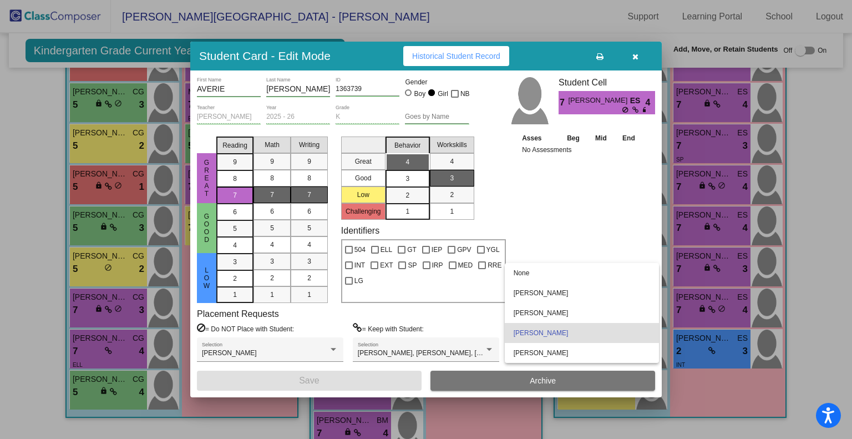
click at [624, 332] on span "[PERSON_NAME]" at bounding box center [581, 333] width 136 height 20
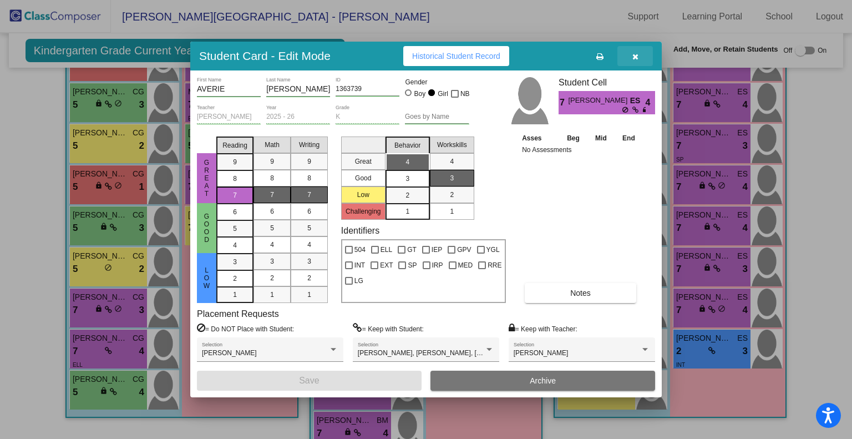
click at [636, 59] on icon "button" at bounding box center [635, 57] width 6 height 8
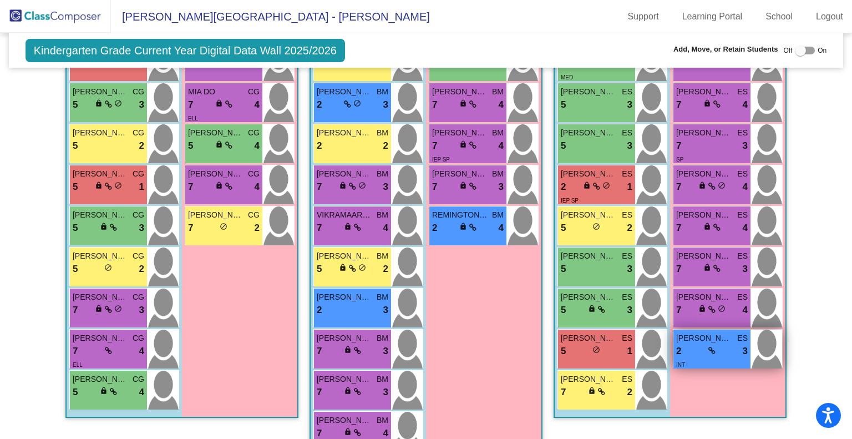
click at [713, 344] on div "2 lock do_not_disturb_alt 3" at bounding box center [712, 351] width 72 height 14
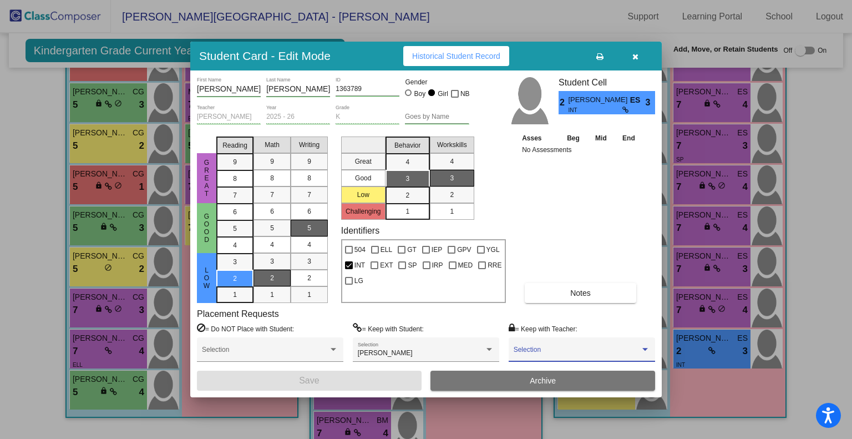
click at [613, 350] on span at bounding box center [576, 353] width 126 height 8
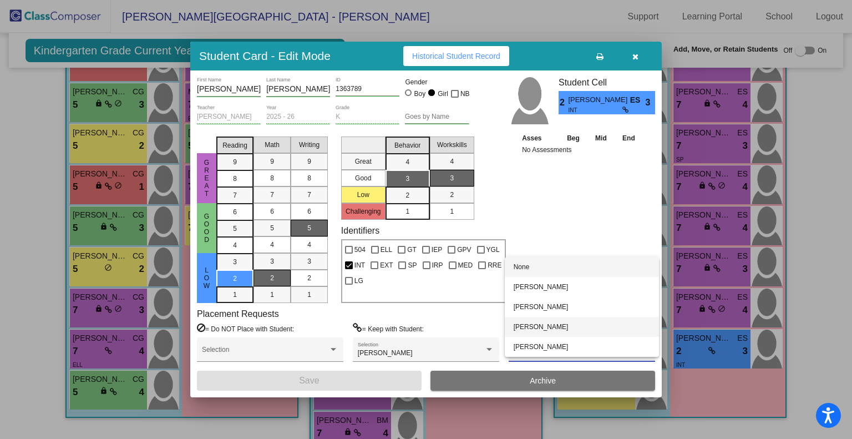
click at [599, 329] on span "[PERSON_NAME]" at bounding box center [581, 327] width 136 height 20
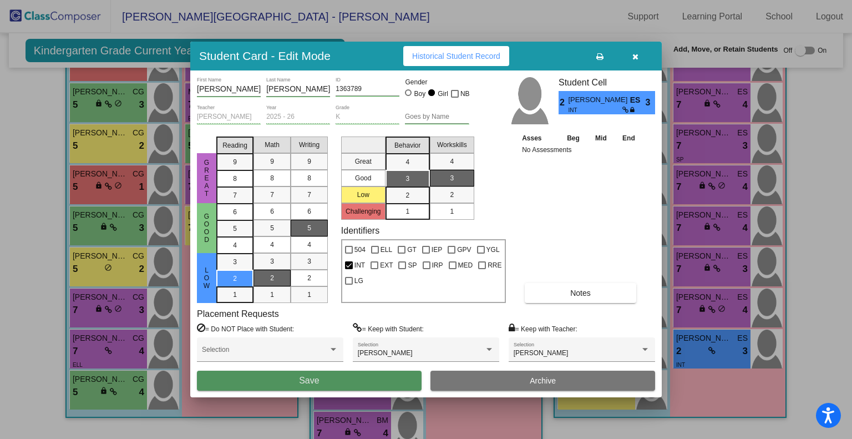
click at [368, 370] on button "Save" at bounding box center [309, 380] width 225 height 20
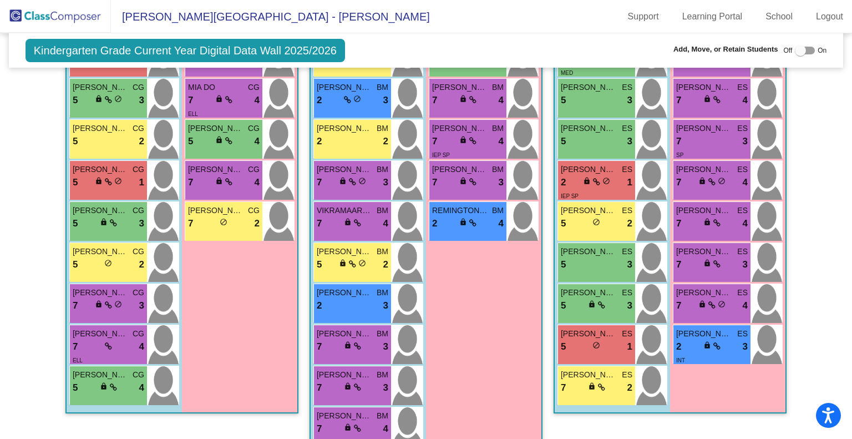
scroll to position [378, 0]
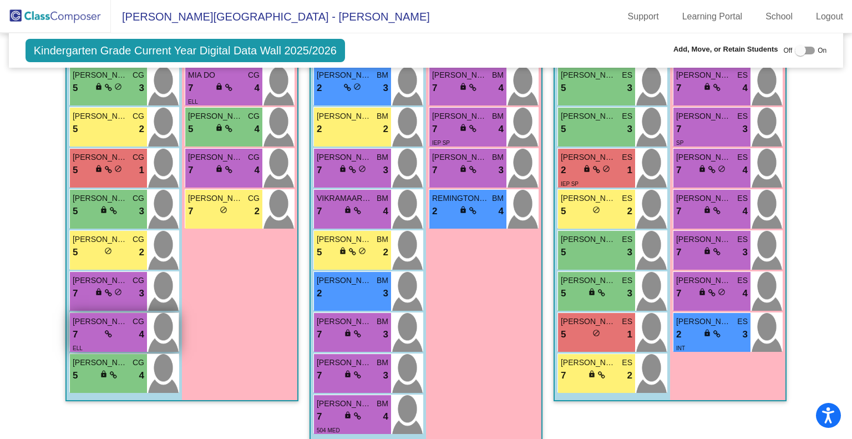
click at [100, 335] on div "7 lock do_not_disturb_alt 4" at bounding box center [109, 334] width 72 height 14
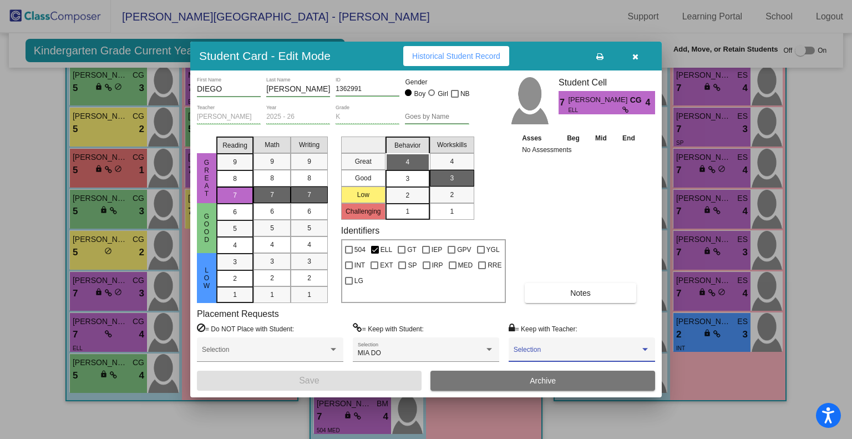
click at [591, 350] on span at bounding box center [576, 353] width 126 height 8
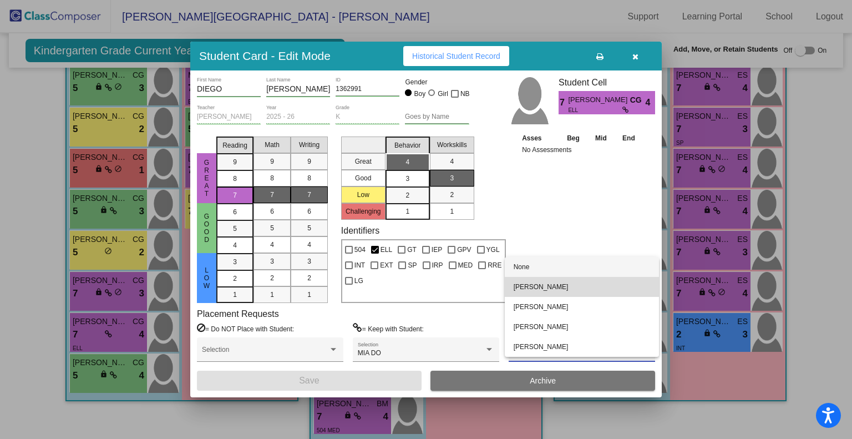
click at [591, 289] on span "[PERSON_NAME]" at bounding box center [581, 287] width 136 height 20
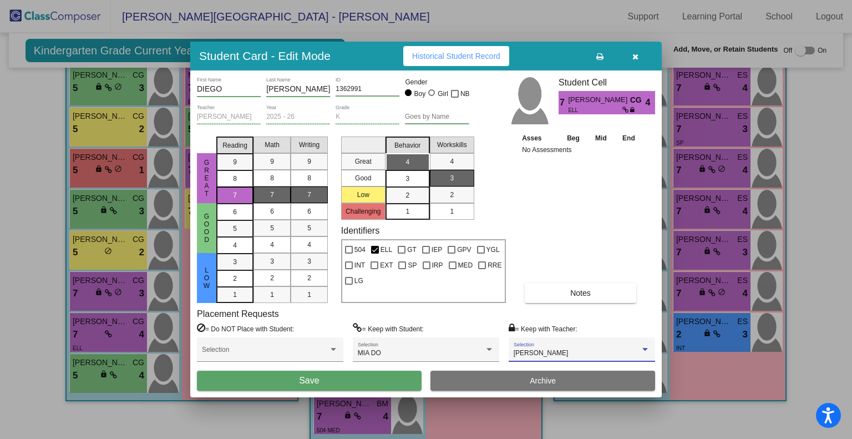
click at [362, 375] on button "Save" at bounding box center [309, 380] width 225 height 20
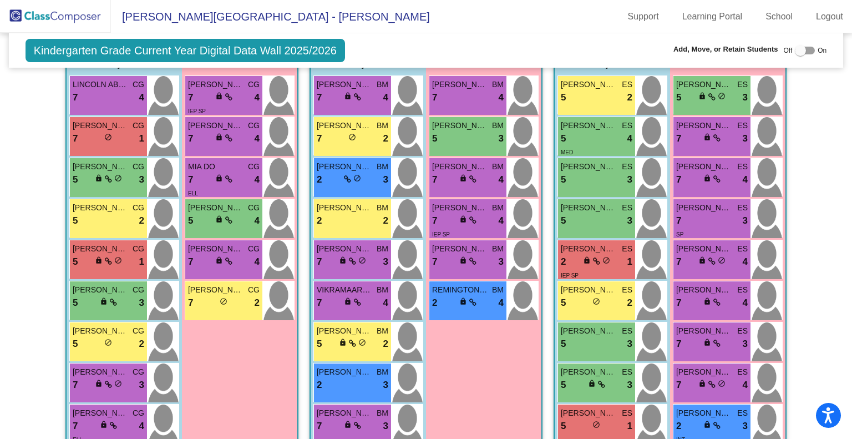
scroll to position [282, 0]
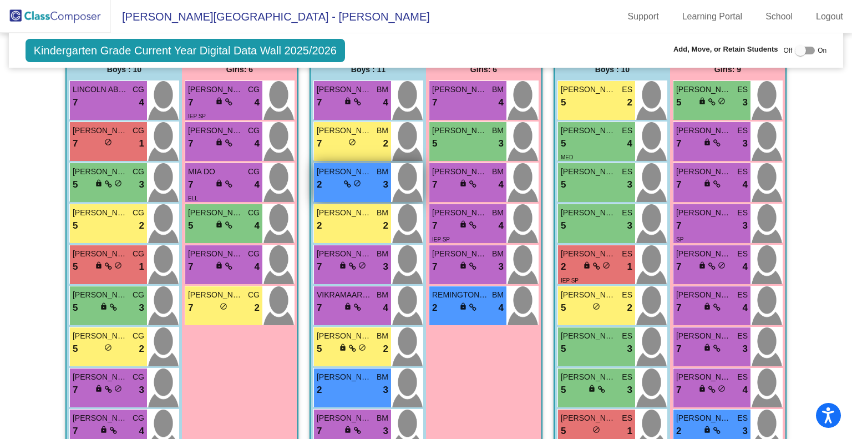
click at [333, 177] on div "2 lock do_not_disturb_alt 3" at bounding box center [353, 184] width 72 height 14
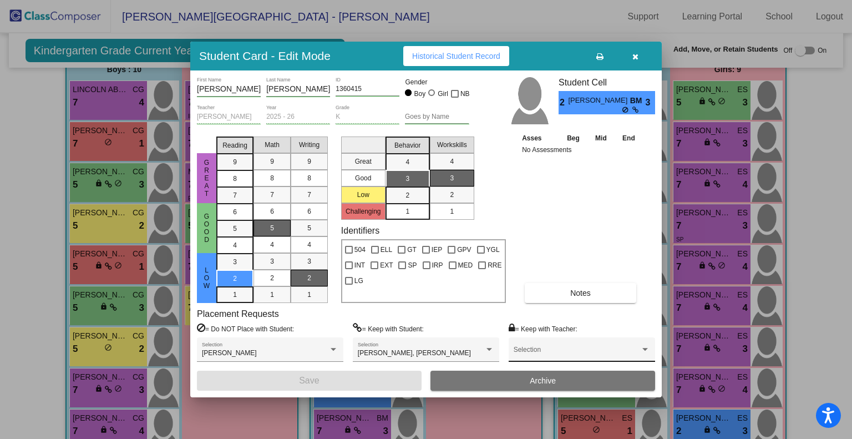
click at [626, 354] on span at bounding box center [576, 353] width 126 height 8
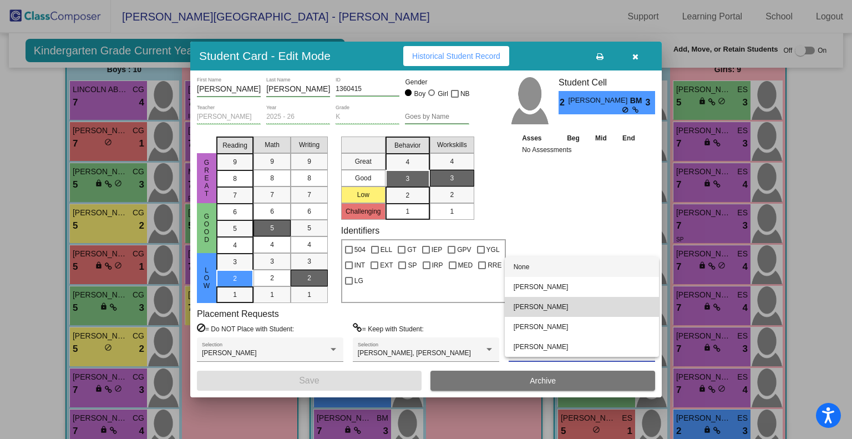
click at [619, 310] on span "[PERSON_NAME]" at bounding box center [581, 307] width 136 height 20
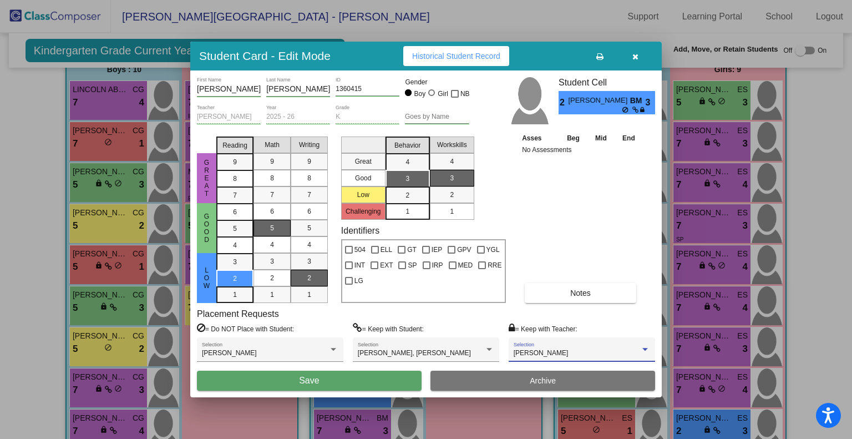
click at [361, 379] on button "Save" at bounding box center [309, 380] width 225 height 20
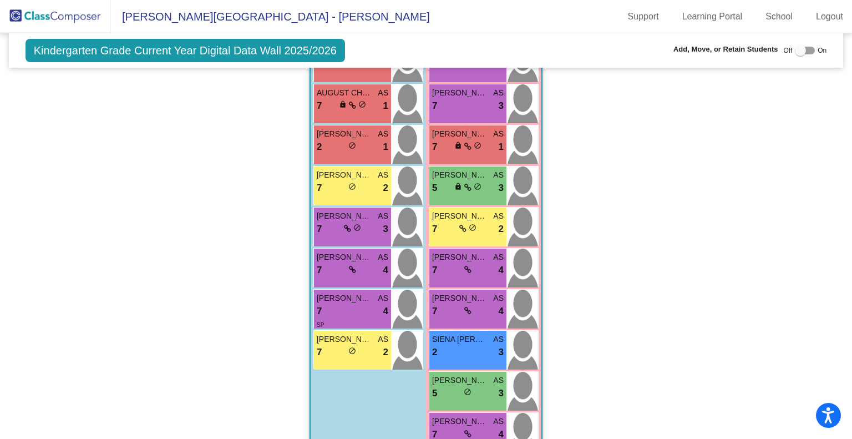
scroll to position [840, 0]
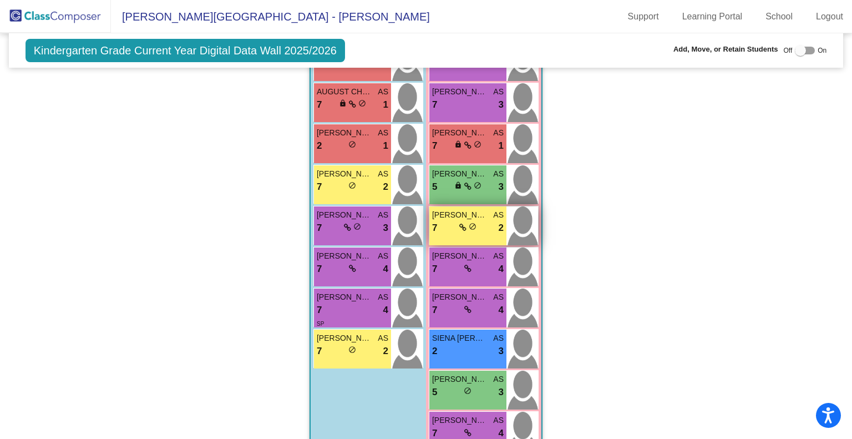
click at [479, 226] on div "7 lock do_not_disturb_alt 2" at bounding box center [468, 228] width 72 height 14
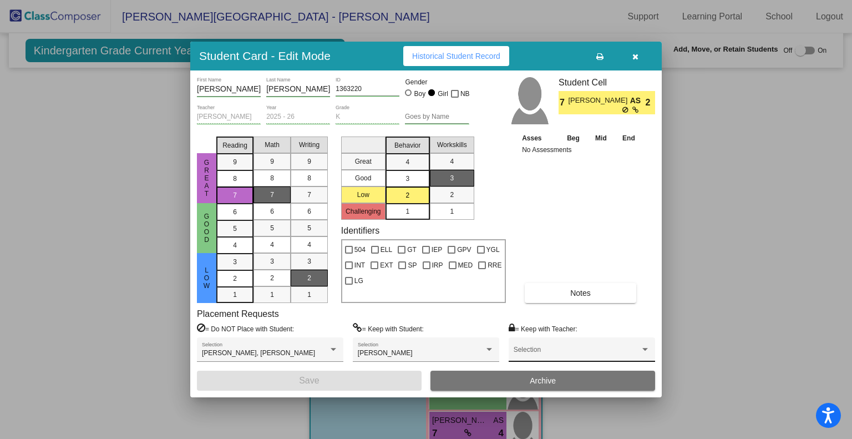
click at [586, 353] on span at bounding box center [576, 353] width 126 height 8
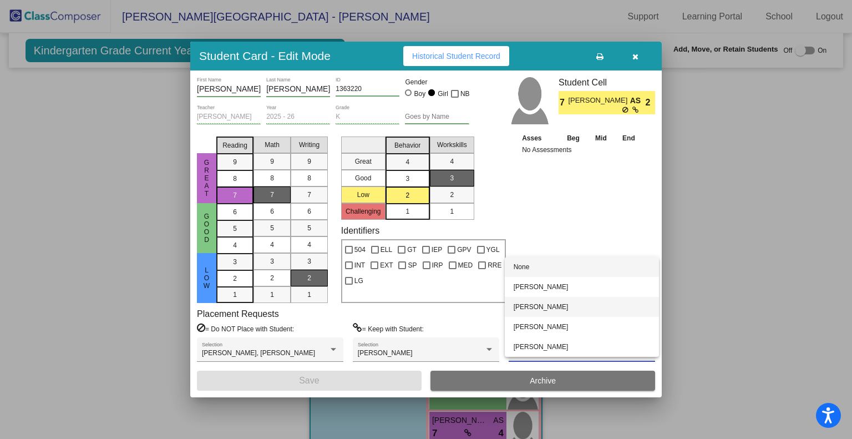
click at [574, 308] on span "[PERSON_NAME]" at bounding box center [581, 307] width 136 height 20
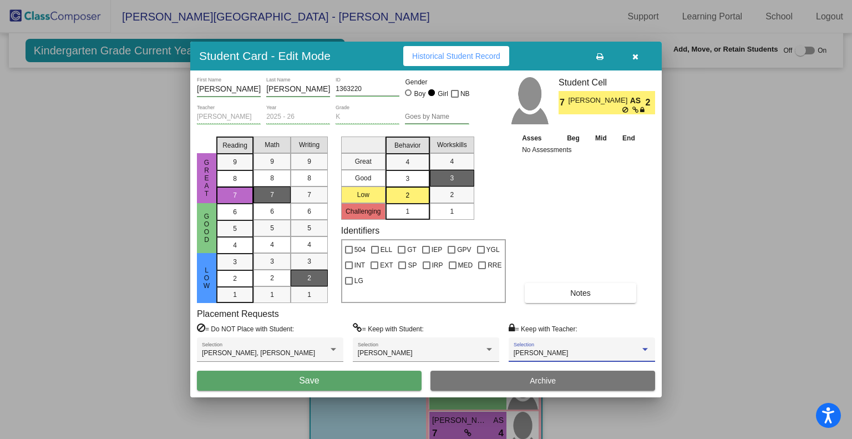
click at [376, 383] on button "Save" at bounding box center [309, 380] width 225 height 20
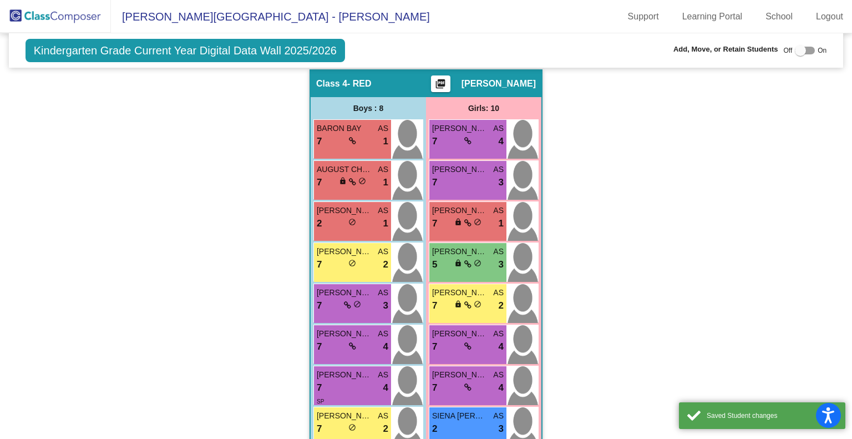
scroll to position [762, 0]
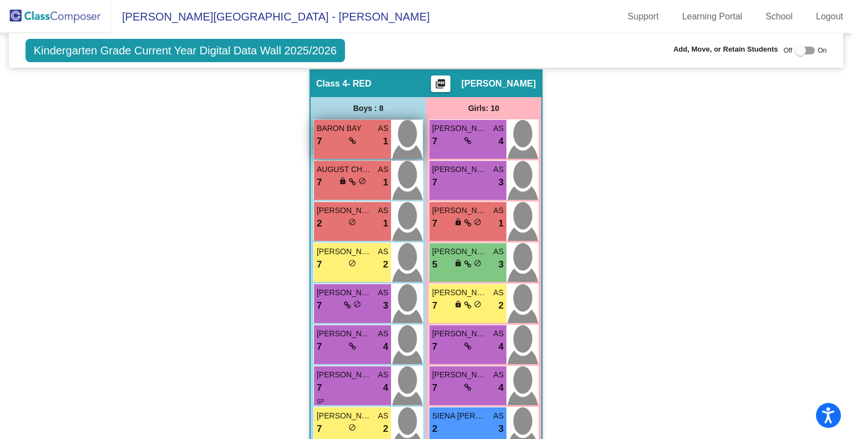
click at [367, 130] on span "BARON BAY" at bounding box center [344, 129] width 55 height 12
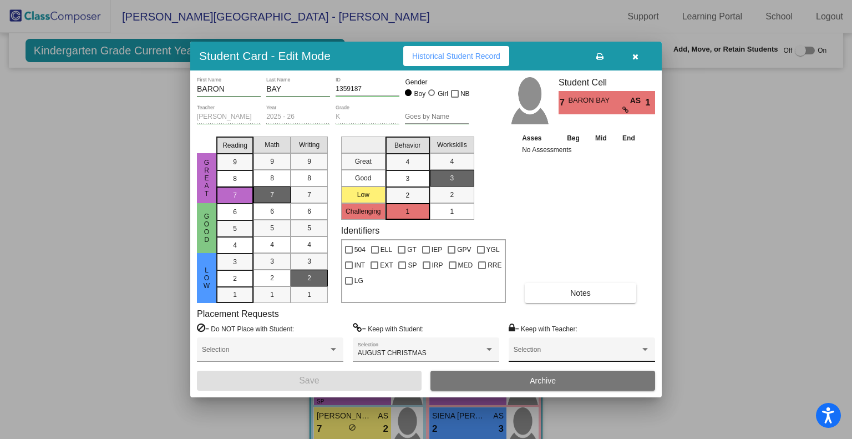
click at [594, 355] on span at bounding box center [576, 353] width 126 height 8
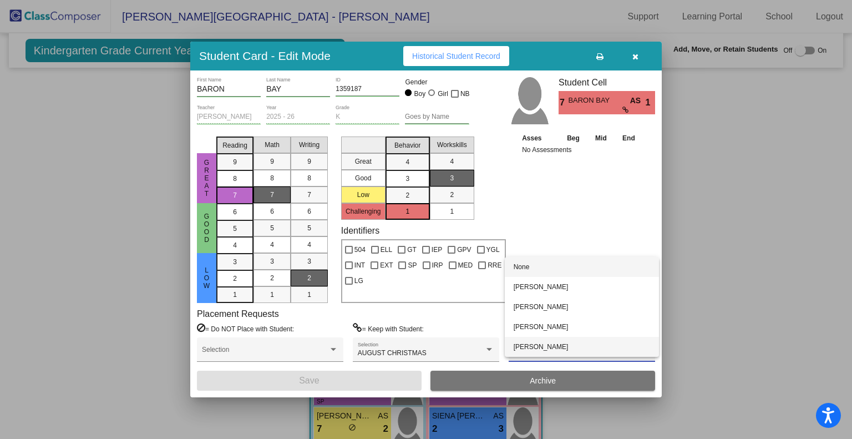
click at [569, 343] on span "[PERSON_NAME]" at bounding box center [581, 347] width 136 height 20
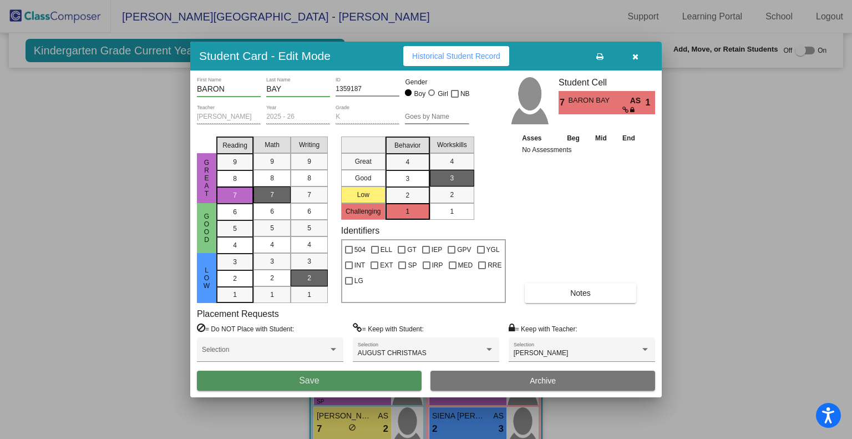
click at [363, 382] on button "Save" at bounding box center [309, 380] width 225 height 20
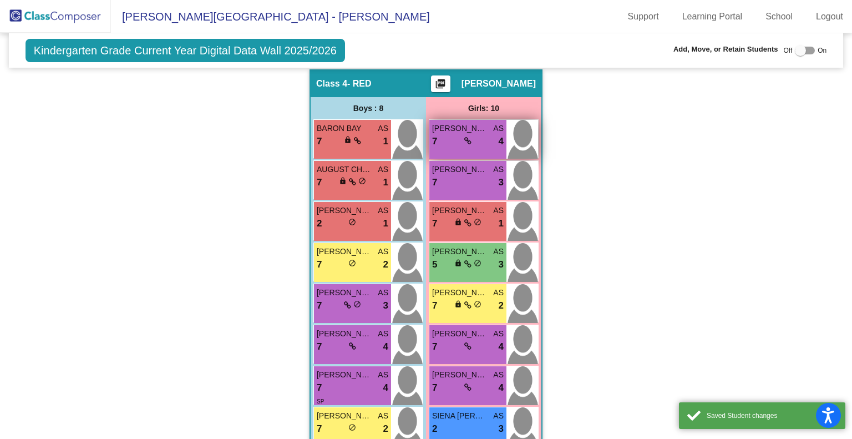
click at [464, 135] on div "lock do_not_disturb_alt" at bounding box center [467, 141] width 7 height 12
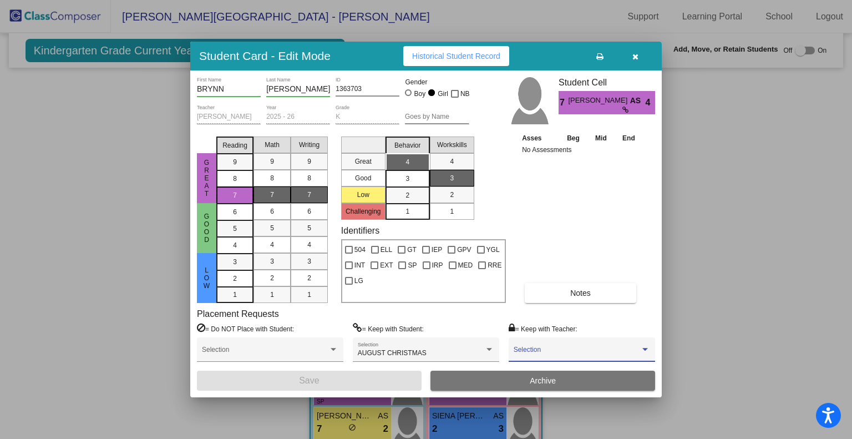
click at [556, 350] on span at bounding box center [576, 353] width 126 height 8
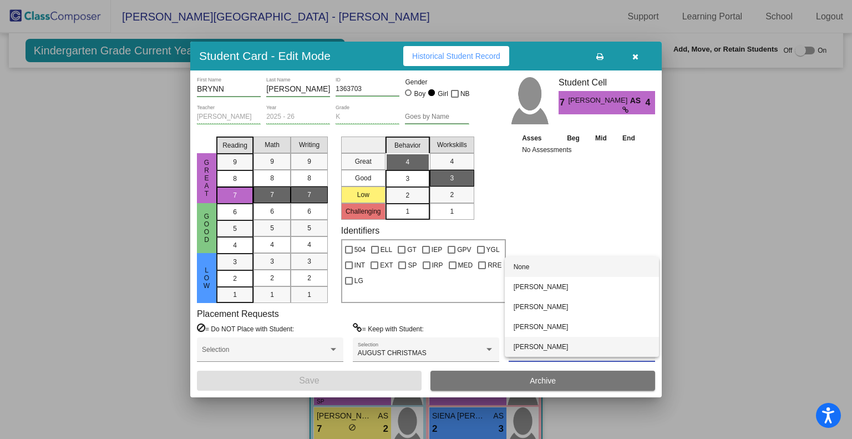
click at [555, 343] on span "[PERSON_NAME]" at bounding box center [581, 347] width 136 height 20
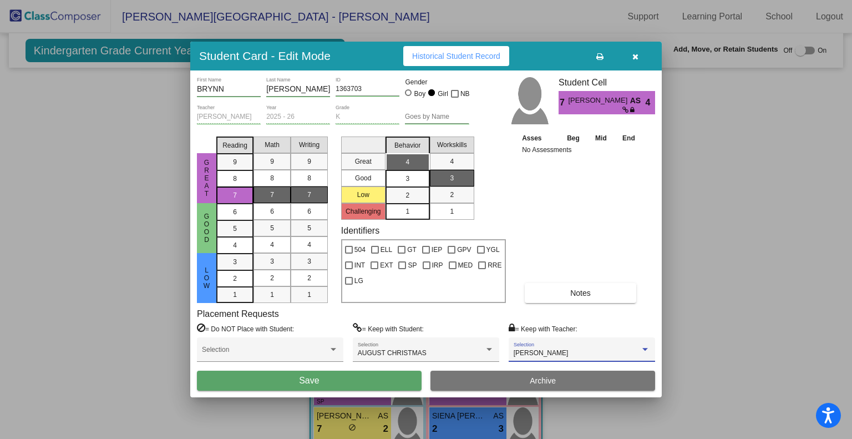
click at [390, 372] on button "Save" at bounding box center [309, 380] width 225 height 20
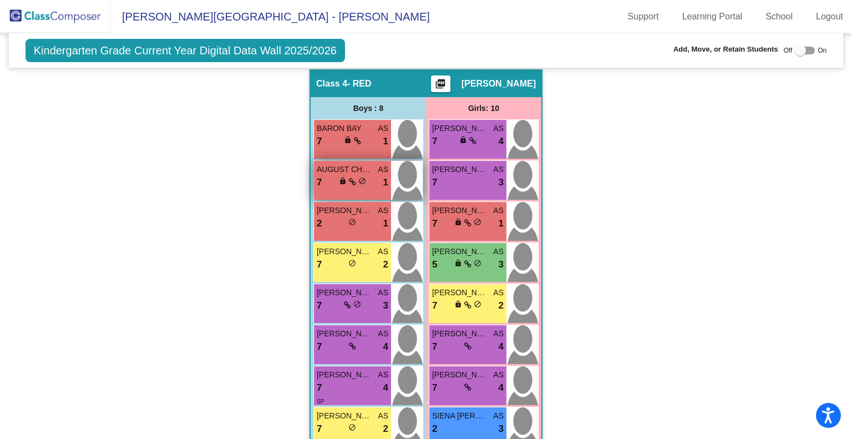
click at [340, 177] on span "lock" at bounding box center [343, 181] width 8 height 8
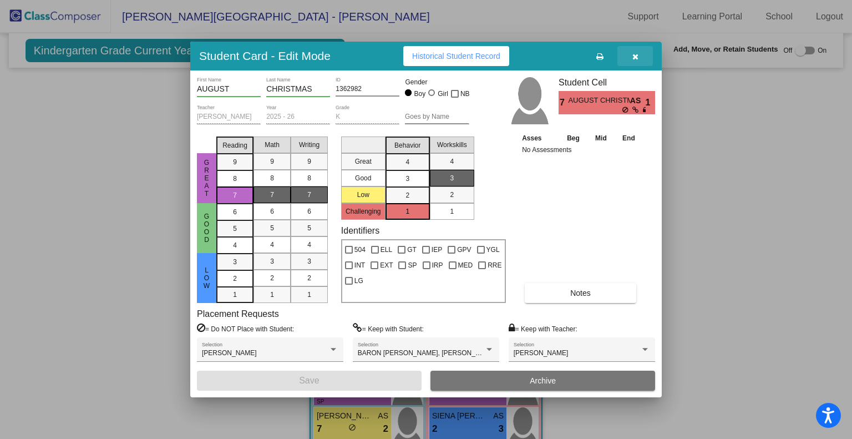
click at [632, 57] on icon "button" at bounding box center [635, 57] width 6 height 8
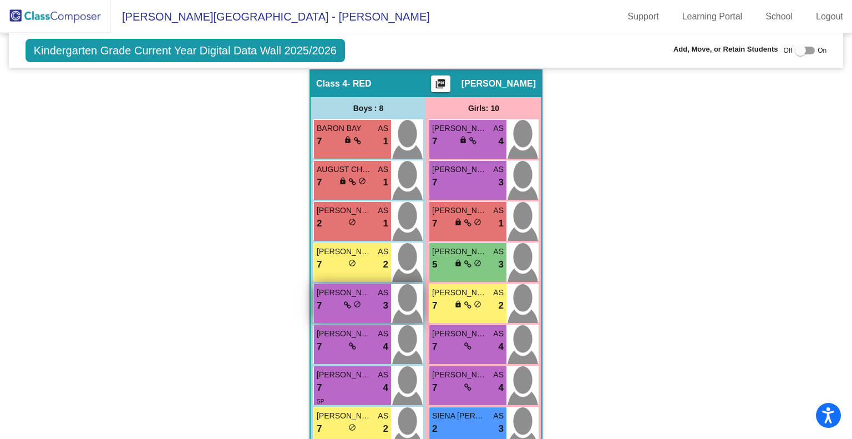
click at [362, 306] on div "7 lock do_not_disturb_alt 3" at bounding box center [353, 305] width 72 height 14
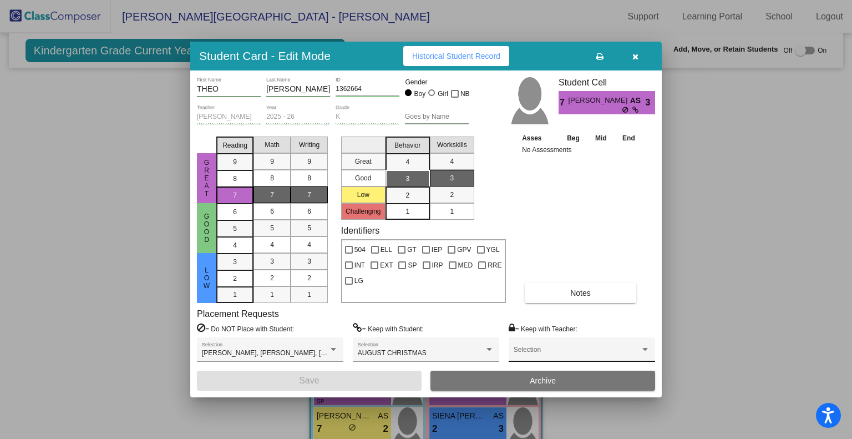
click at [619, 355] on span at bounding box center [576, 353] width 126 height 8
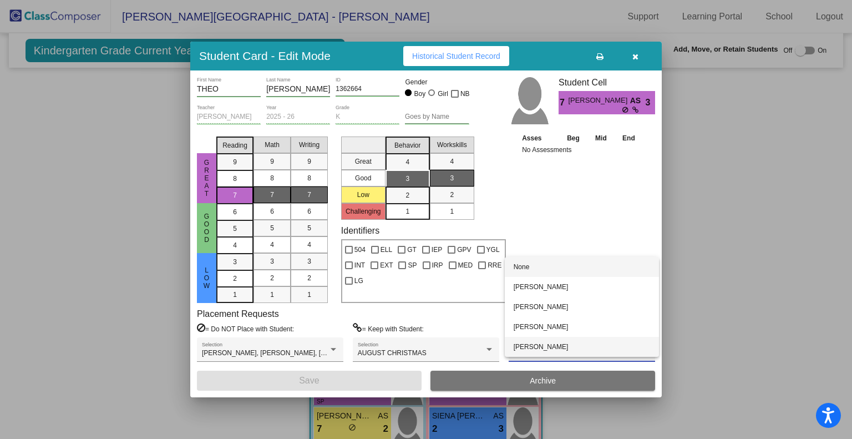
click at [616, 349] on span "[PERSON_NAME]" at bounding box center [581, 347] width 136 height 20
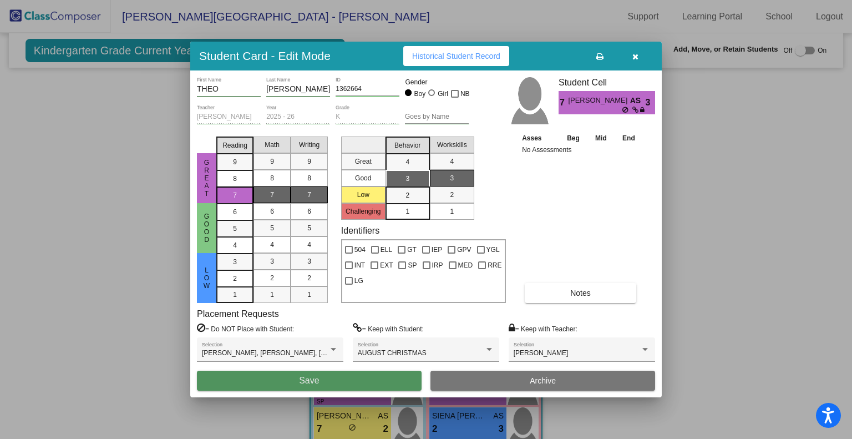
click at [343, 382] on button "Save" at bounding box center [309, 380] width 225 height 20
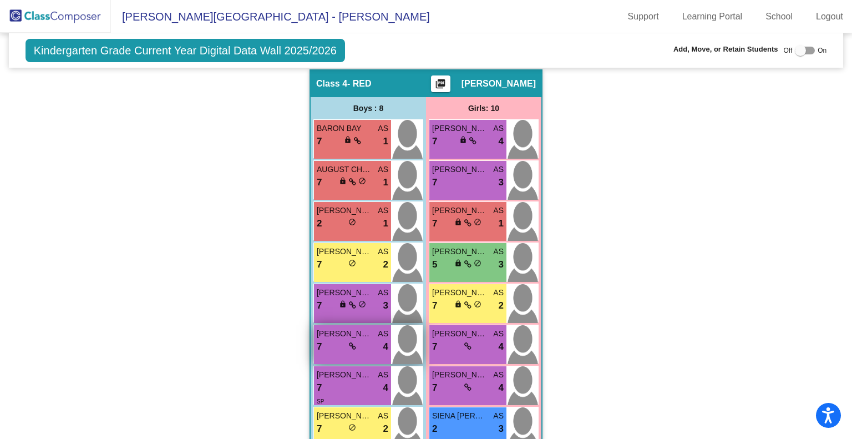
click at [368, 340] on div "7 lock do_not_disturb_alt 4" at bounding box center [353, 346] width 72 height 14
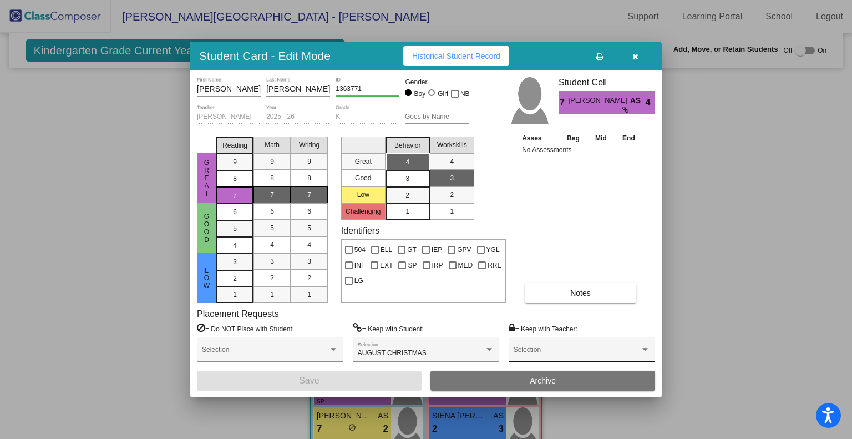
click at [607, 345] on div "Selection" at bounding box center [581, 352] width 136 height 20
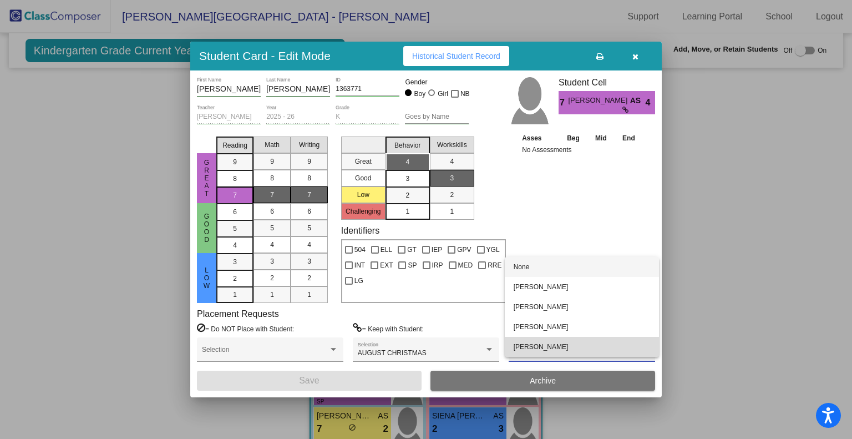
click at [578, 344] on span "[PERSON_NAME]" at bounding box center [581, 347] width 136 height 20
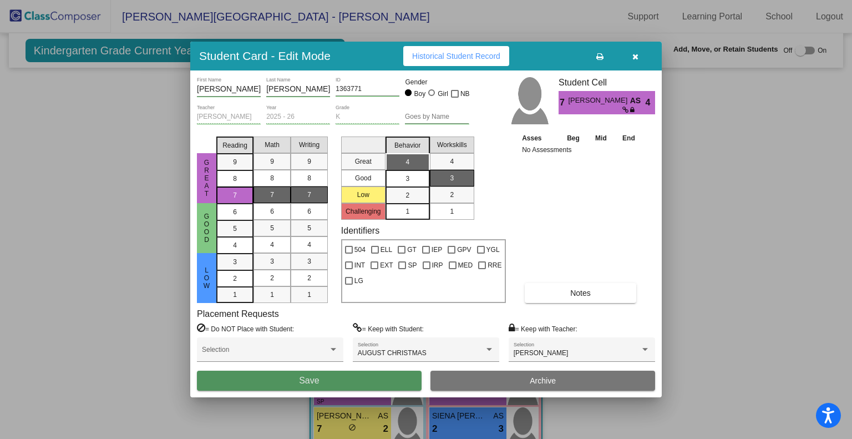
click at [355, 379] on button "Save" at bounding box center [309, 380] width 225 height 20
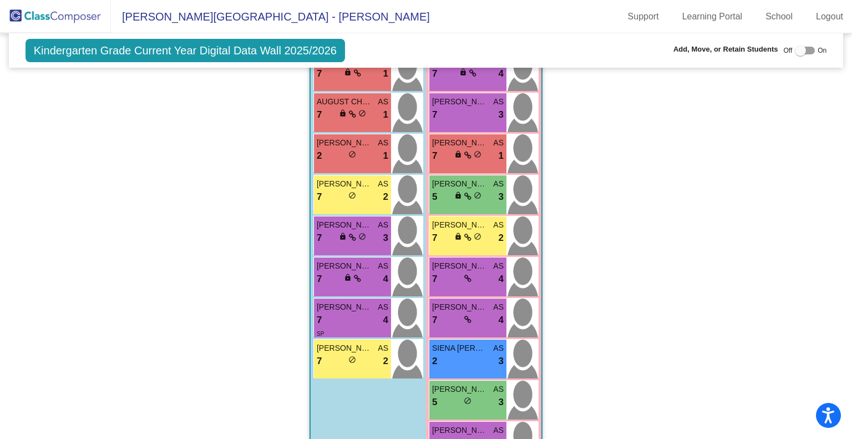
scroll to position [833, 0]
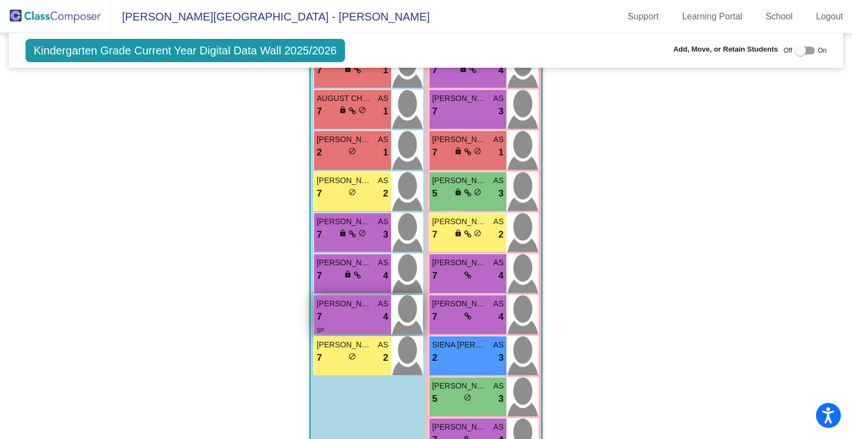
click at [322, 311] on div "7 lock do_not_disturb_alt 4" at bounding box center [353, 316] width 72 height 14
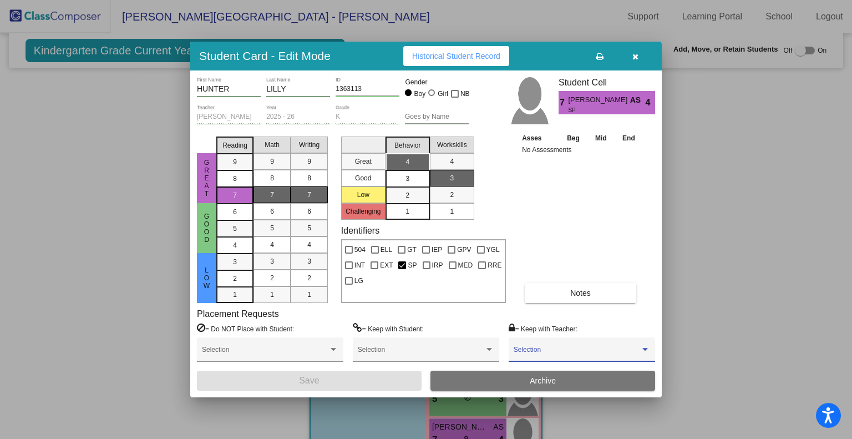
click at [574, 349] on span at bounding box center [576, 353] width 126 height 8
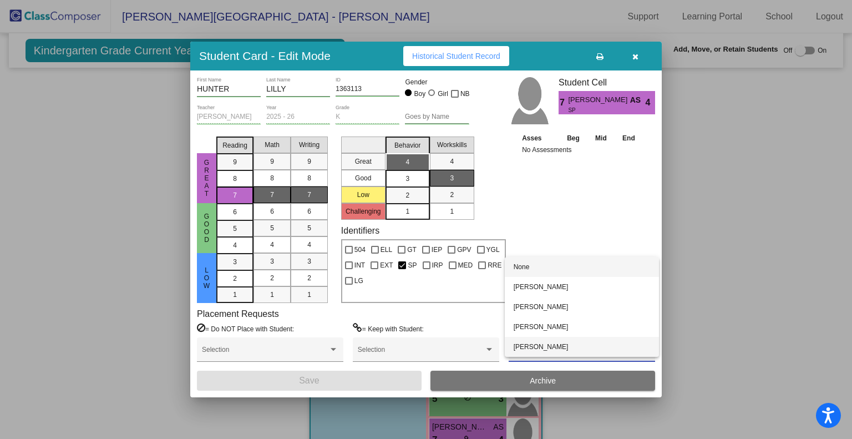
click at [566, 347] on span "[PERSON_NAME]" at bounding box center [581, 347] width 136 height 20
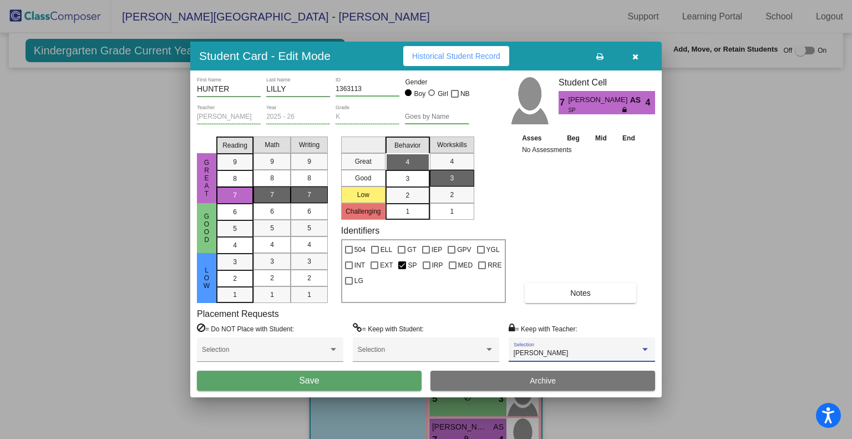
click at [350, 382] on button "Save" at bounding box center [309, 380] width 225 height 20
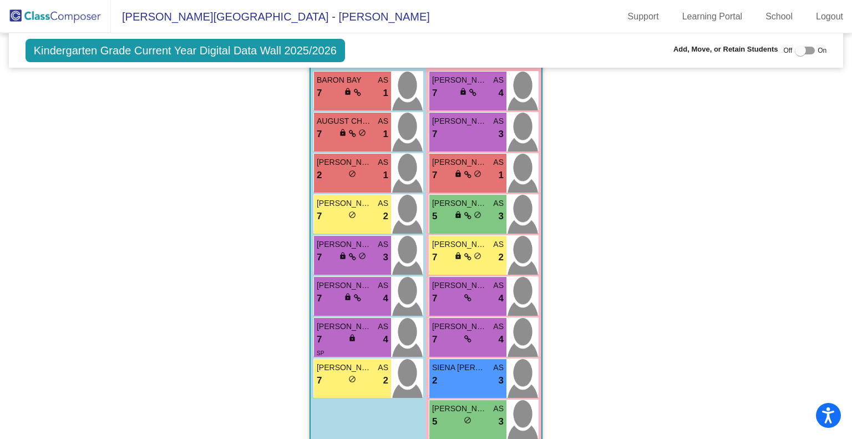
scroll to position [812, 0]
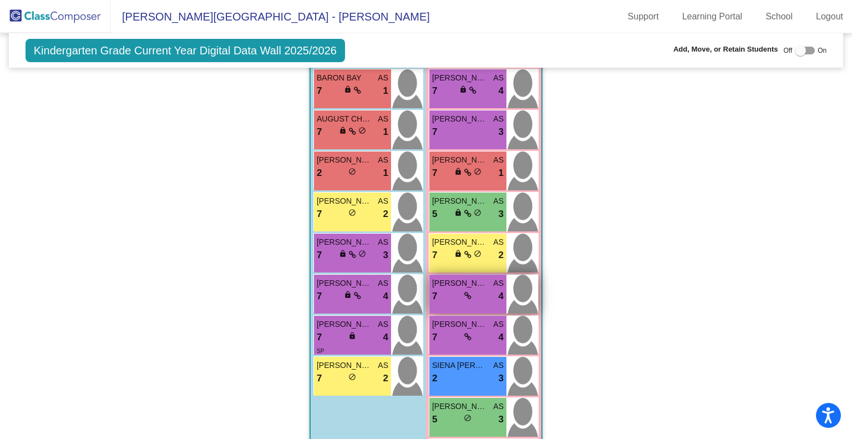
click at [482, 294] on div "7 lock do_not_disturb_alt 4" at bounding box center [468, 296] width 72 height 14
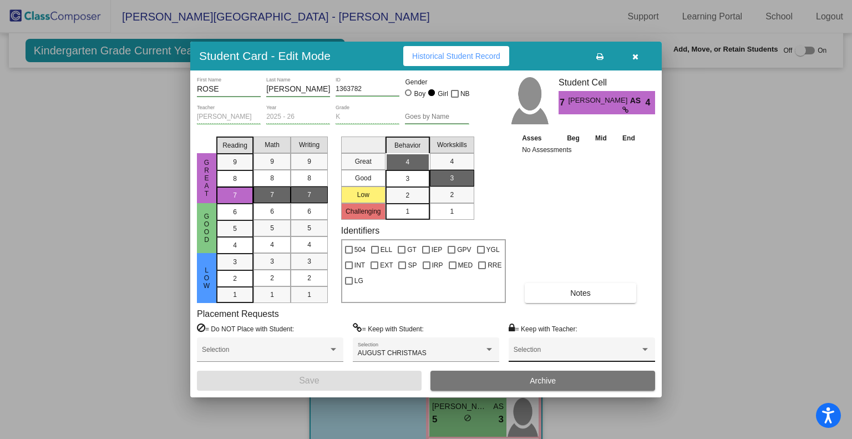
click at [572, 349] on span at bounding box center [576, 353] width 126 height 8
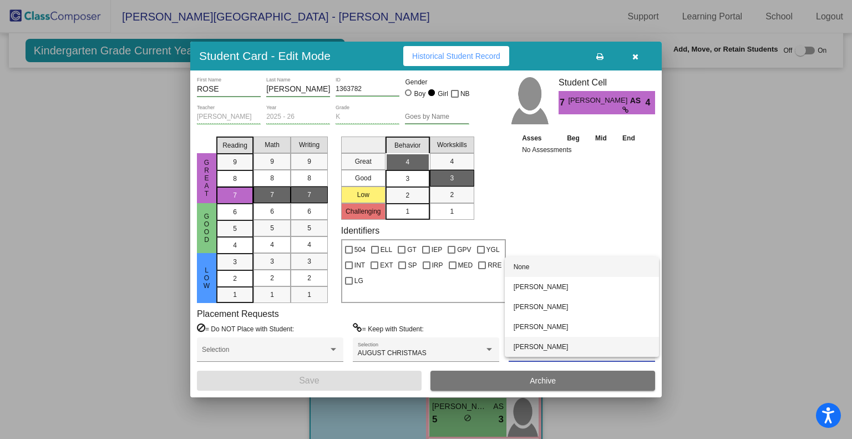
click at [562, 345] on span "[PERSON_NAME]" at bounding box center [581, 347] width 136 height 20
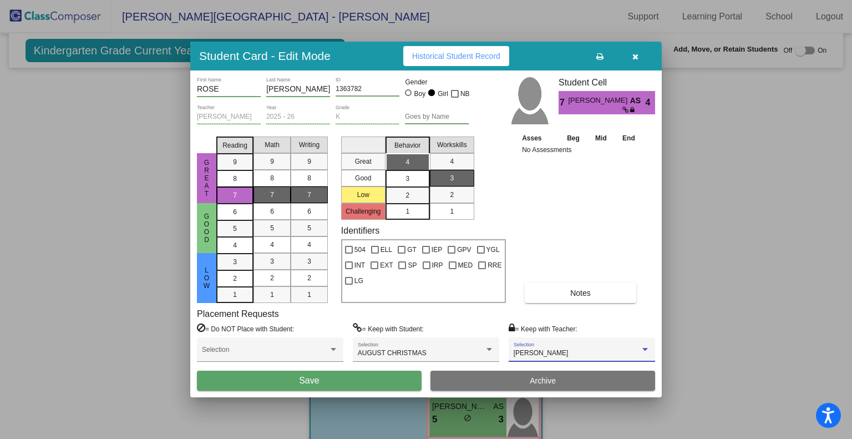
click at [344, 379] on button "Save" at bounding box center [309, 380] width 225 height 20
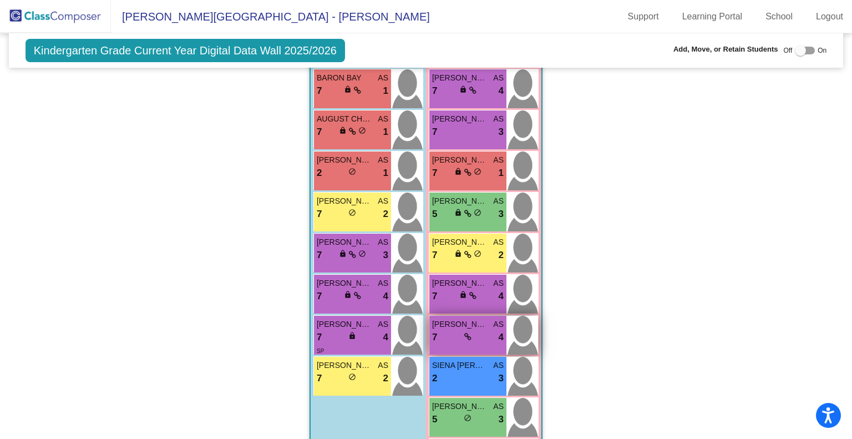
click at [470, 341] on div "[PERSON_NAME] AS 7 lock do_not_disturb_alt 4" at bounding box center [467, 335] width 77 height 39
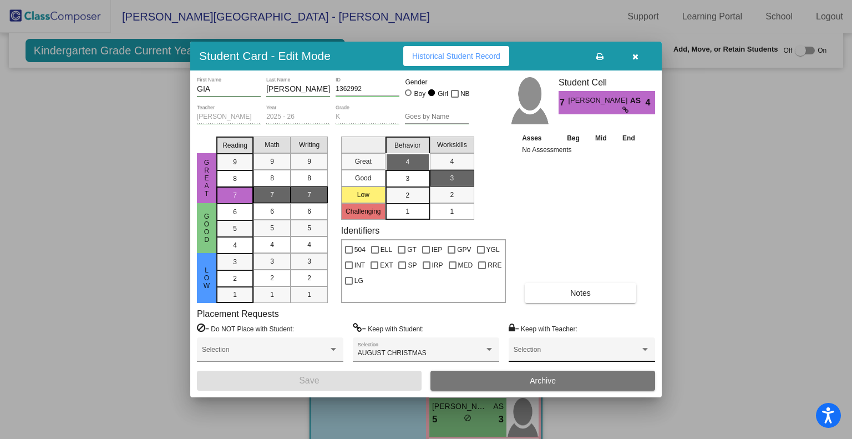
click at [578, 344] on div "Selection" at bounding box center [581, 352] width 136 height 20
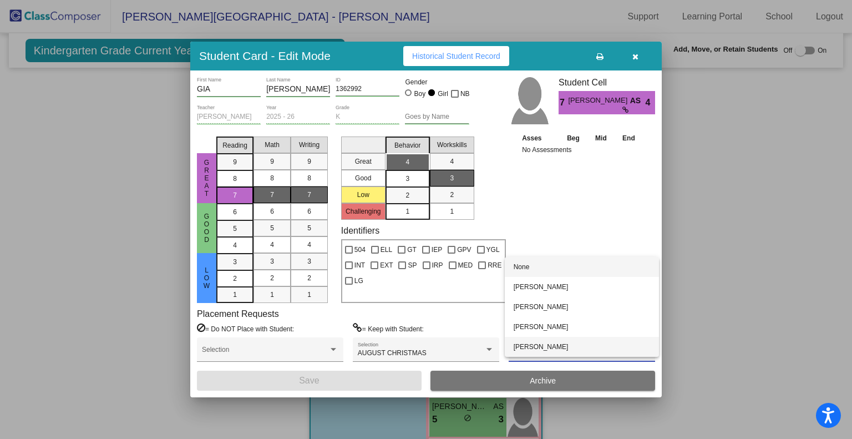
click at [565, 345] on span "[PERSON_NAME]" at bounding box center [581, 347] width 136 height 20
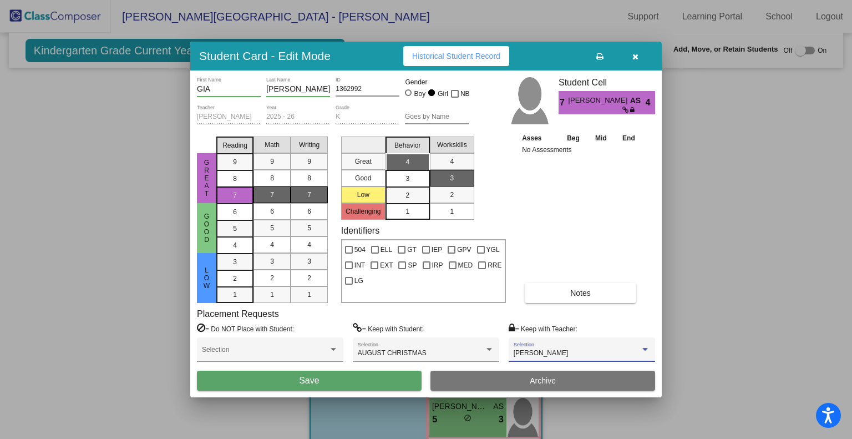
click at [345, 382] on button "Save" at bounding box center [309, 380] width 225 height 20
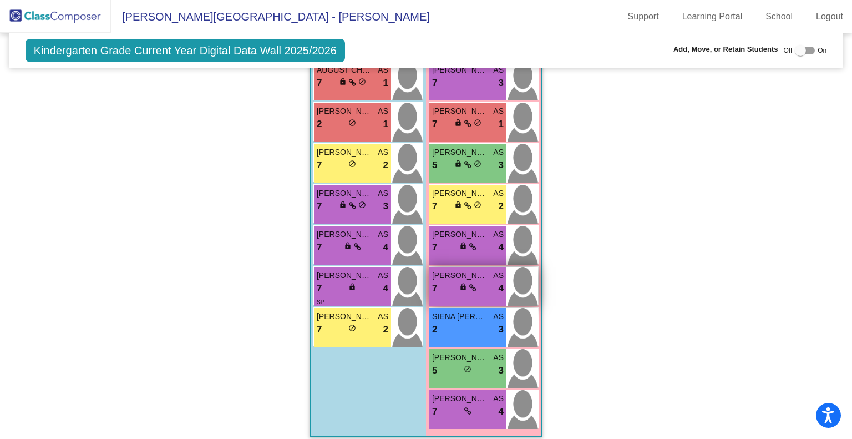
scroll to position [868, 0]
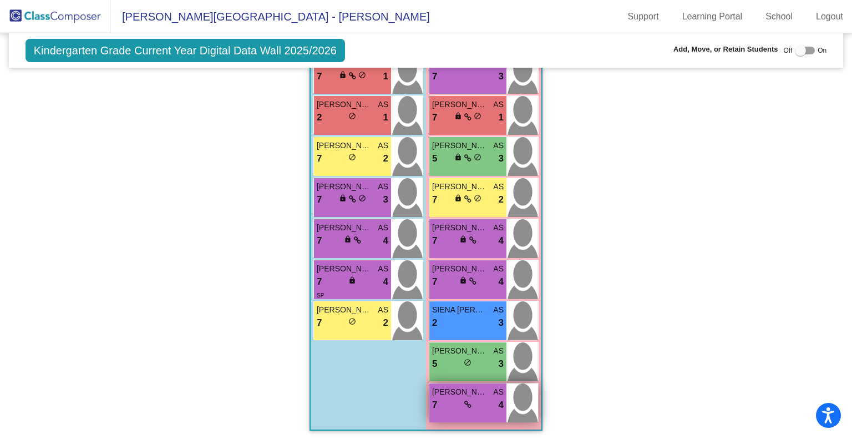
click at [477, 400] on div "7 lock do_not_disturb_alt 4" at bounding box center [468, 405] width 72 height 14
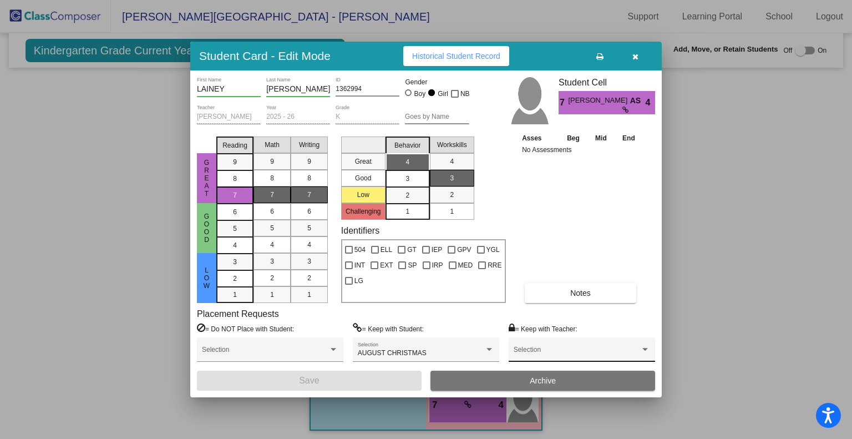
click at [562, 345] on div "Selection" at bounding box center [581, 352] width 136 height 20
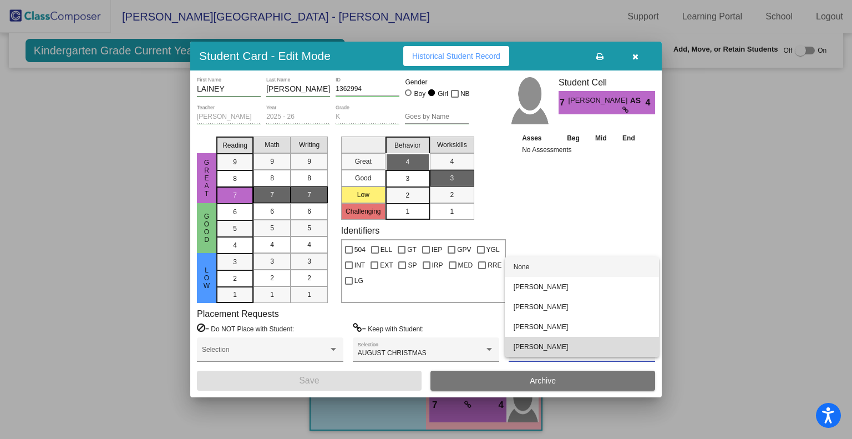
click at [562, 345] on span "[PERSON_NAME]" at bounding box center [581, 347] width 136 height 20
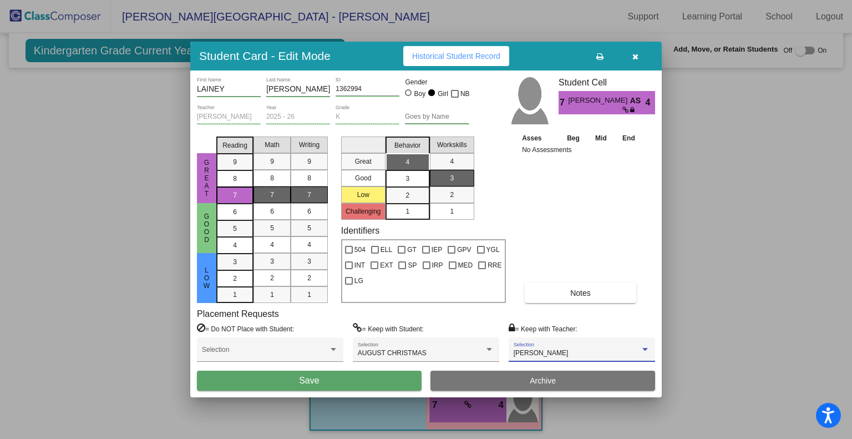
click at [339, 385] on button "Save" at bounding box center [309, 380] width 225 height 20
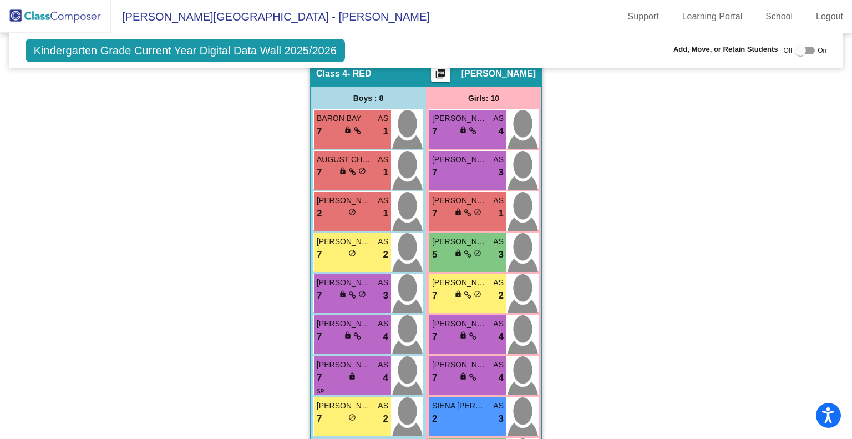
scroll to position [772, 0]
click at [472, 161] on span "[PERSON_NAME] [PERSON_NAME]" at bounding box center [459, 160] width 55 height 12
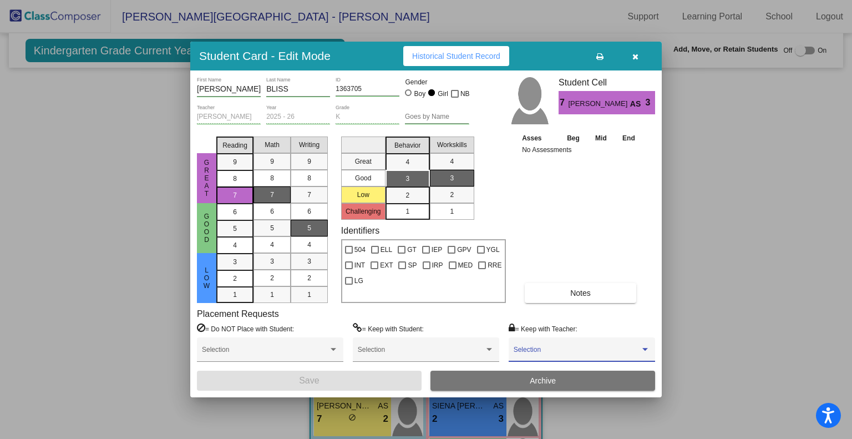
click at [614, 349] on span at bounding box center [576, 353] width 126 height 8
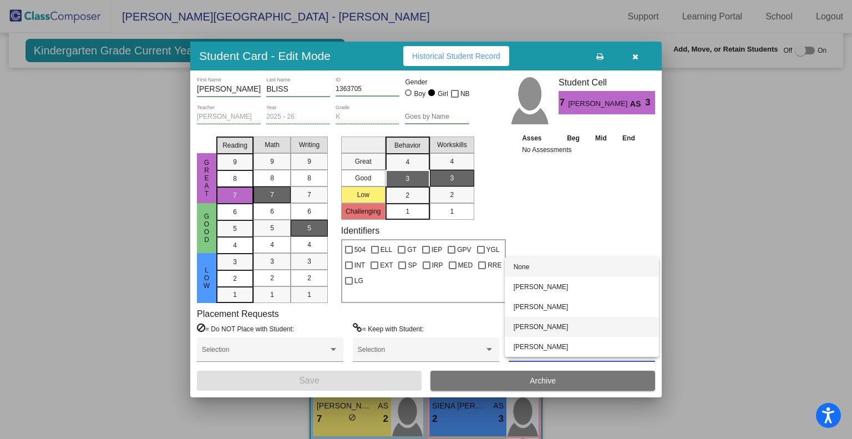
click at [612, 326] on span "[PERSON_NAME]" at bounding box center [581, 327] width 136 height 20
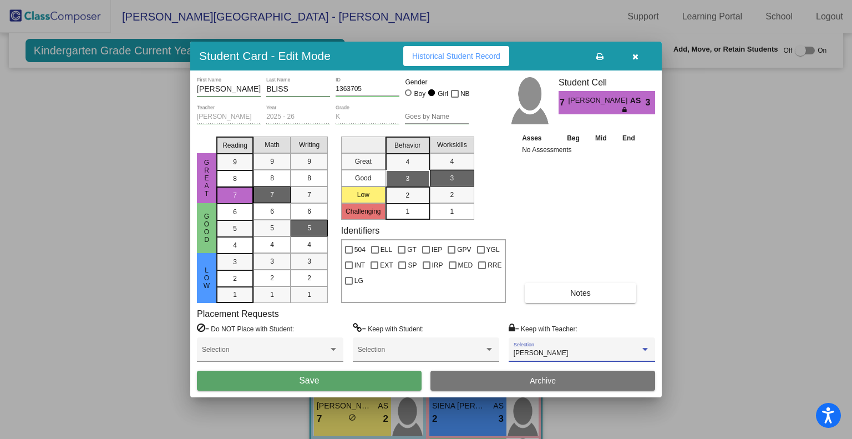
click at [353, 379] on button "Save" at bounding box center [309, 380] width 225 height 20
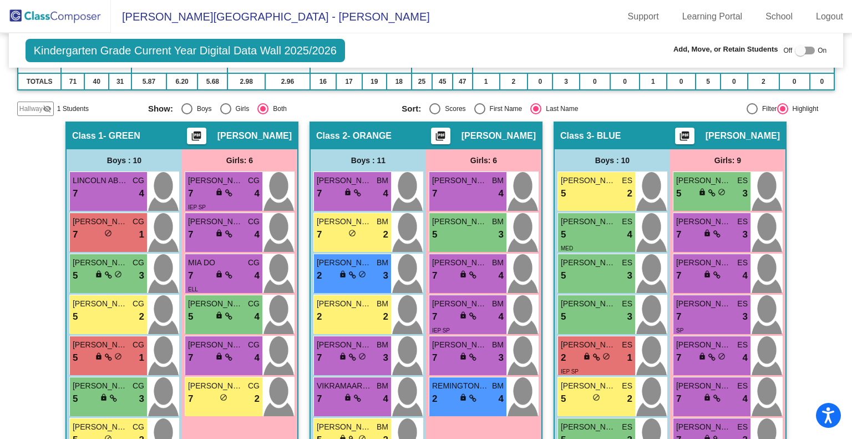
scroll to position [209, 0]
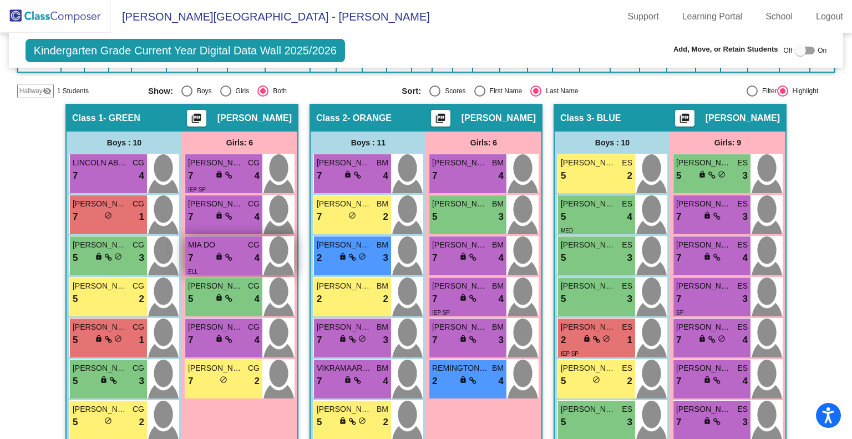
click at [240, 251] on div "7 lock do_not_disturb_alt 4" at bounding box center [224, 258] width 72 height 14
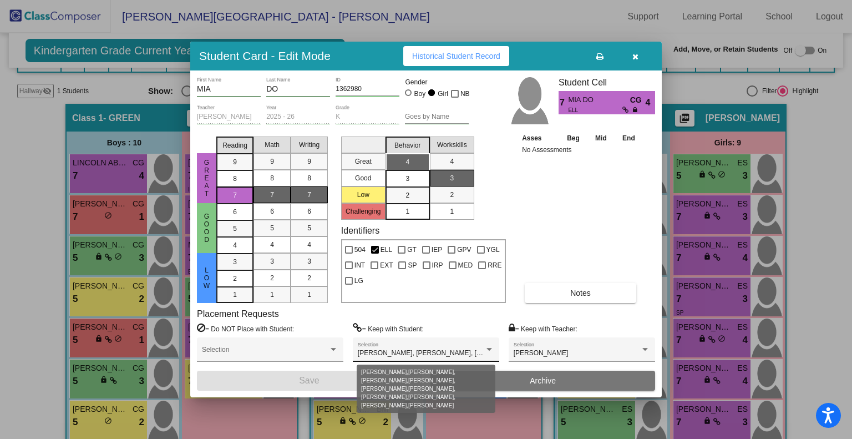
click at [471, 353] on span "[PERSON_NAME], [PERSON_NAME], [PERSON_NAME], [PERSON_NAME], [PERSON_NAME], [PER…" at bounding box center [648, 353] width 581 height 8
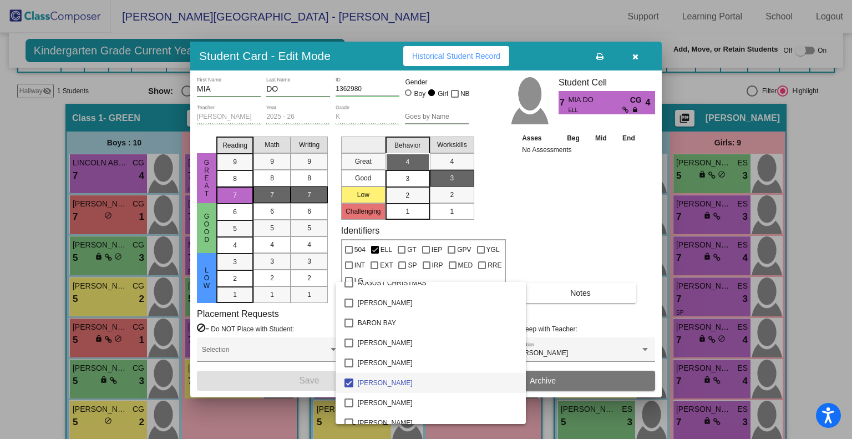
scroll to position [104, 0]
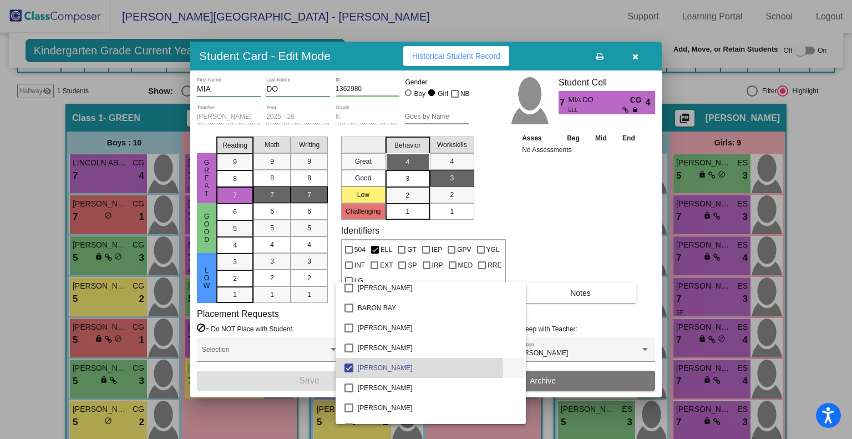
click at [387, 372] on span "[PERSON_NAME]" at bounding box center [438, 368] width 160 height 20
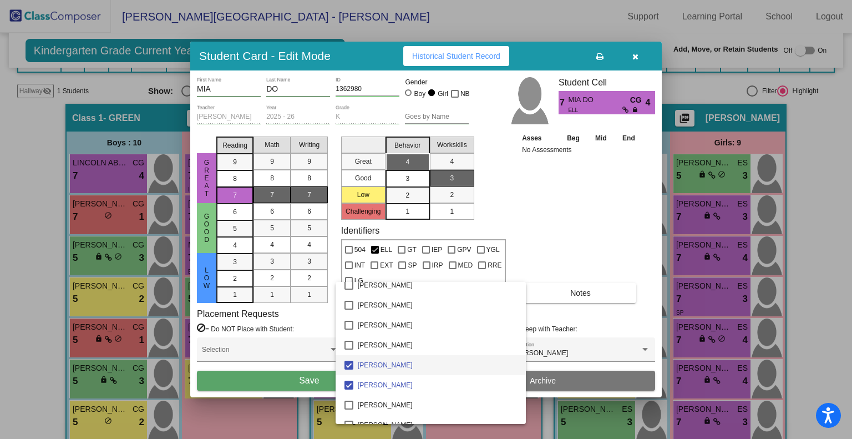
click at [387, 372] on span "[PERSON_NAME]" at bounding box center [438, 365] width 160 height 20
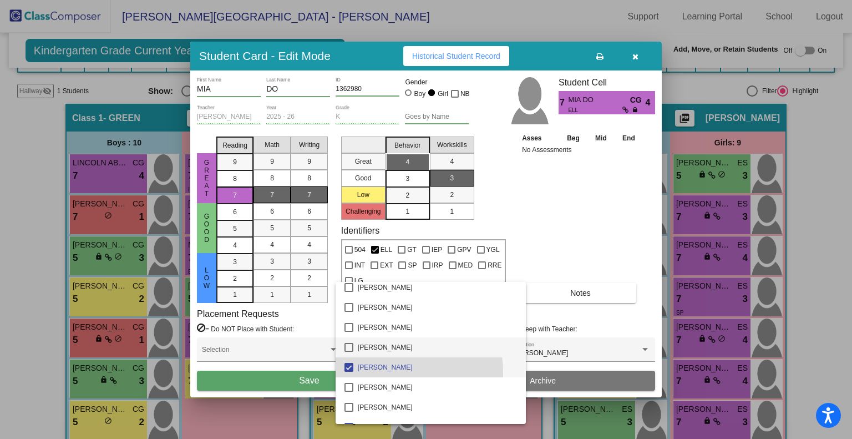
click at [387, 372] on span "[PERSON_NAME]" at bounding box center [438, 367] width 160 height 20
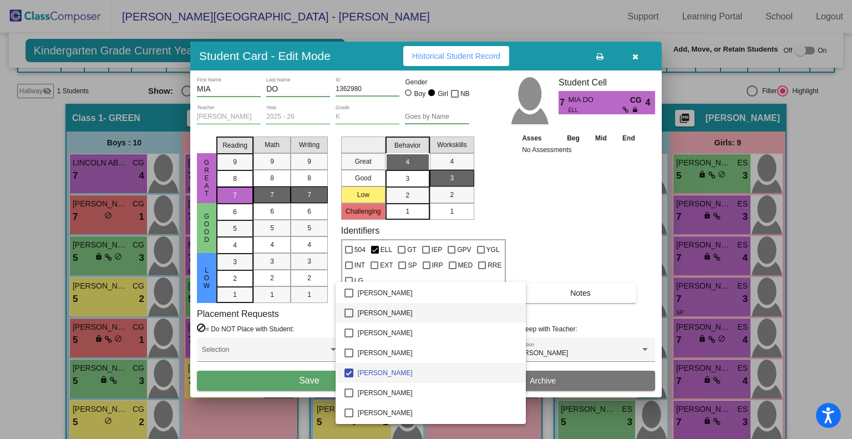
click at [387, 372] on span "[PERSON_NAME]" at bounding box center [438, 373] width 160 height 20
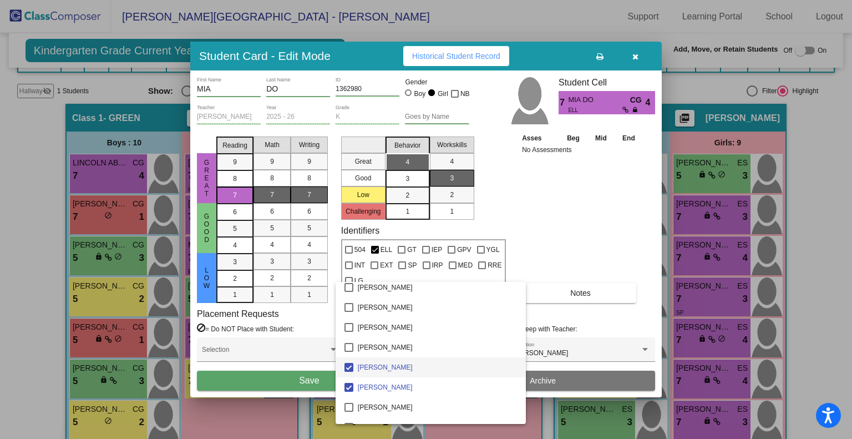
click at [387, 372] on span "[PERSON_NAME]" at bounding box center [438, 367] width 160 height 20
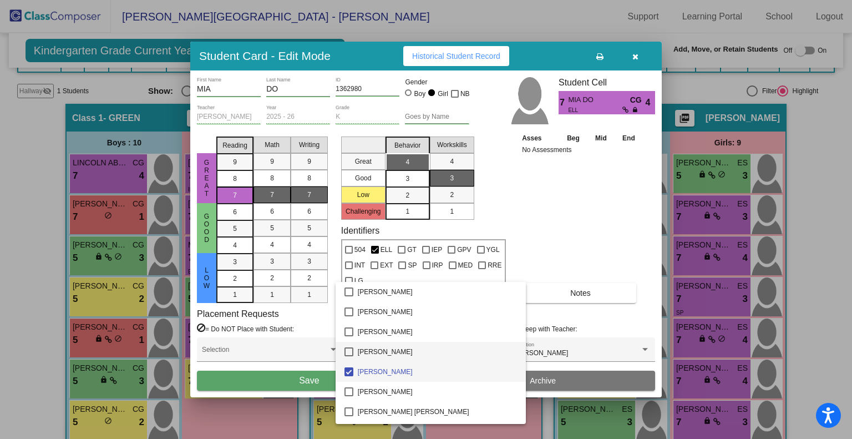
click at [387, 372] on span "[PERSON_NAME]" at bounding box center [438, 372] width 160 height 20
click at [387, 372] on span "[PERSON_NAME]" at bounding box center [438, 374] width 160 height 20
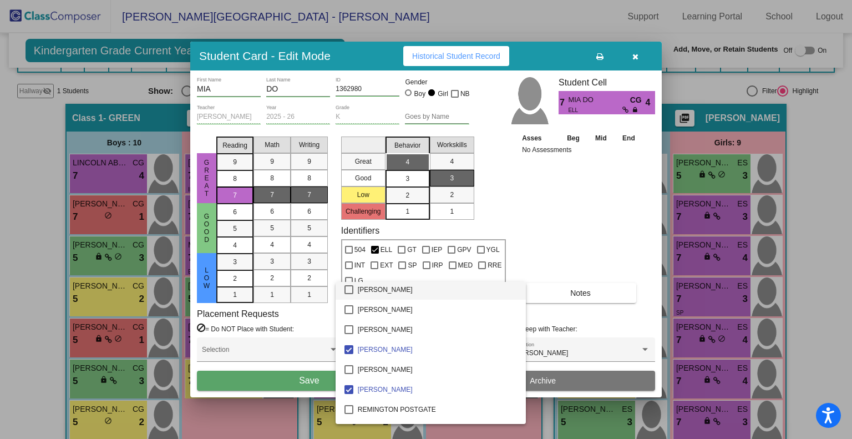
scroll to position [985, 0]
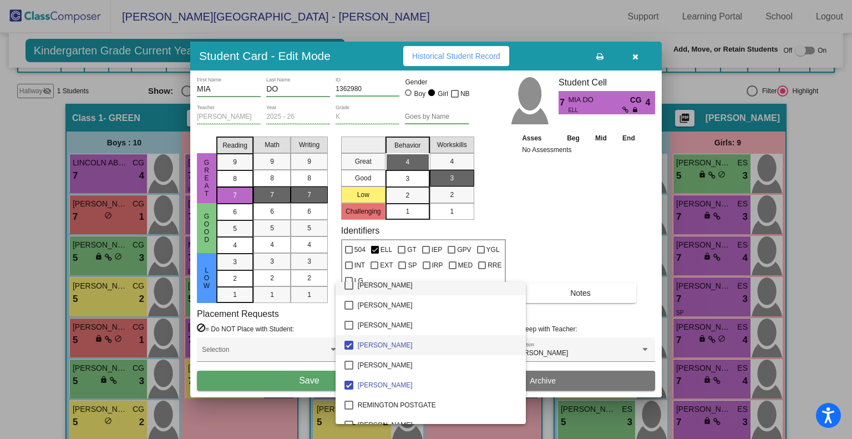
click at [398, 345] on span "[PERSON_NAME]" at bounding box center [438, 345] width 160 height 20
click at [393, 385] on span "[PERSON_NAME]" at bounding box center [438, 385] width 160 height 20
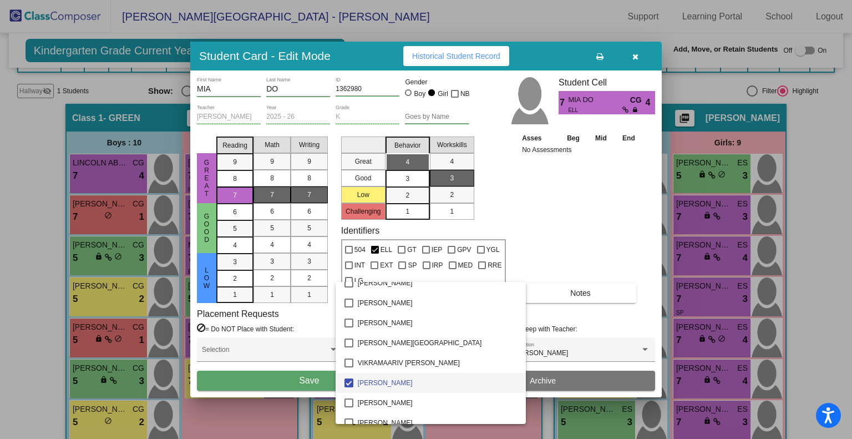
click at [393, 385] on span "[PERSON_NAME]" at bounding box center [438, 383] width 160 height 20
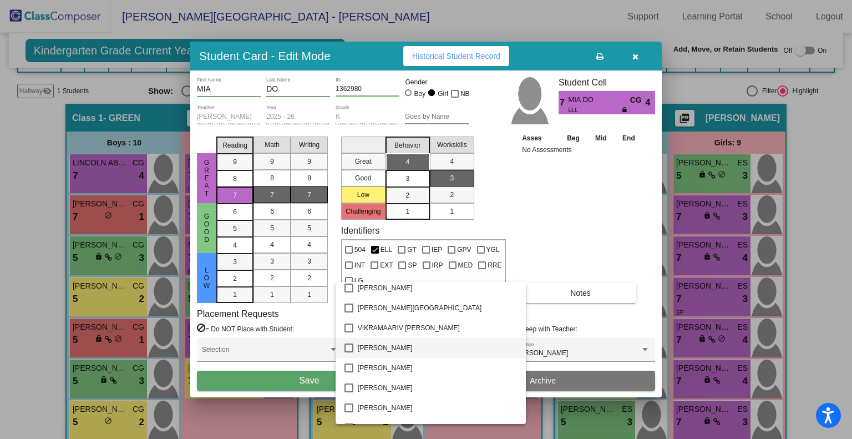
scroll to position [1255, 0]
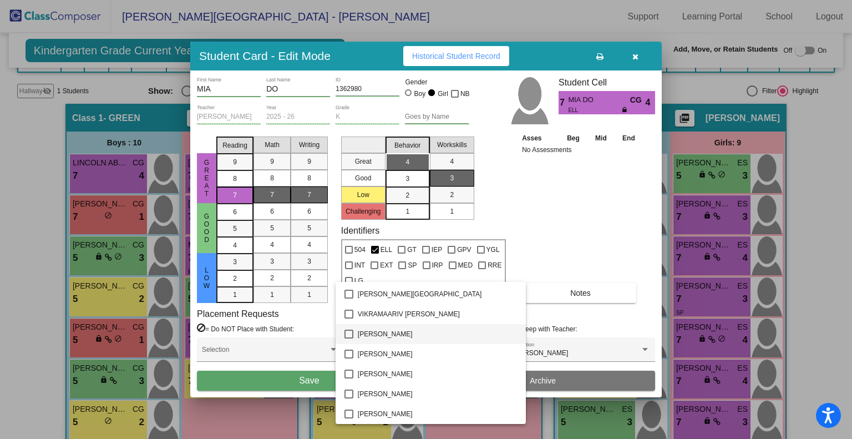
click at [585, 247] on div at bounding box center [426, 219] width 852 height 439
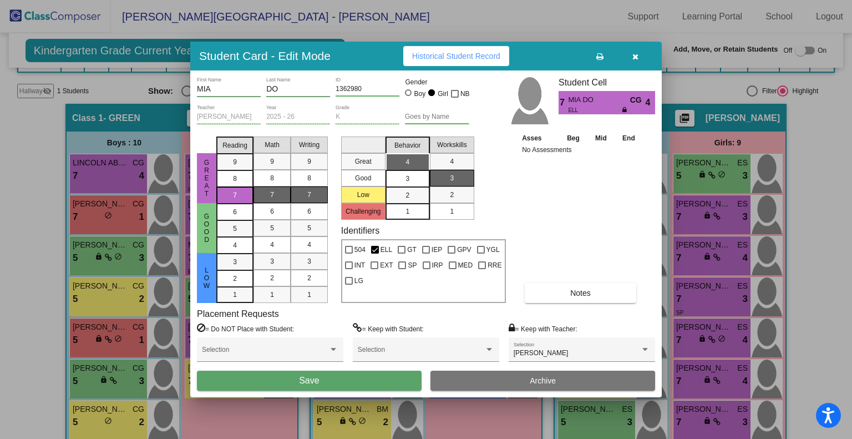
click at [360, 380] on button "Save" at bounding box center [309, 380] width 225 height 20
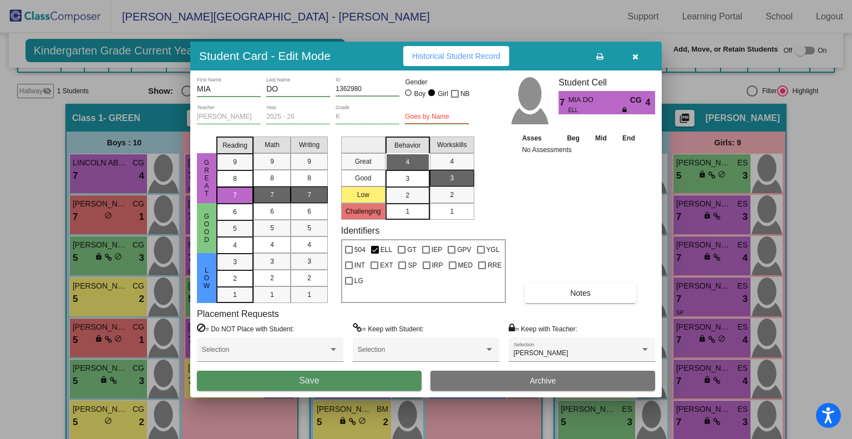
click at [360, 380] on button "Save" at bounding box center [309, 380] width 225 height 20
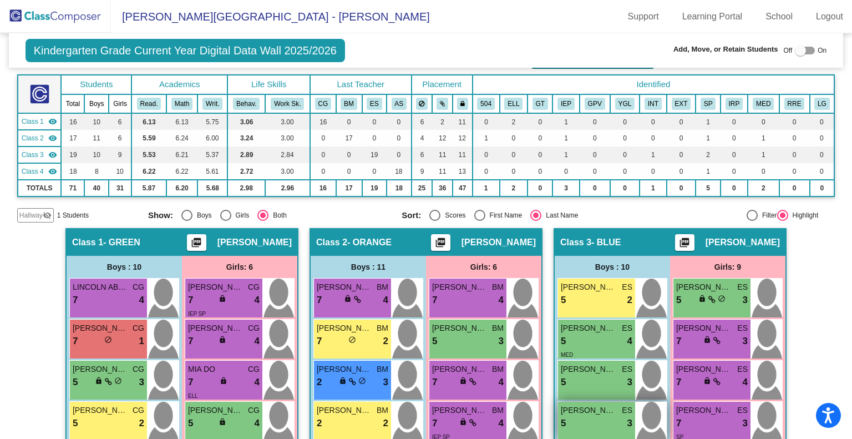
scroll to position [72, 0]
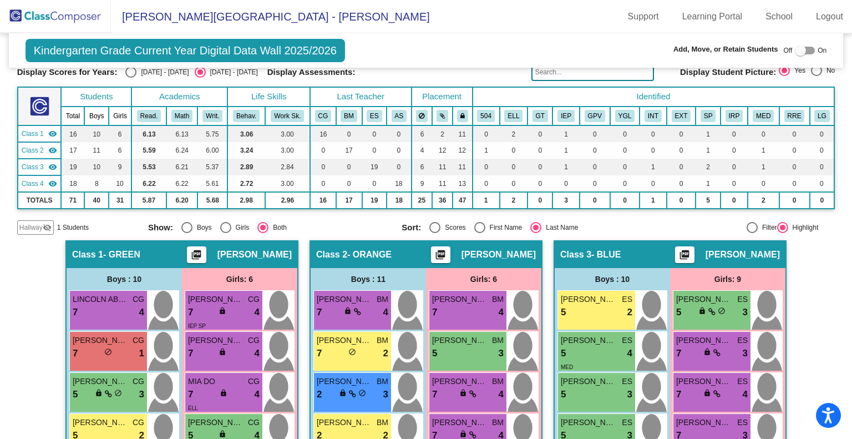
click at [479, 226] on div "Select an option" at bounding box center [479, 227] width 11 height 11
click at [479, 233] on input "First Name" at bounding box center [479, 233] width 1 height 1
radio input "true"
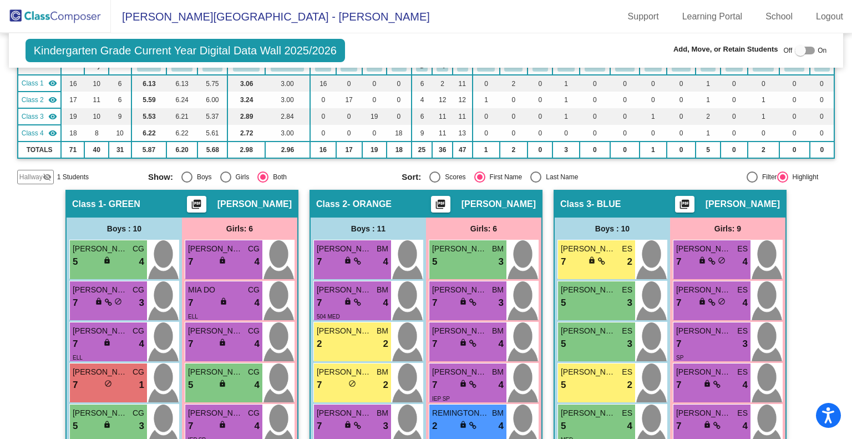
scroll to position [123, 0]
click at [464, 299] on span "lock" at bounding box center [463, 301] width 8 height 8
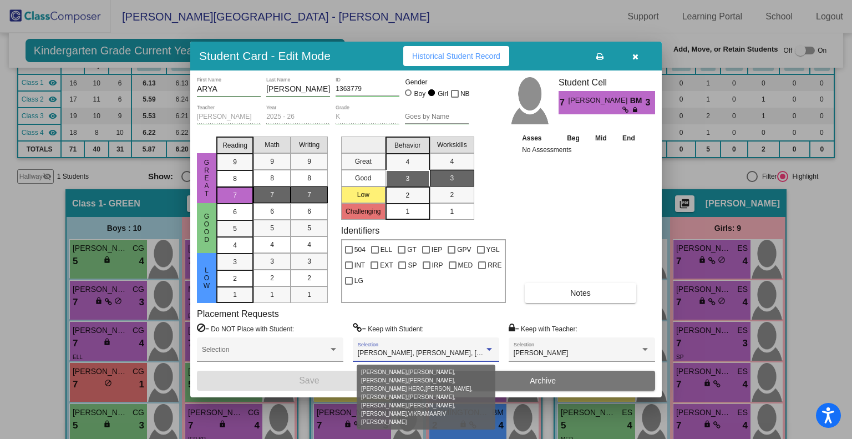
click at [488, 349] on div at bounding box center [489, 349] width 6 height 3
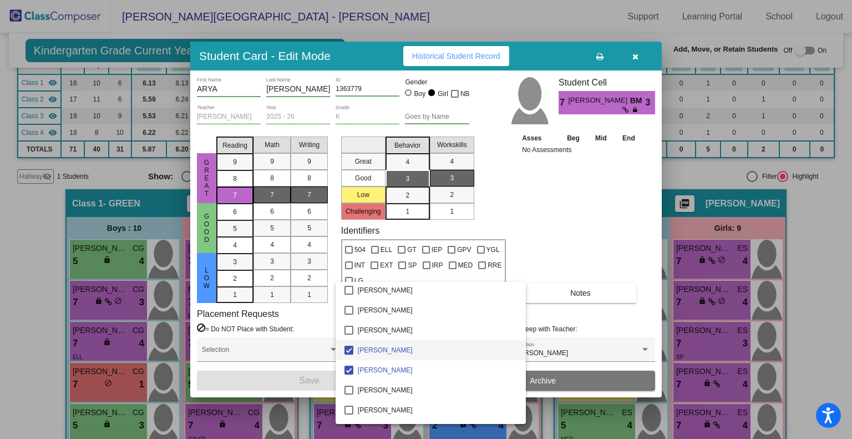
scroll to position [162, 0]
click at [426, 349] on span "[PERSON_NAME]" at bounding box center [438, 349] width 160 height 20
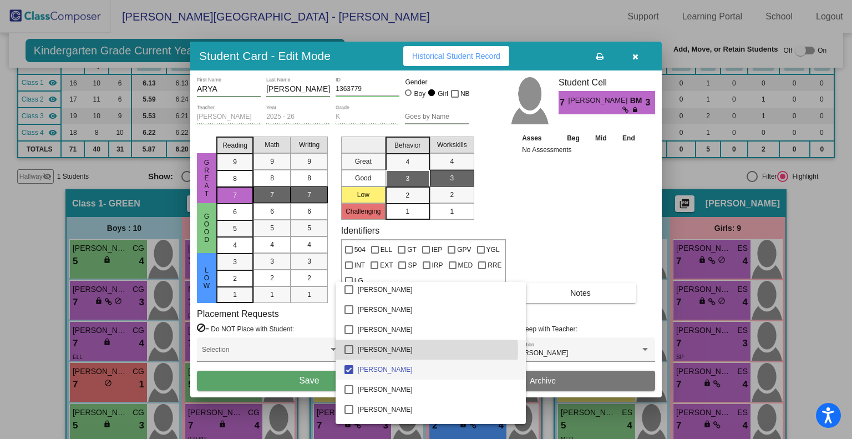
click at [396, 371] on span "[PERSON_NAME]" at bounding box center [438, 369] width 160 height 20
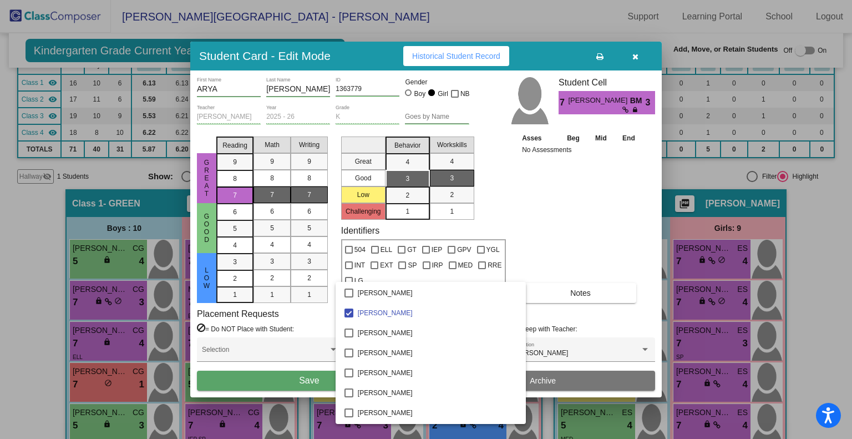
scroll to position [281, 0]
click at [384, 311] on span "[PERSON_NAME]" at bounding box center [438, 311] width 160 height 20
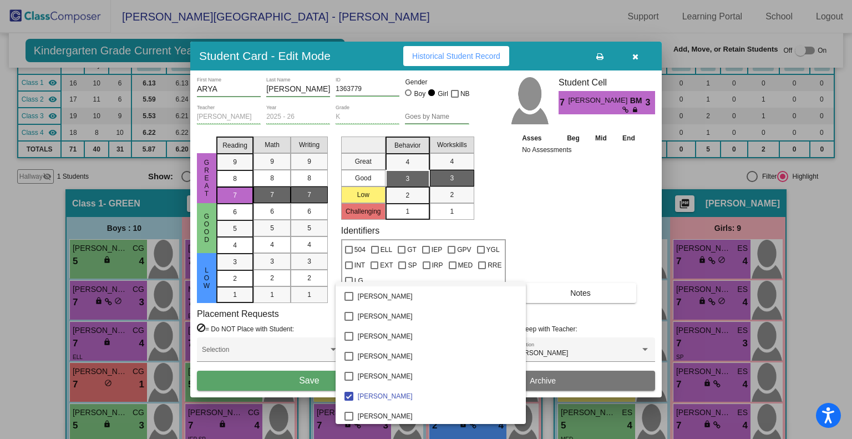
scroll to position [419, 0]
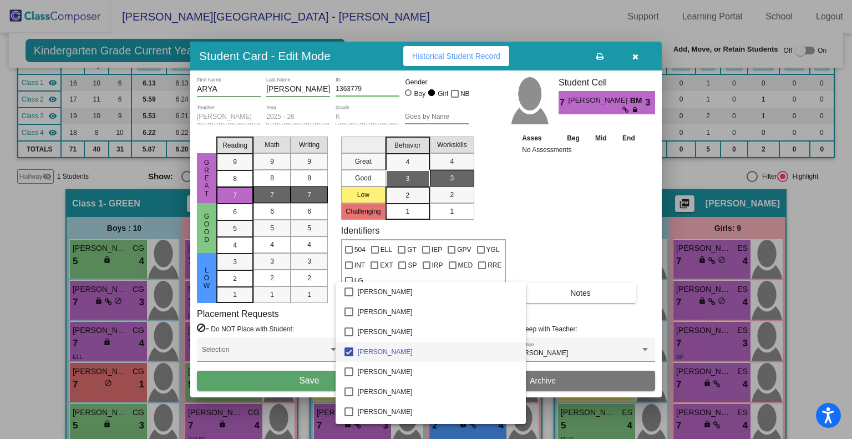
click at [397, 352] on span "[PERSON_NAME]" at bounding box center [438, 352] width 160 height 20
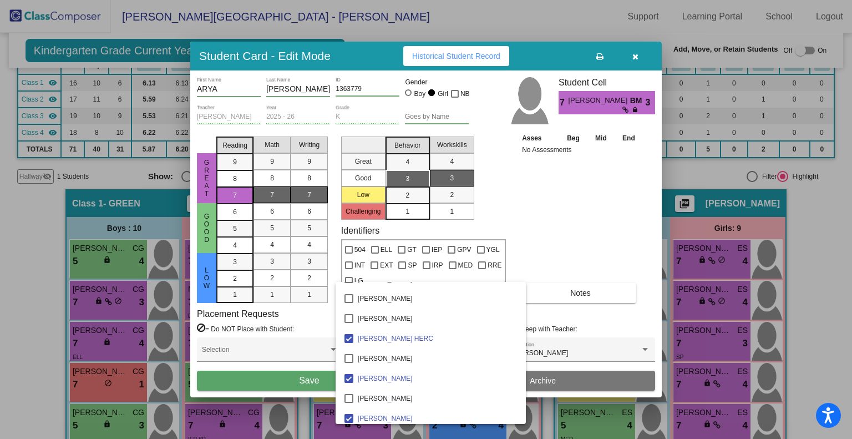
scroll to position [527, 0]
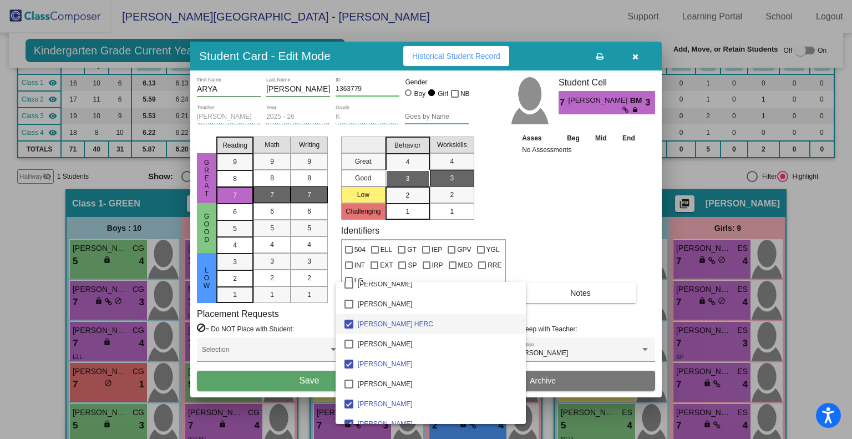
click at [390, 323] on span "[PERSON_NAME] HERC" at bounding box center [438, 324] width 160 height 20
click at [390, 362] on span "[PERSON_NAME]" at bounding box center [438, 364] width 160 height 20
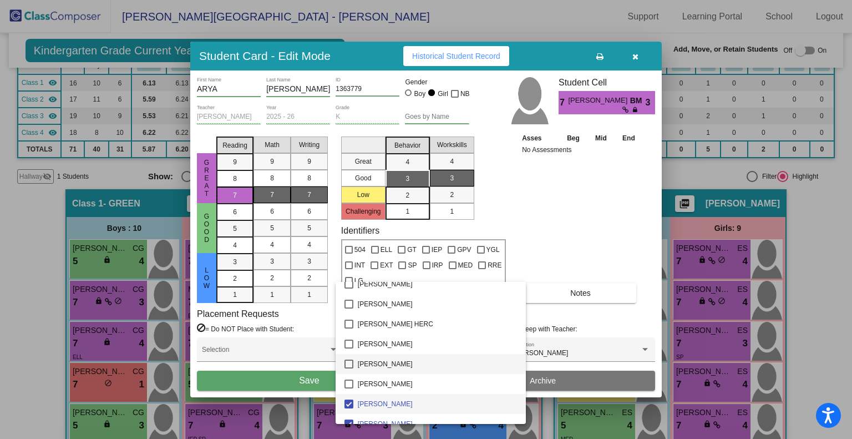
click at [389, 402] on span "[PERSON_NAME]" at bounding box center [438, 404] width 160 height 20
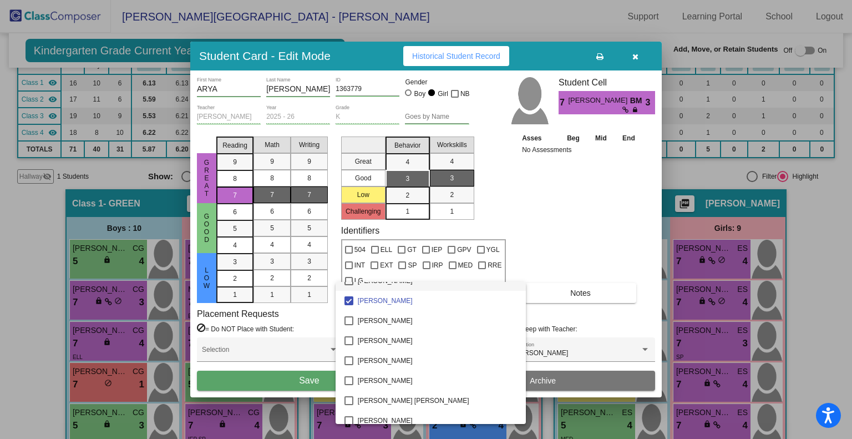
scroll to position [651, 0]
click at [388, 299] on span "[PERSON_NAME]" at bounding box center [438, 299] width 160 height 20
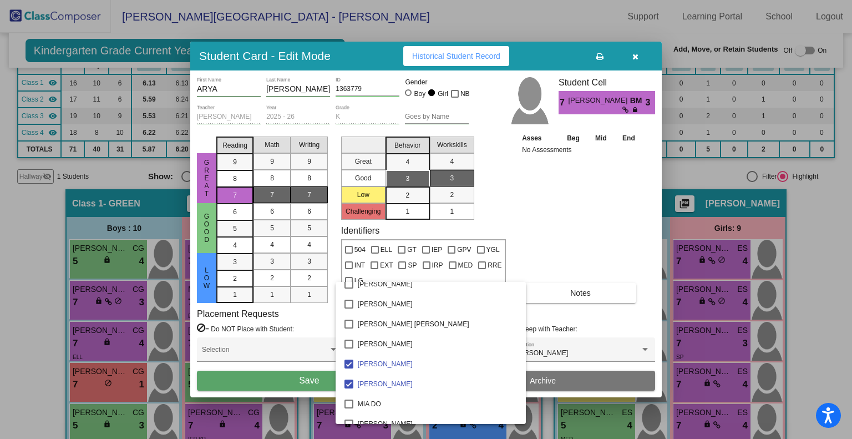
scroll to position [853, 0]
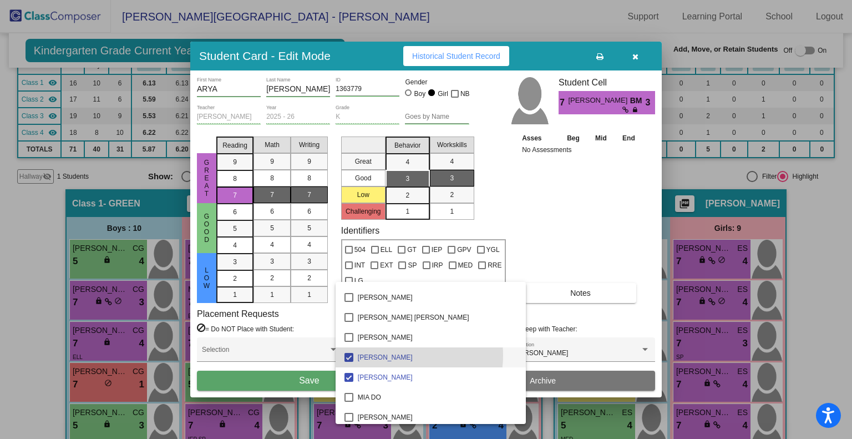
click at [397, 355] on span "[PERSON_NAME]" at bounding box center [438, 357] width 160 height 20
click at [396, 372] on span "[PERSON_NAME]" at bounding box center [438, 377] width 160 height 20
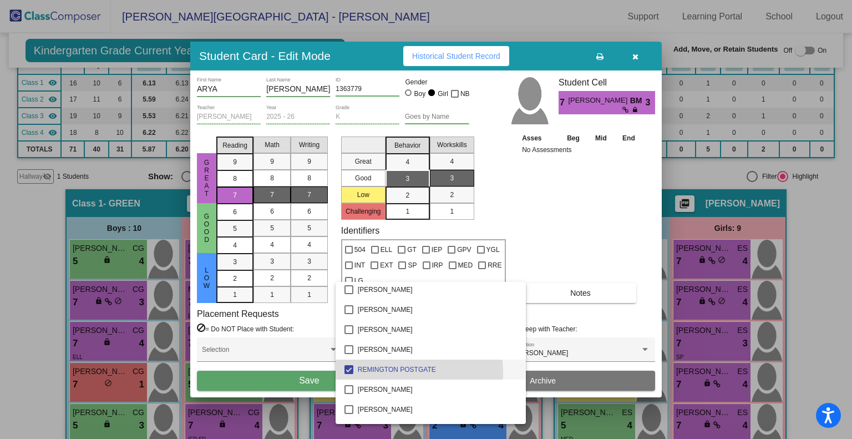
click at [396, 372] on span "REMINGTON POSTGATE" at bounding box center [438, 369] width 160 height 20
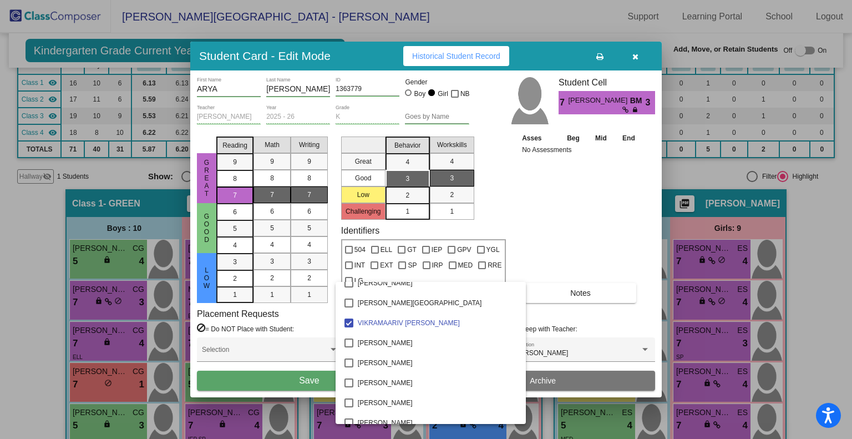
scroll to position [1249, 0]
click at [400, 321] on span "VIKRAMAARIV [PERSON_NAME]" at bounding box center [438, 321] width 160 height 20
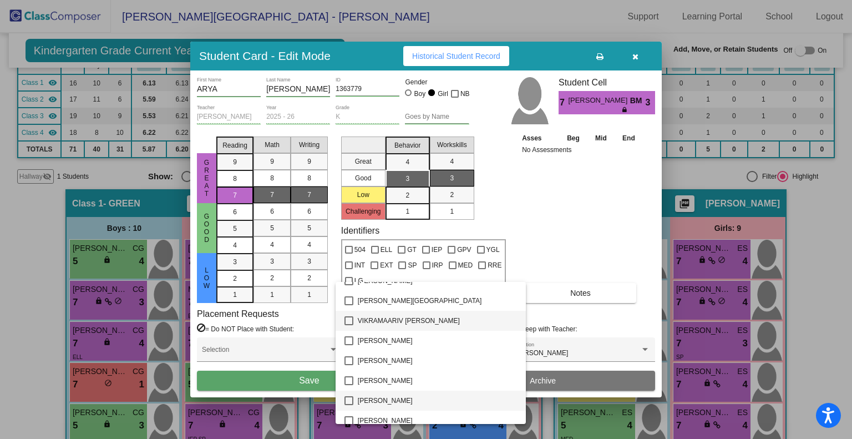
scroll to position [1255, 0]
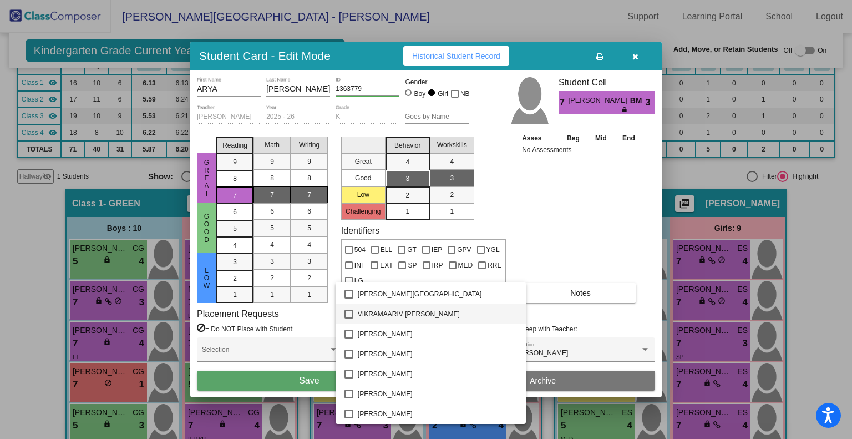
click at [558, 246] on div at bounding box center [426, 219] width 852 height 439
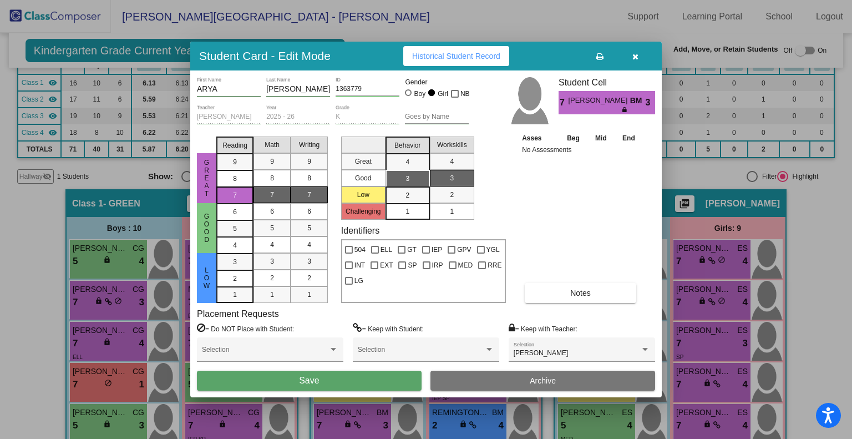
click at [356, 381] on button "Save" at bounding box center [309, 380] width 225 height 20
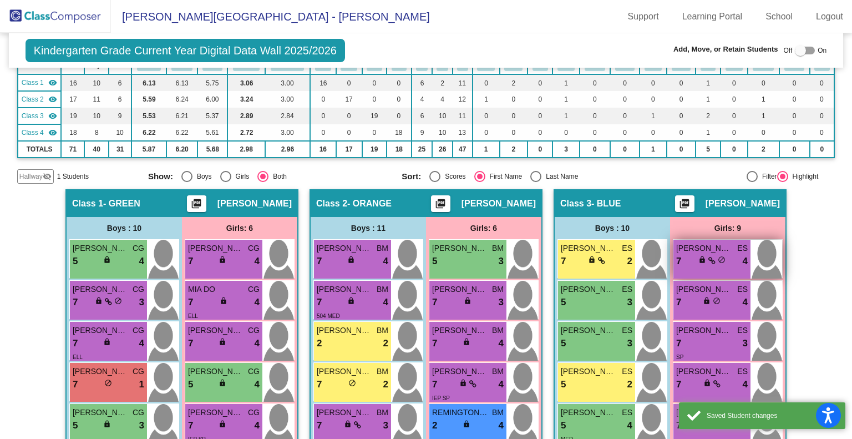
click at [724, 257] on div "7 lock do_not_disturb_alt 4" at bounding box center [712, 261] width 72 height 14
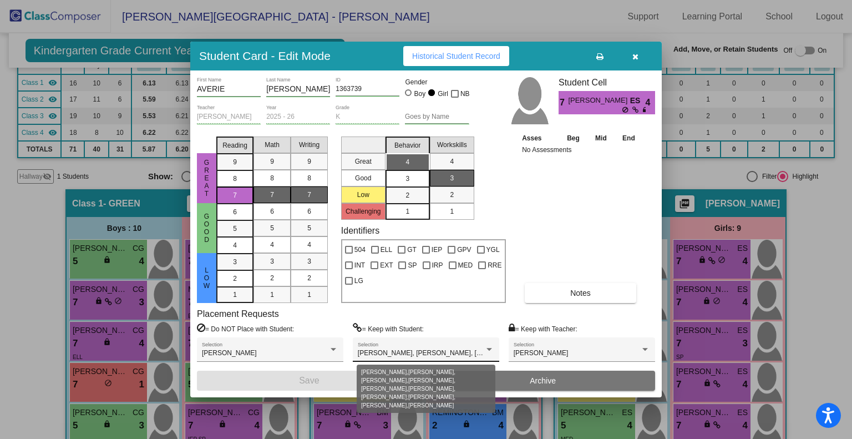
click at [486, 352] on div at bounding box center [489, 349] width 10 height 8
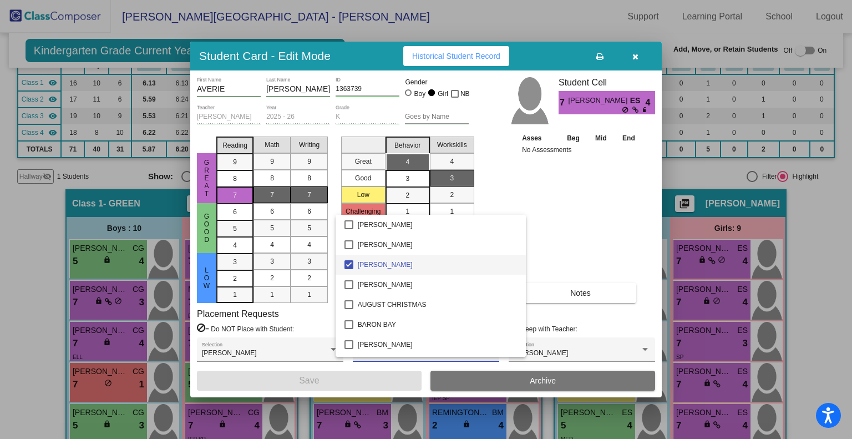
click at [383, 263] on span "[PERSON_NAME]" at bounding box center [438, 265] width 160 height 20
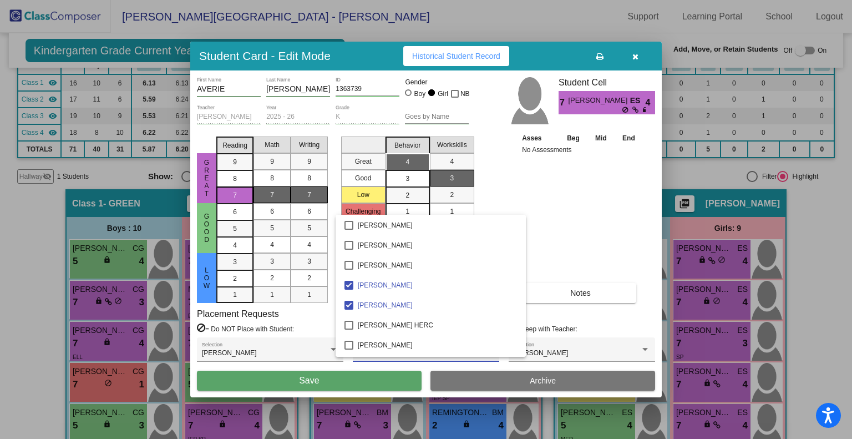
scroll to position [445, 0]
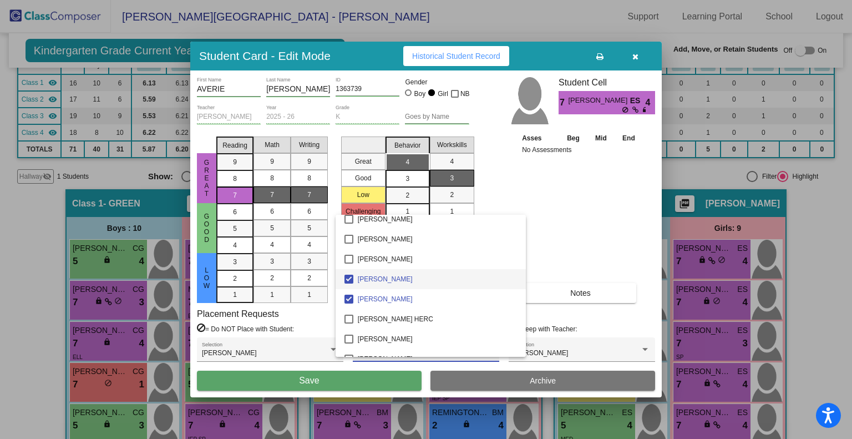
click at [383, 279] on span "[PERSON_NAME]" at bounding box center [438, 279] width 160 height 20
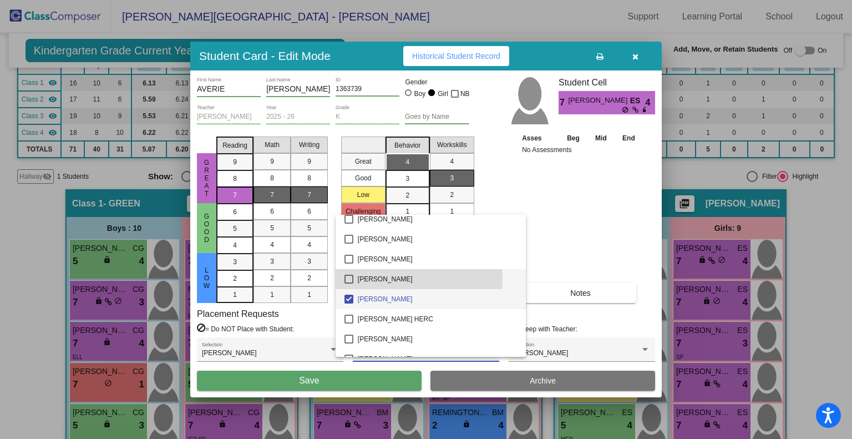
click at [386, 298] on span "[PERSON_NAME]" at bounding box center [438, 299] width 160 height 20
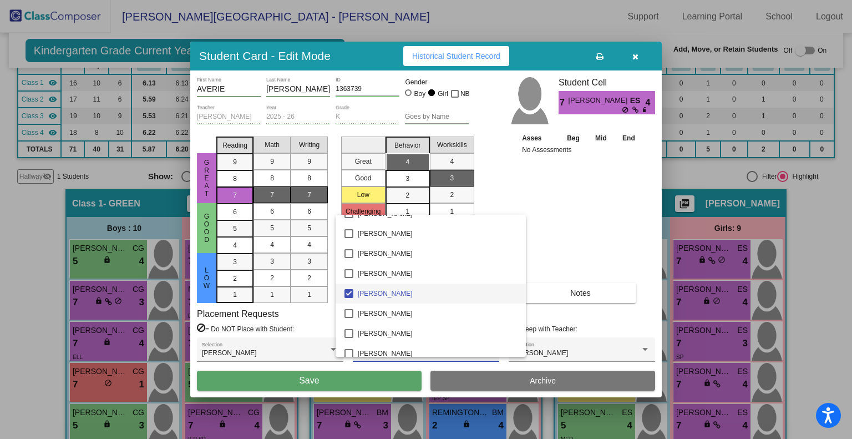
click at [386, 298] on span "[PERSON_NAME]" at bounding box center [438, 293] width 160 height 20
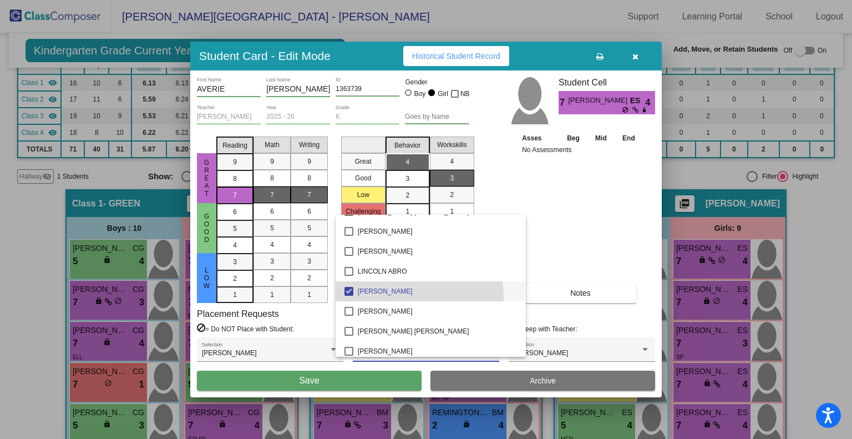
click at [386, 298] on span "[PERSON_NAME]" at bounding box center [438, 291] width 160 height 20
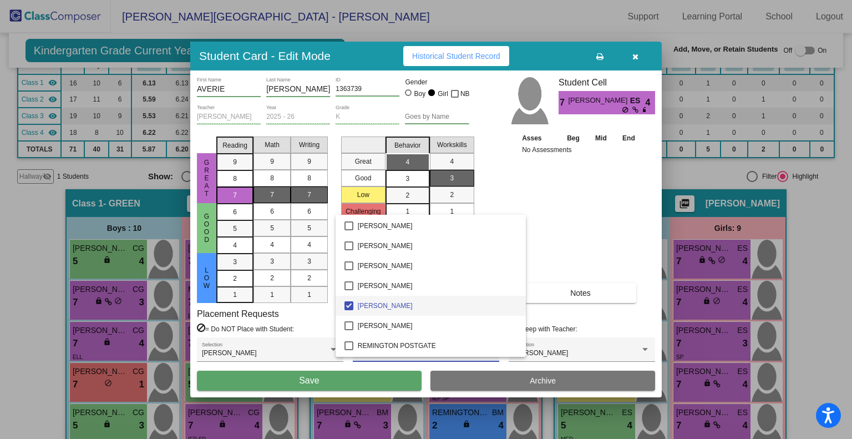
click at [386, 298] on span "[PERSON_NAME]" at bounding box center [438, 306] width 160 height 20
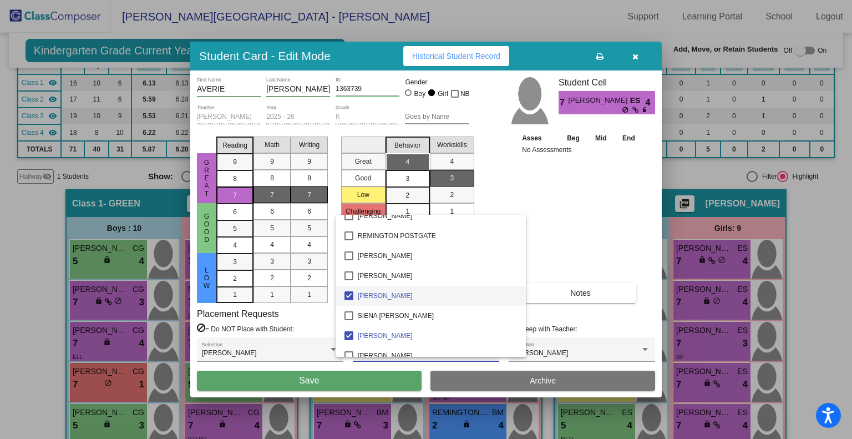
click at [386, 298] on span "[PERSON_NAME]" at bounding box center [438, 296] width 160 height 20
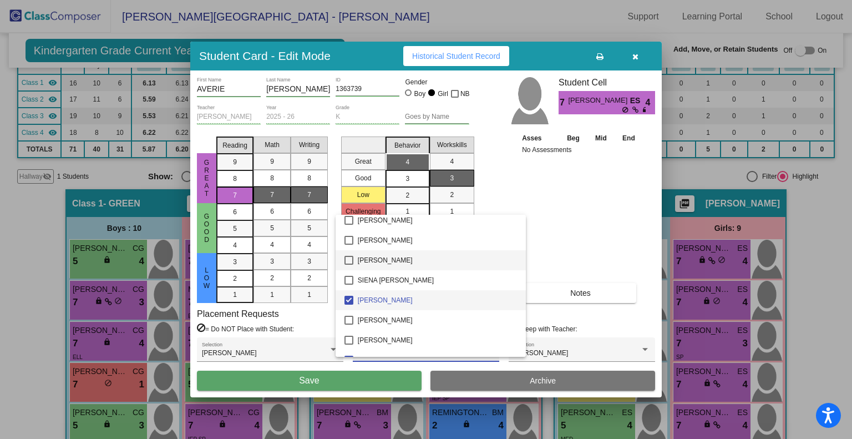
click at [386, 298] on span "[PERSON_NAME]" at bounding box center [438, 300] width 160 height 20
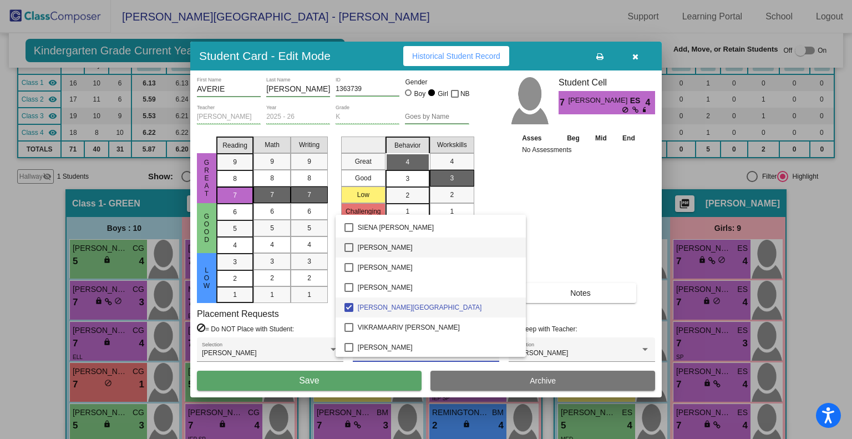
click at [386, 298] on span "[PERSON_NAME][GEOGRAPHIC_DATA]" at bounding box center [438, 307] width 160 height 20
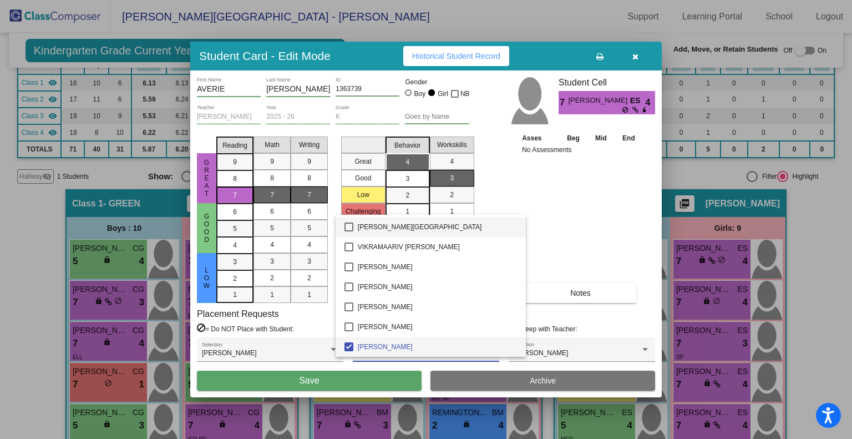
click at [394, 348] on span "[PERSON_NAME]" at bounding box center [438, 347] width 160 height 20
click at [367, 383] on div at bounding box center [426, 219] width 852 height 439
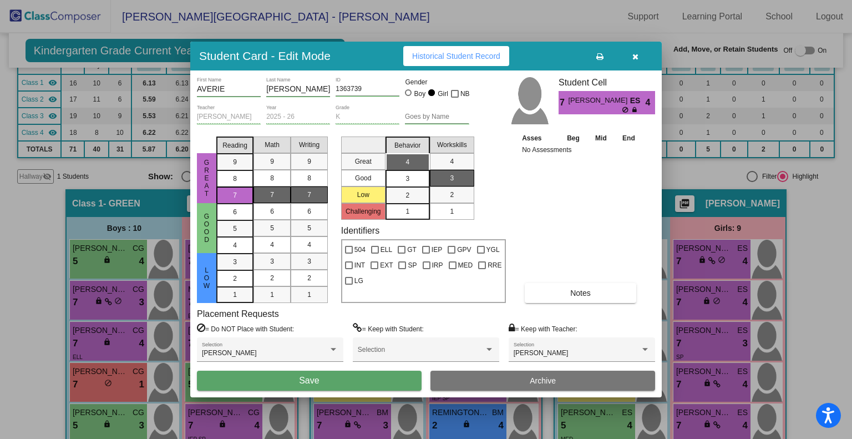
click at [367, 383] on button "Save" at bounding box center [309, 380] width 225 height 20
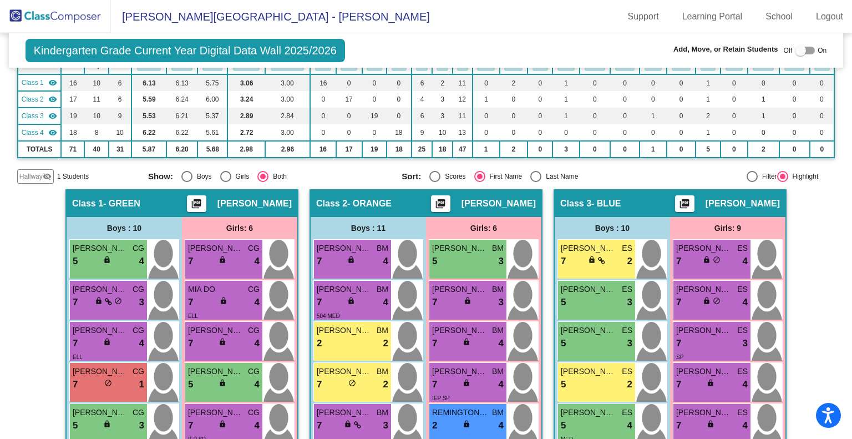
scroll to position [0, 0]
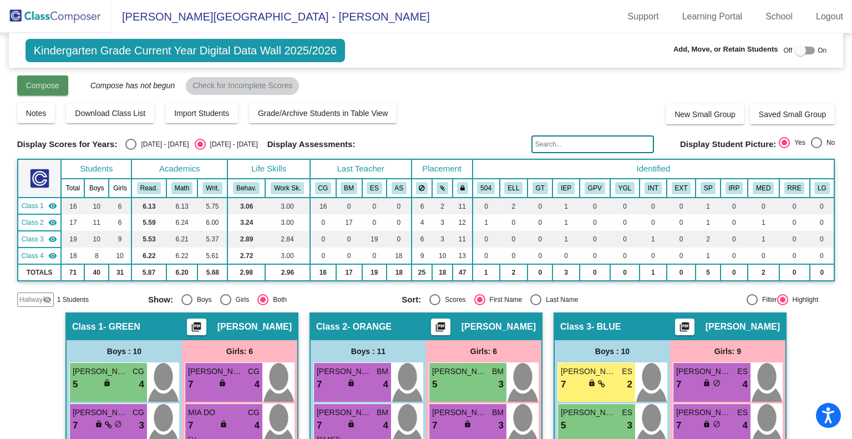
click at [45, 87] on span "Compose" at bounding box center [42, 85] width 33 height 9
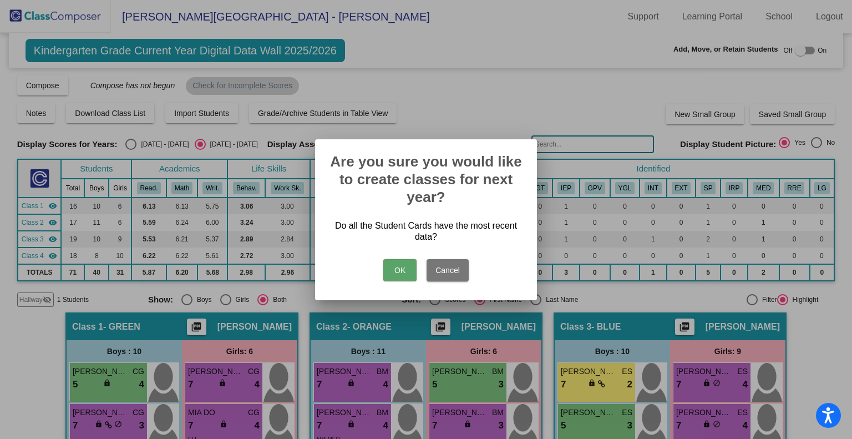
click at [405, 276] on button "OK" at bounding box center [399, 270] width 33 height 22
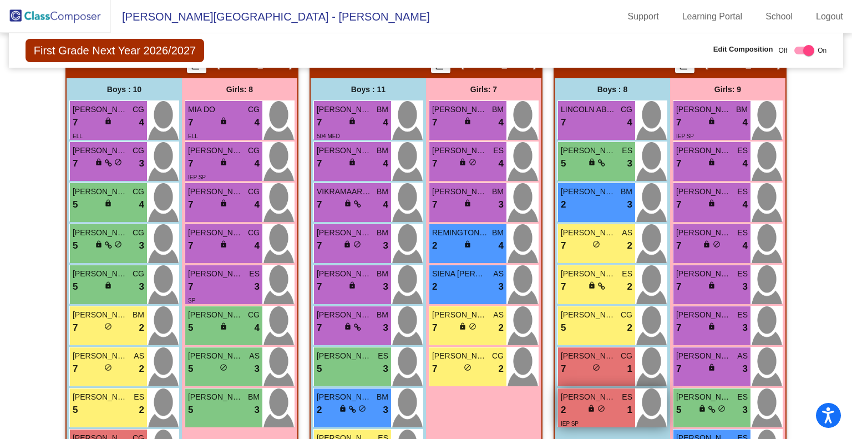
scroll to position [324, 0]
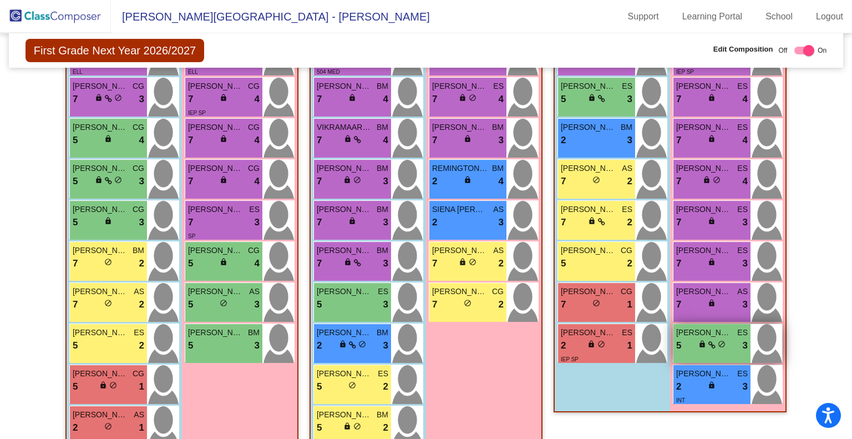
click at [699, 343] on span "lock" at bounding box center [702, 344] width 8 height 8
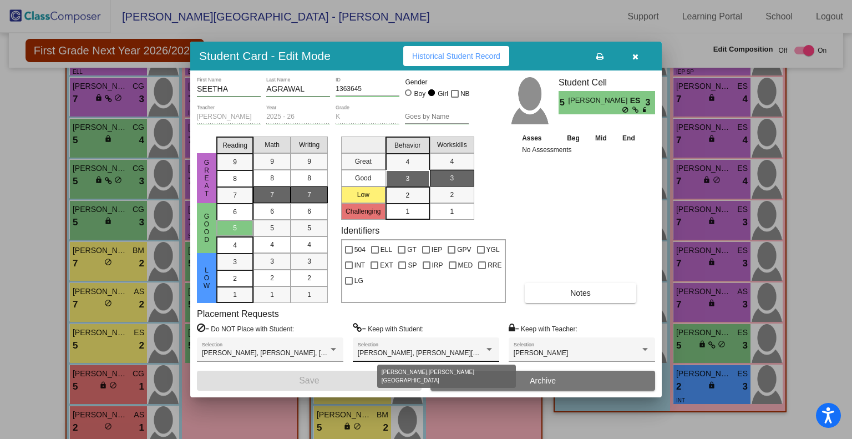
click at [490, 349] on div at bounding box center [489, 349] width 6 height 3
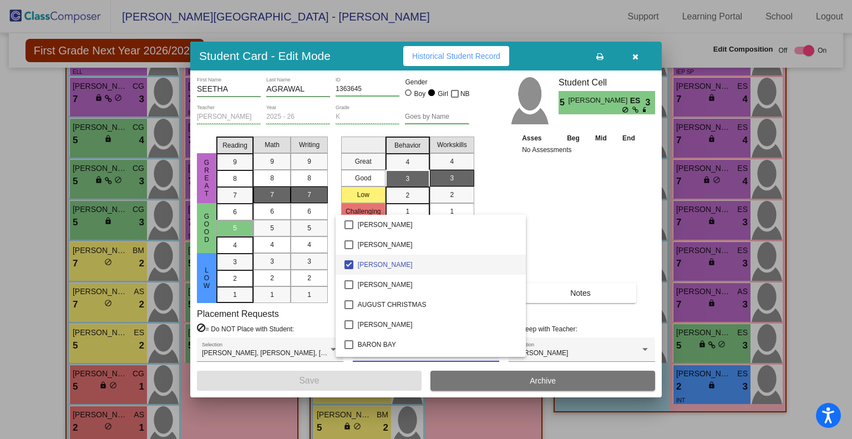
click at [541, 228] on div at bounding box center [426, 219] width 852 height 439
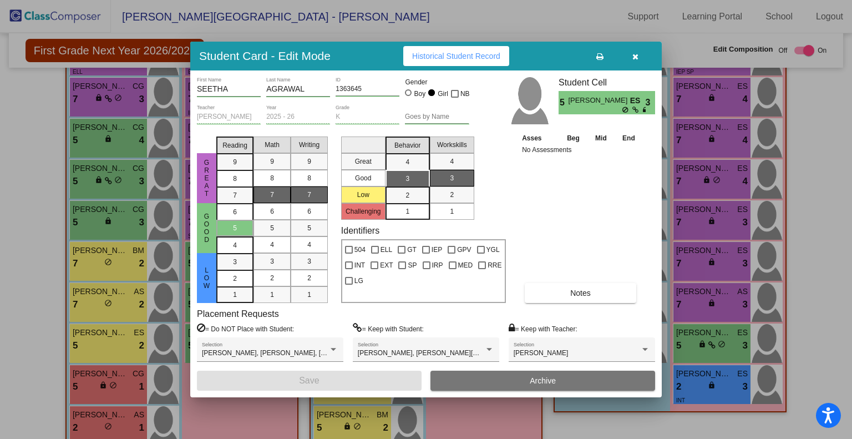
click at [634, 58] on icon "button" at bounding box center [635, 57] width 6 height 8
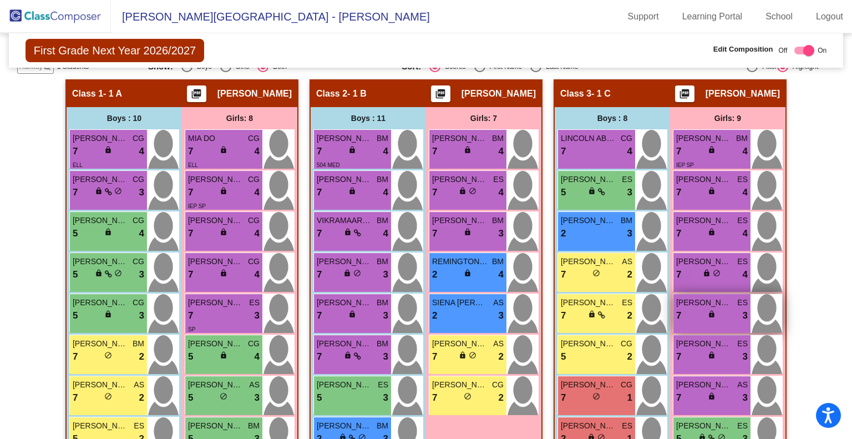
scroll to position [245, 0]
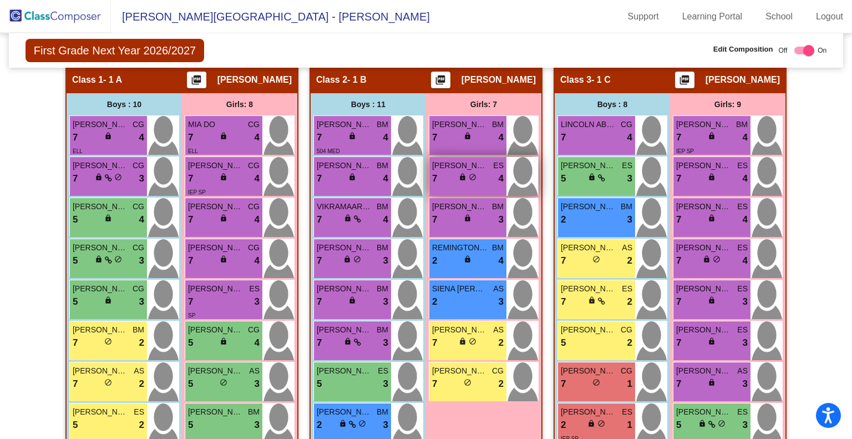
click at [486, 176] on div "7 lock do_not_disturb_alt 4" at bounding box center [468, 178] width 72 height 14
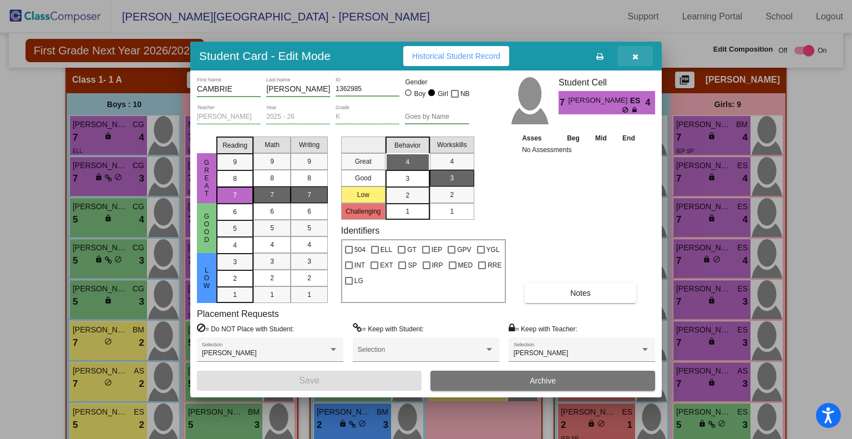
click at [635, 60] on icon "button" at bounding box center [635, 57] width 6 height 8
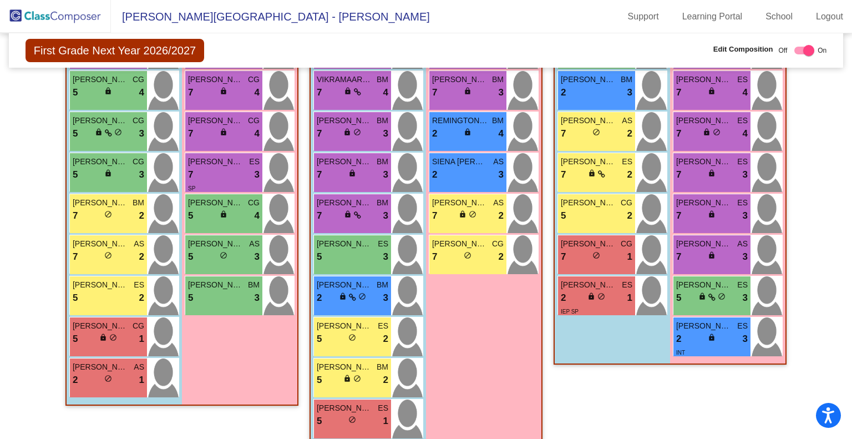
scroll to position [384, 0]
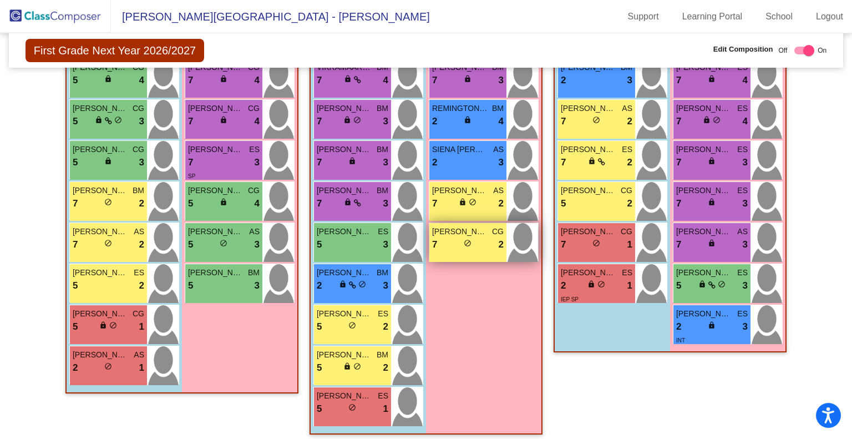
click at [486, 246] on div "7 lock do_not_disturb_alt 2" at bounding box center [468, 244] width 72 height 14
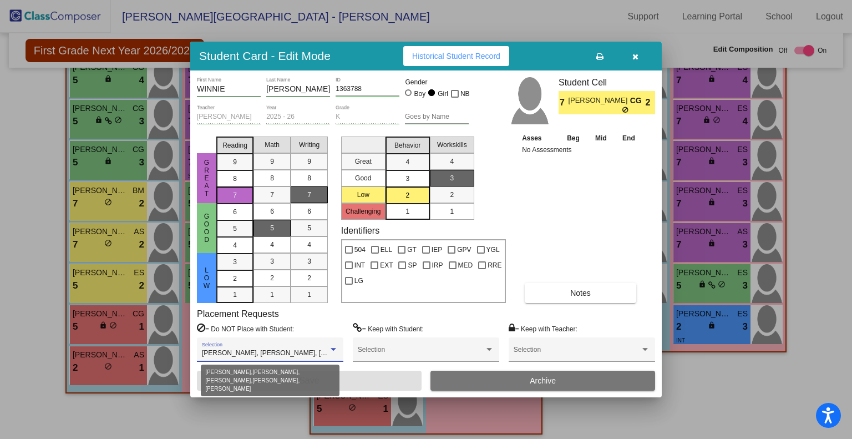
click at [333, 348] on div at bounding box center [333, 349] width 6 height 3
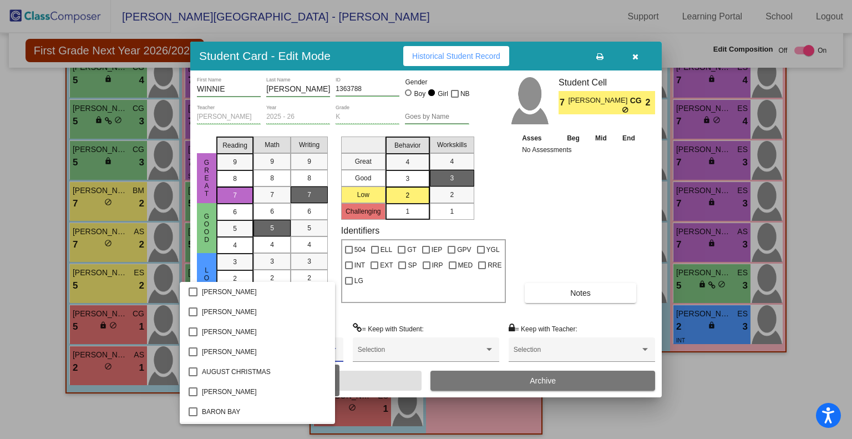
scroll to position [79, 0]
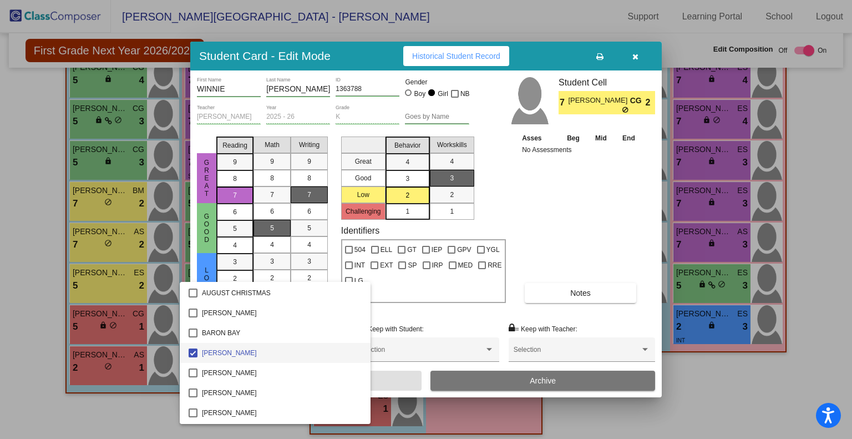
click at [405, 310] on div at bounding box center [426, 219] width 852 height 439
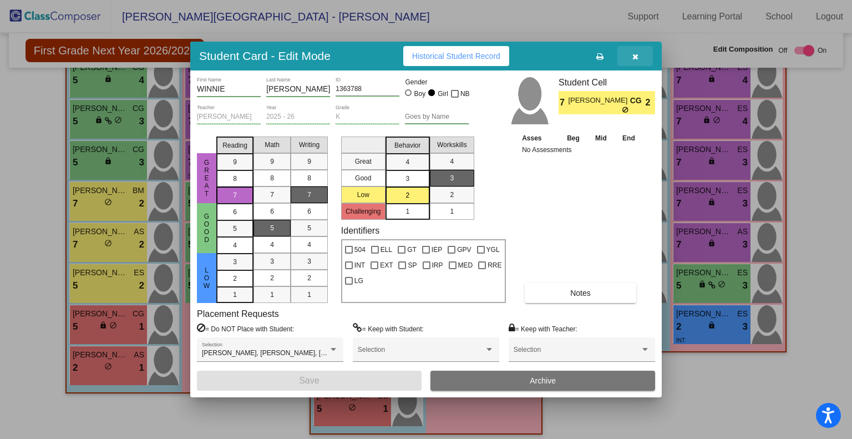
click at [632, 55] on icon "button" at bounding box center [635, 57] width 6 height 8
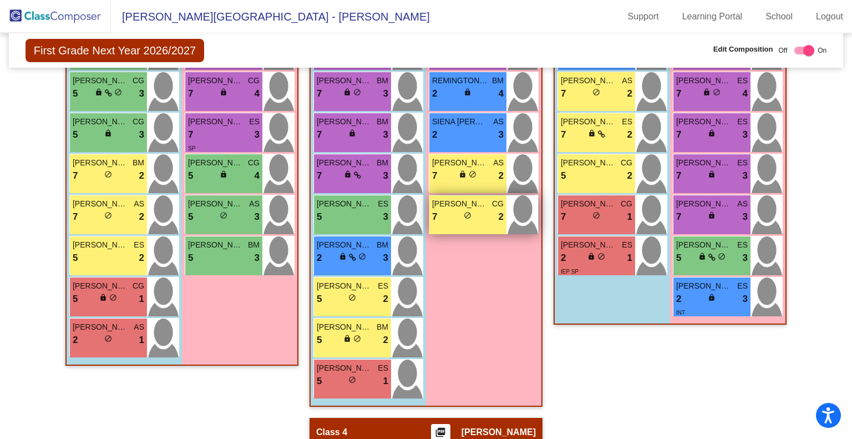
scroll to position [382, 0]
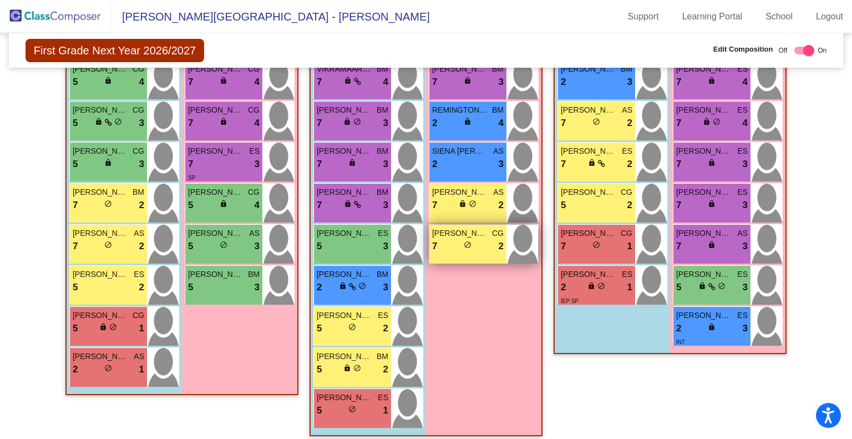
click at [482, 240] on div "7 lock do_not_disturb_alt 2" at bounding box center [468, 246] width 72 height 14
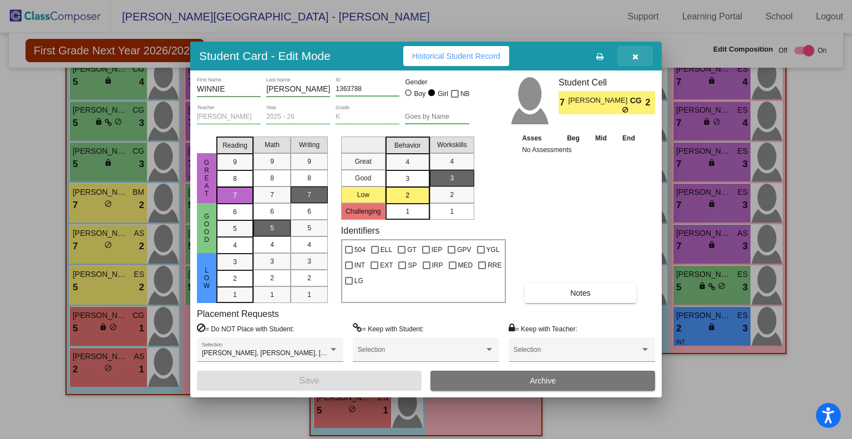
click at [637, 57] on icon "button" at bounding box center [635, 57] width 6 height 8
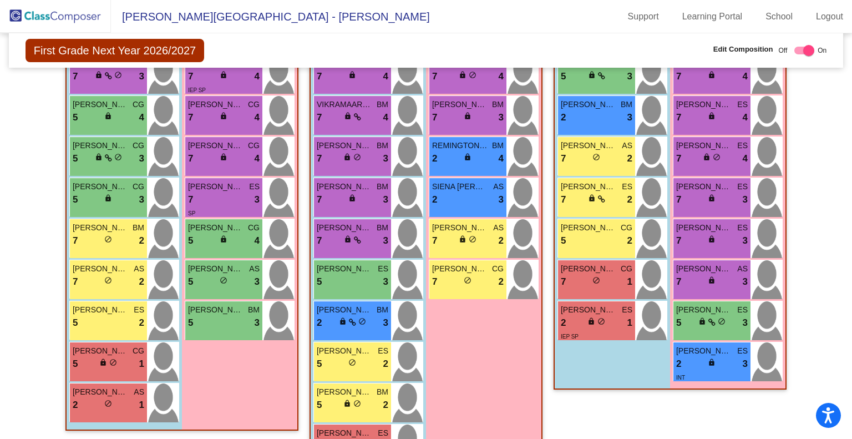
scroll to position [339, 0]
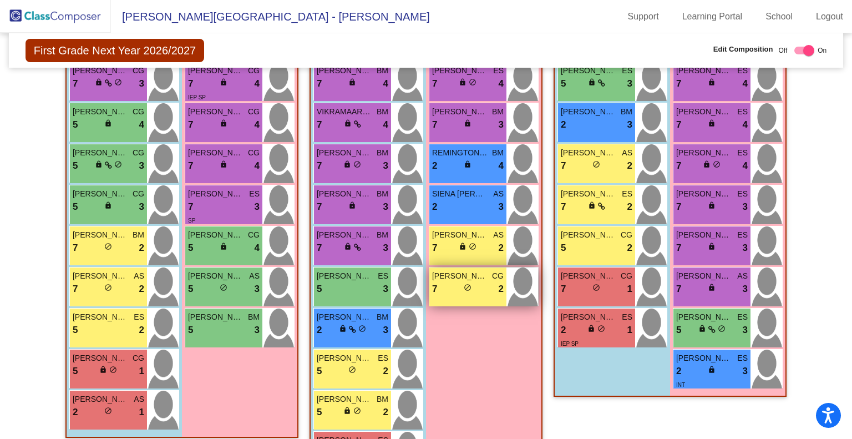
click at [472, 293] on div "[PERSON_NAME] CG 7 lock do_not_disturb_alt 2" at bounding box center [467, 286] width 77 height 39
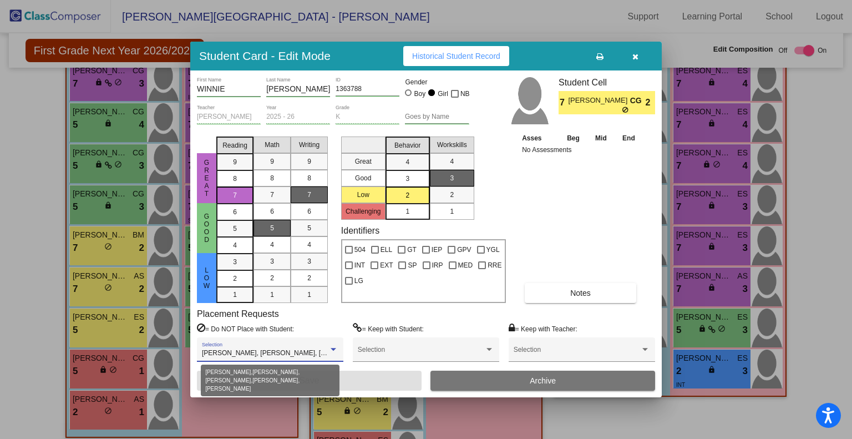
click at [334, 348] on div at bounding box center [333, 349] width 6 height 3
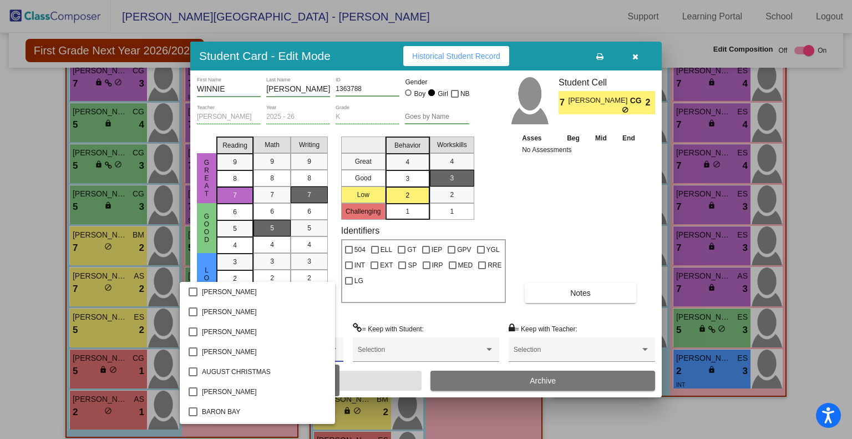
scroll to position [79, 0]
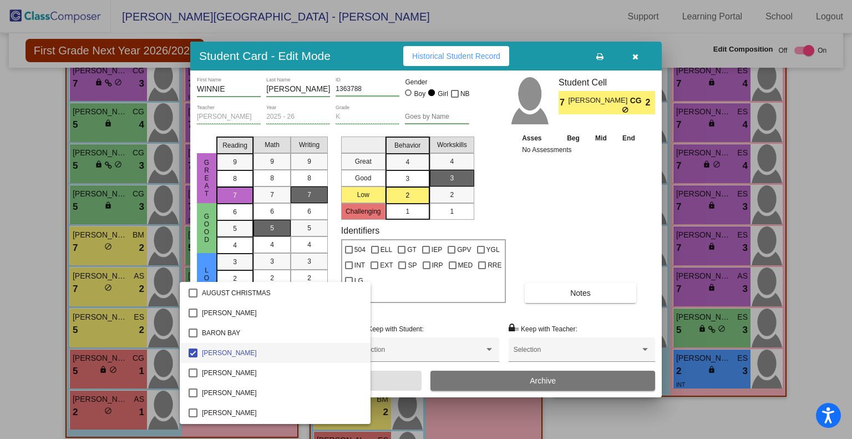
click at [385, 306] on div at bounding box center [426, 219] width 852 height 439
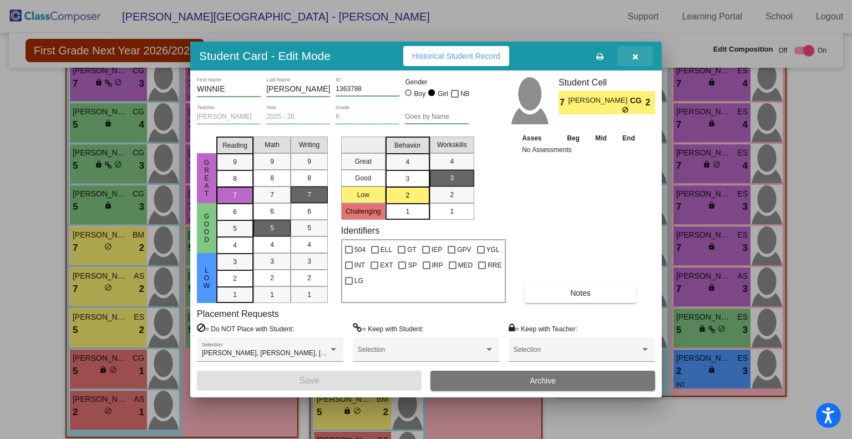
click at [636, 56] on icon "button" at bounding box center [635, 57] width 6 height 8
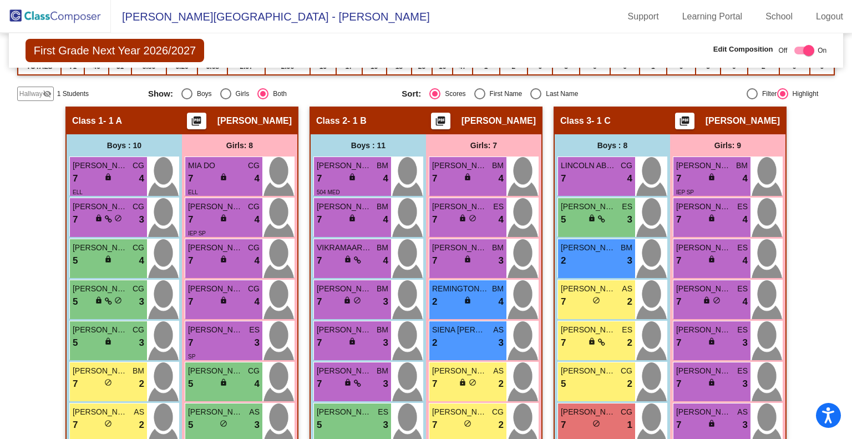
scroll to position [204, 0]
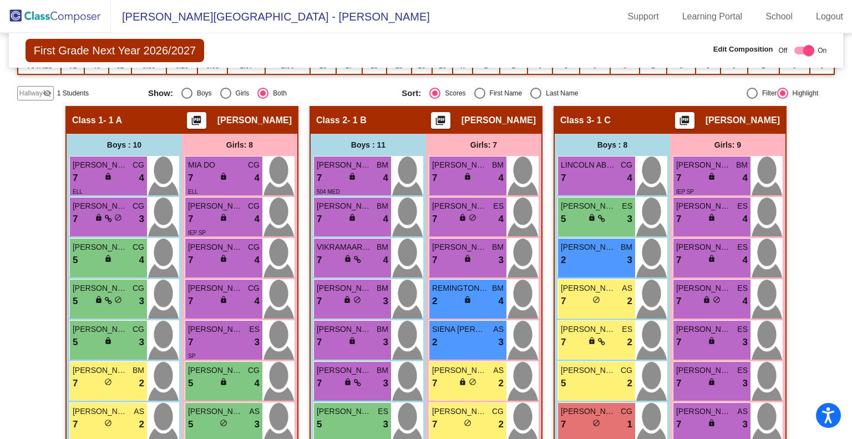
click at [377, 88] on mat-radio-group "Show: Boys Girls Both" at bounding box center [270, 93] width 245 height 11
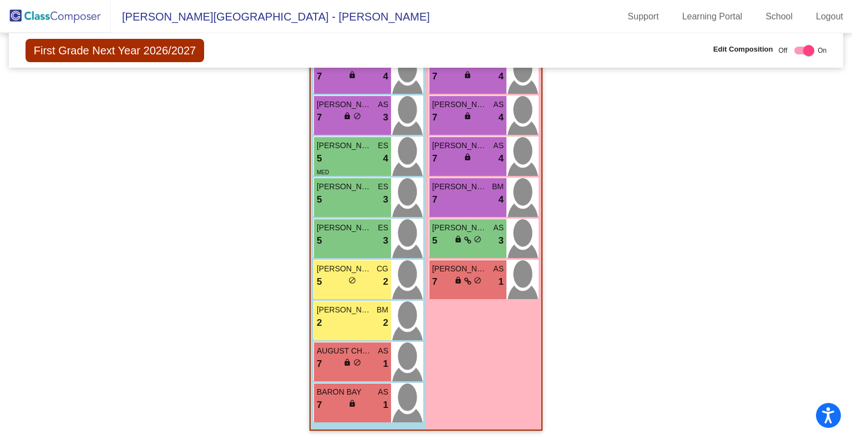
scroll to position [865, 0]
click at [354, 197] on div "5 lock do_not_disturb_alt 3" at bounding box center [353, 200] width 72 height 14
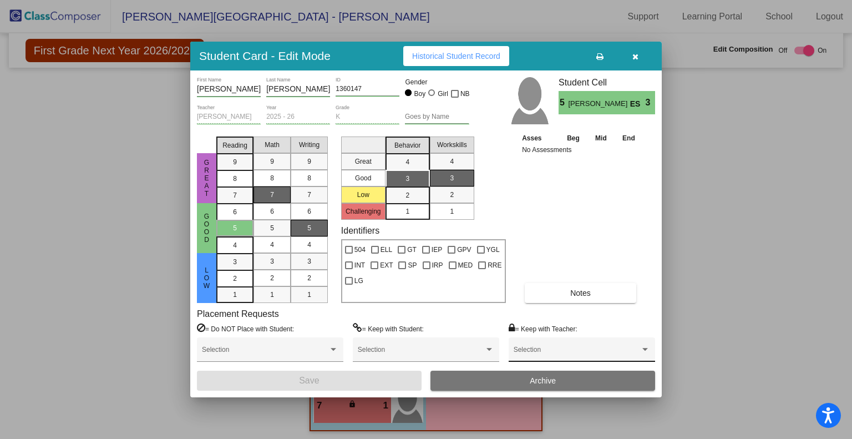
click at [645, 349] on div at bounding box center [645, 349] width 6 height 3
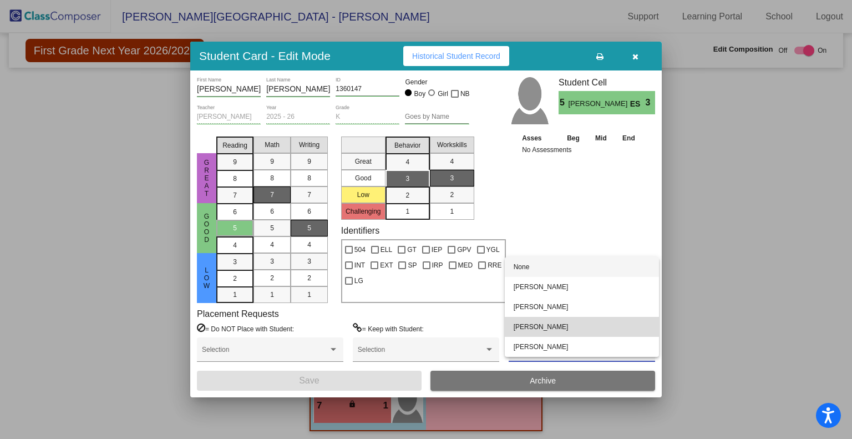
click at [611, 325] on span "[PERSON_NAME]" at bounding box center [581, 327] width 136 height 20
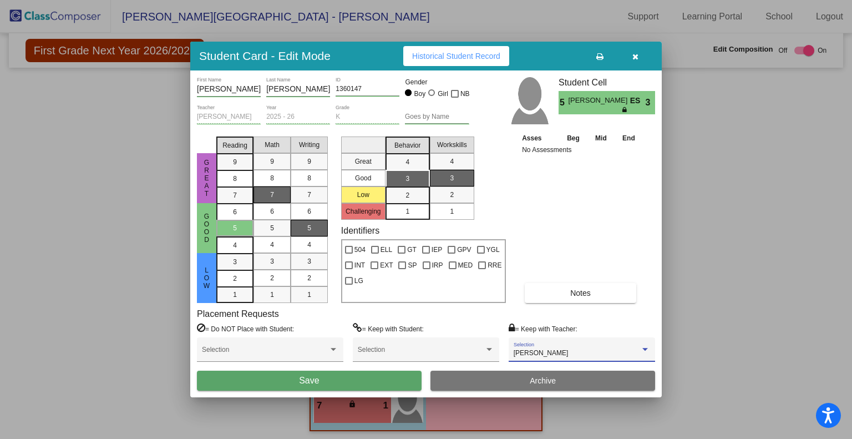
click at [642, 57] on button "button" at bounding box center [634, 56] width 35 height 20
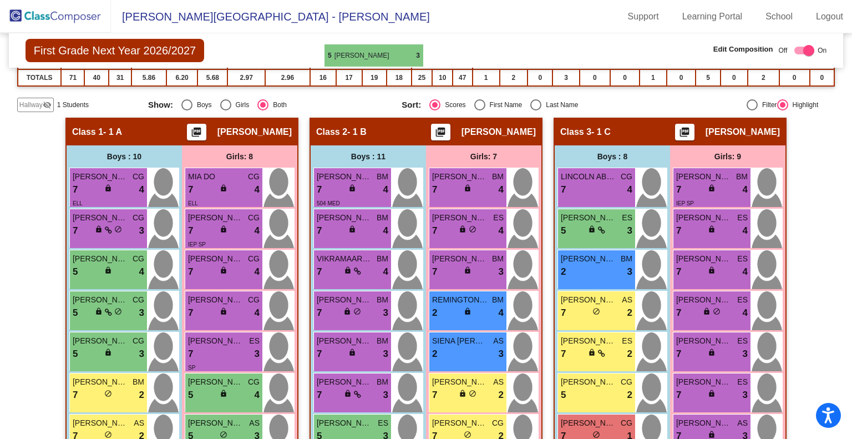
scroll to position [175, 0]
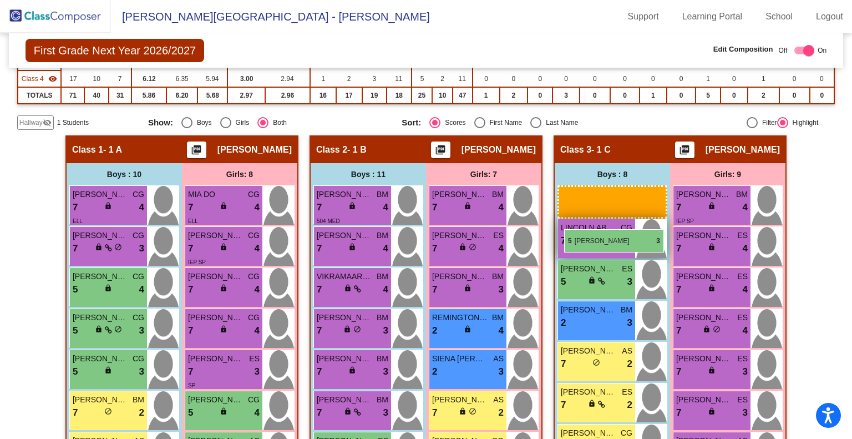
drag, startPoint x: 348, startPoint y: 201, endPoint x: 564, endPoint y: 229, distance: 218.0
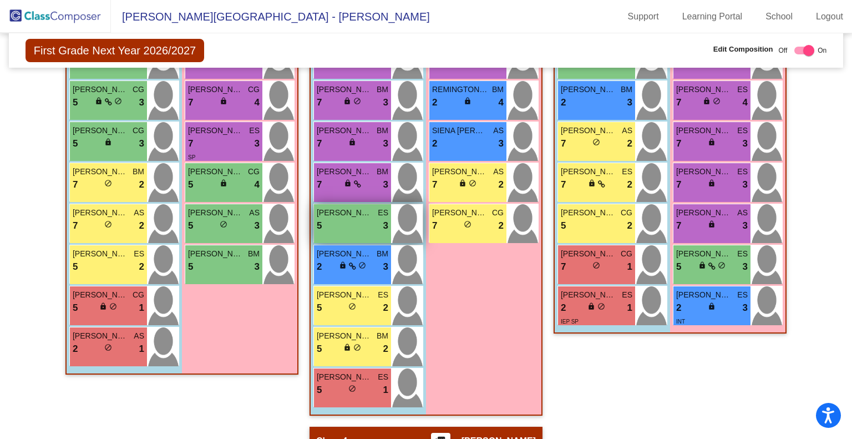
scroll to position [421, 0]
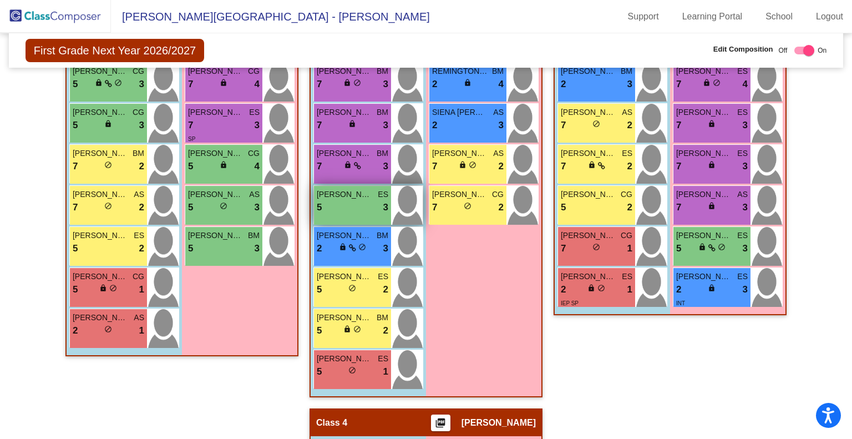
click at [365, 286] on div "5 lock do_not_disturb_alt 2" at bounding box center [353, 289] width 72 height 14
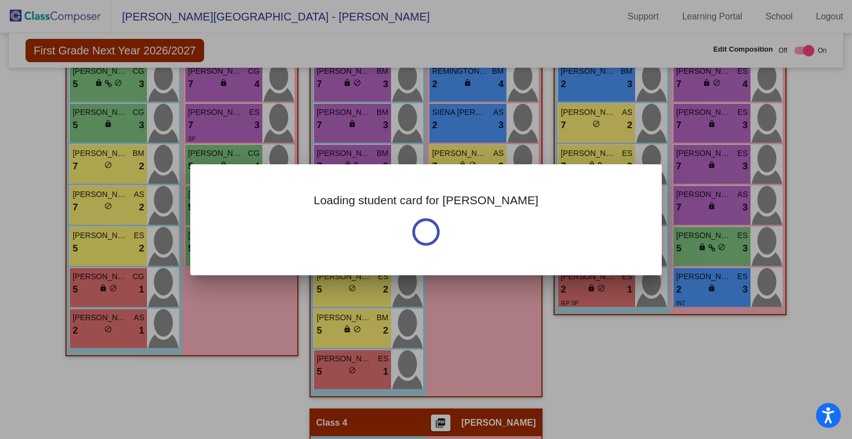
click at [365, 286] on div "Loading student card for [PERSON_NAME]" at bounding box center [426, 219] width 852 height 439
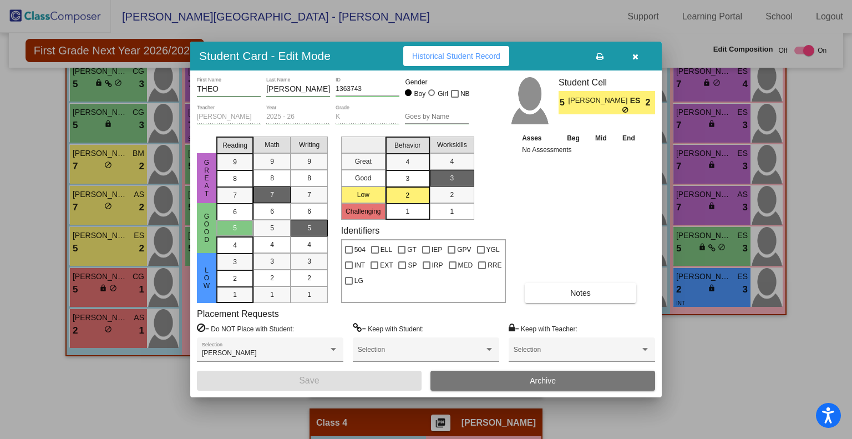
click at [634, 58] on icon "button" at bounding box center [635, 57] width 6 height 8
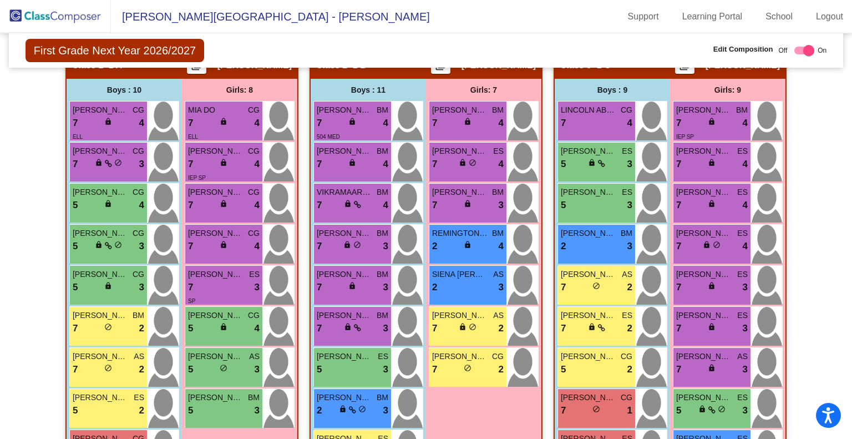
scroll to position [255, 0]
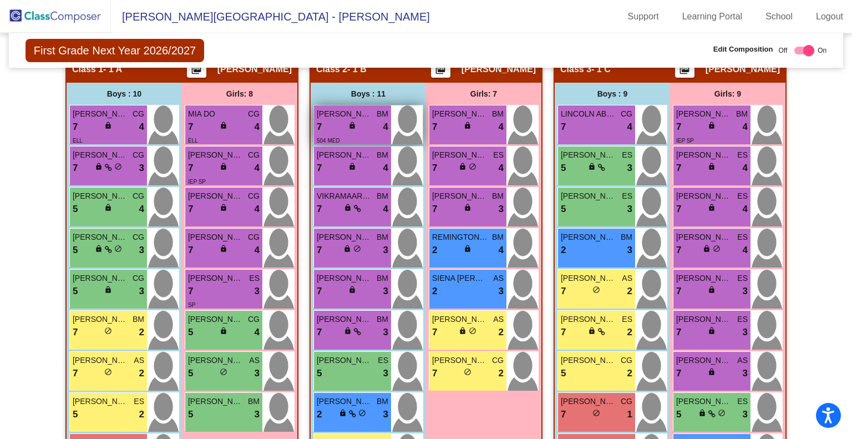
click at [355, 121] on div "7 lock do_not_disturb_alt 4" at bounding box center [353, 127] width 72 height 14
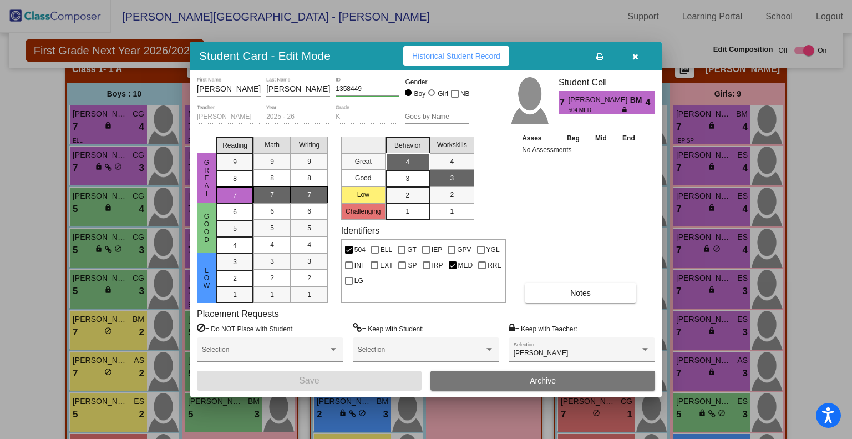
click at [636, 54] on icon "button" at bounding box center [635, 57] width 6 height 8
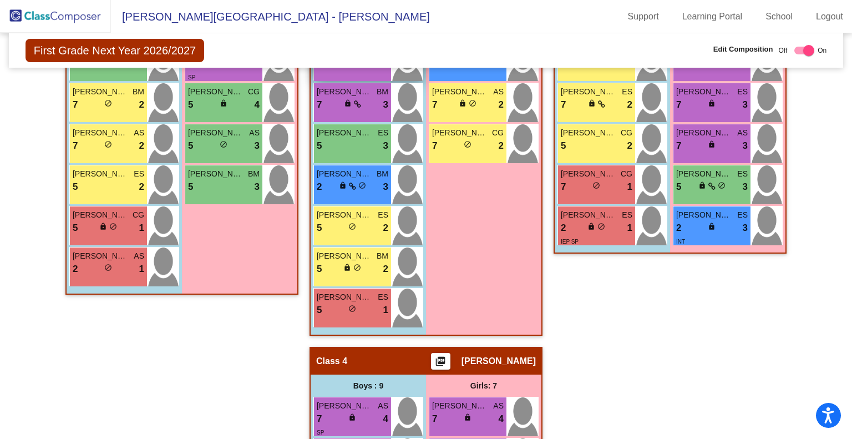
scroll to position [481, 0]
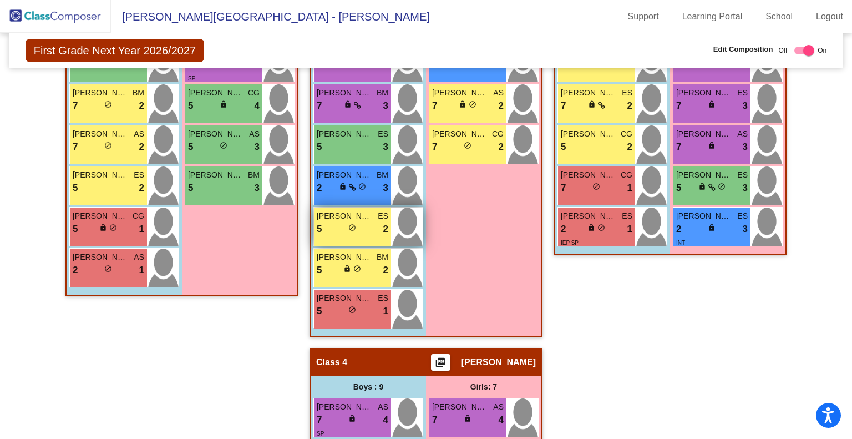
click at [362, 223] on div "5 lock do_not_disturb_alt 2" at bounding box center [353, 229] width 72 height 14
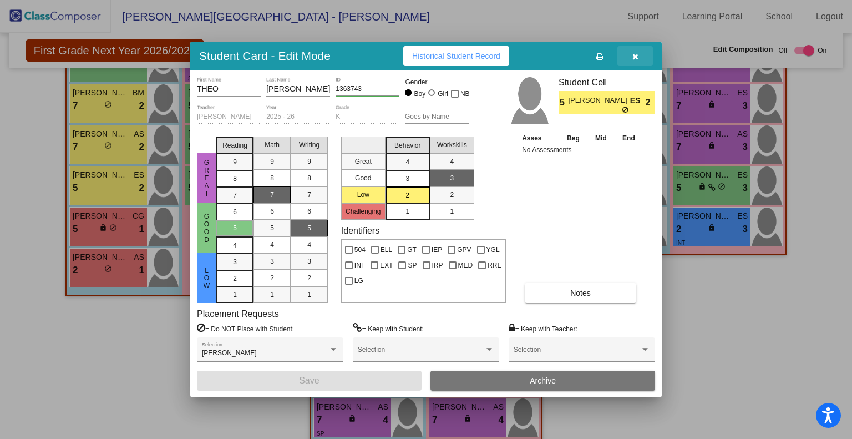
click at [638, 55] on button "button" at bounding box center [634, 56] width 35 height 20
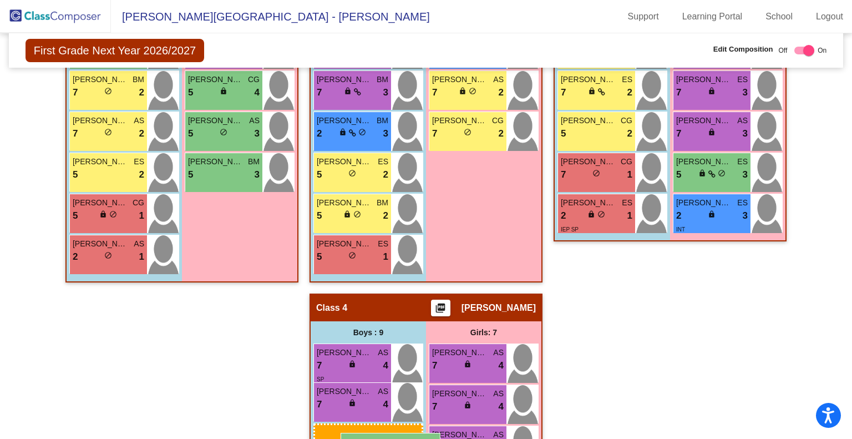
scroll to position [506, 0]
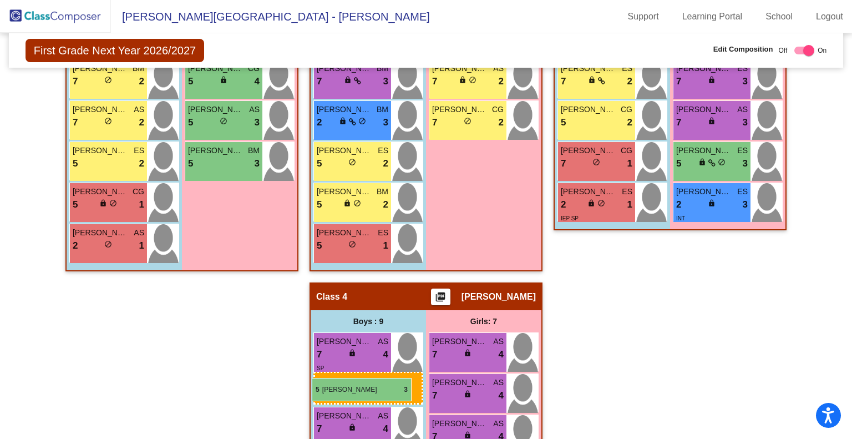
drag, startPoint x: 352, startPoint y: 237, endPoint x: 312, endPoint y: 378, distance: 146.0
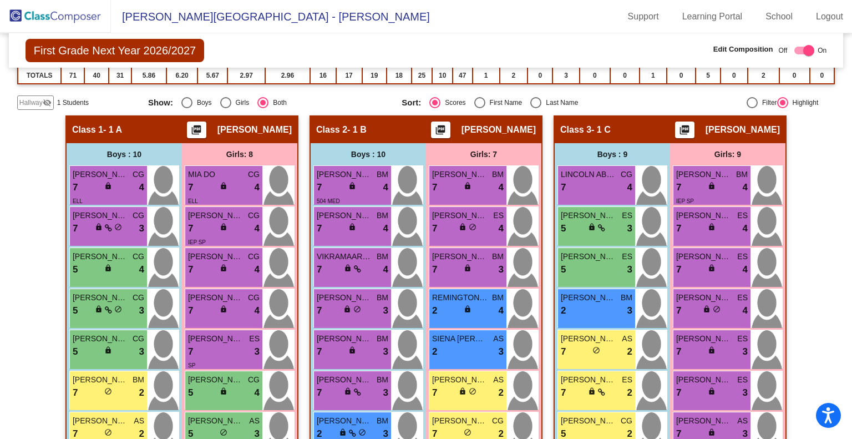
scroll to position [311, 0]
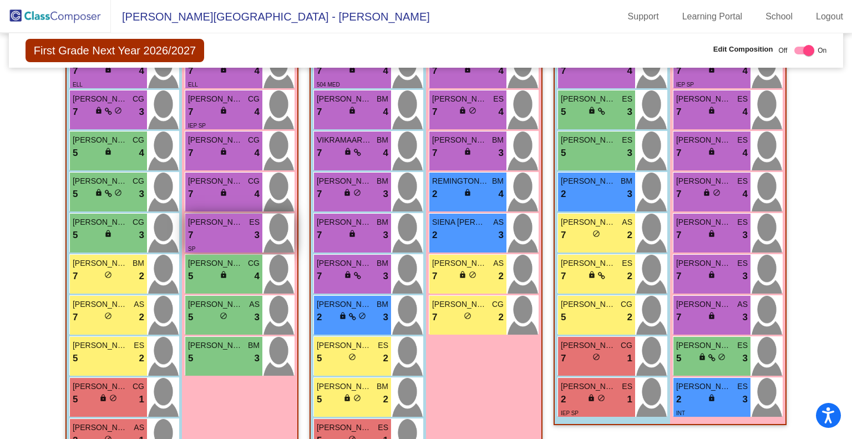
click at [226, 228] on div "7 lock do_not_disturb_alt 3" at bounding box center [224, 235] width 72 height 14
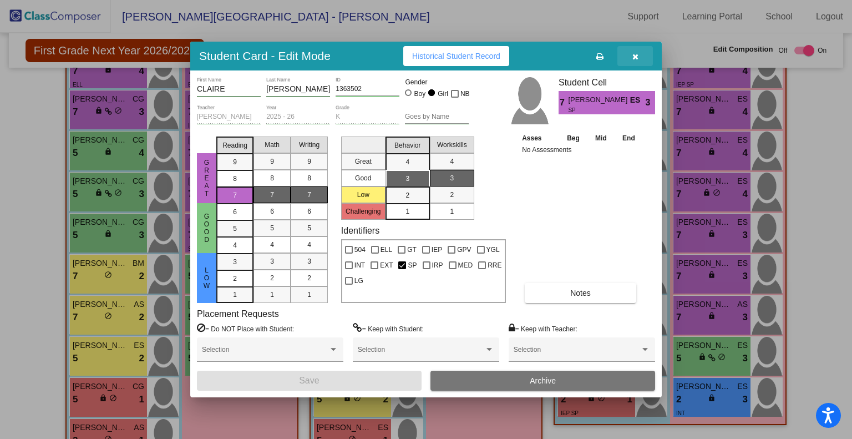
click at [631, 55] on button "button" at bounding box center [634, 56] width 35 height 20
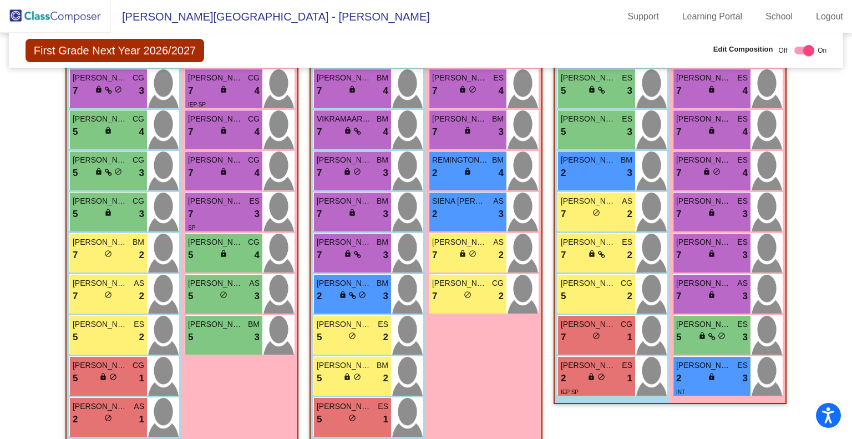
scroll to position [0, 0]
